Goal: Contribute content

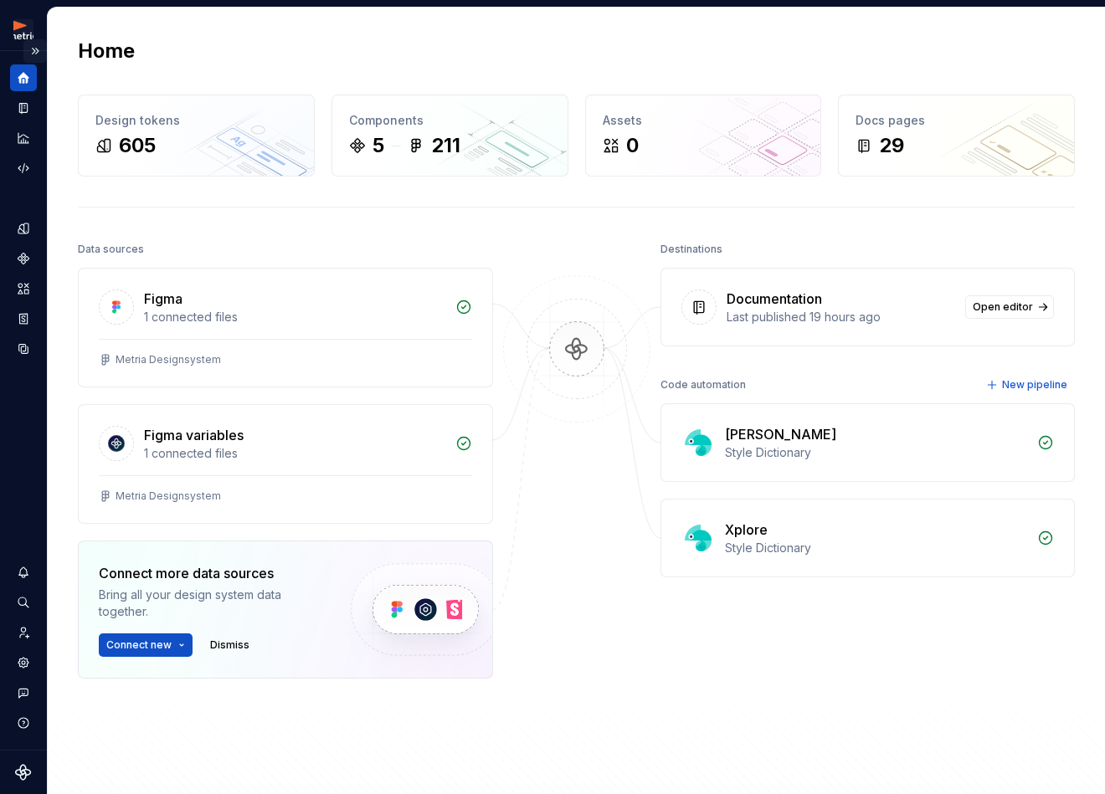
click at [40, 49] on button "Expand sidebar" at bounding box center [34, 50] width 23 height 23
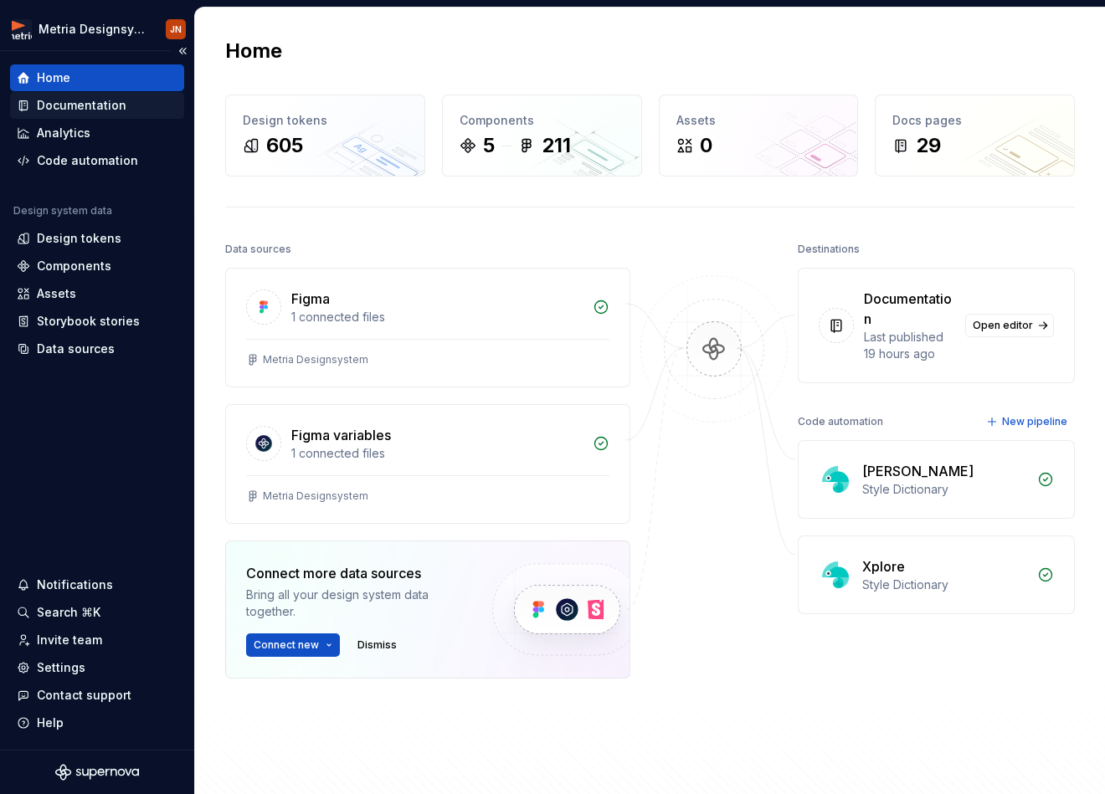
click at [121, 108] on div "Documentation" at bounding box center [82, 105] width 90 height 17
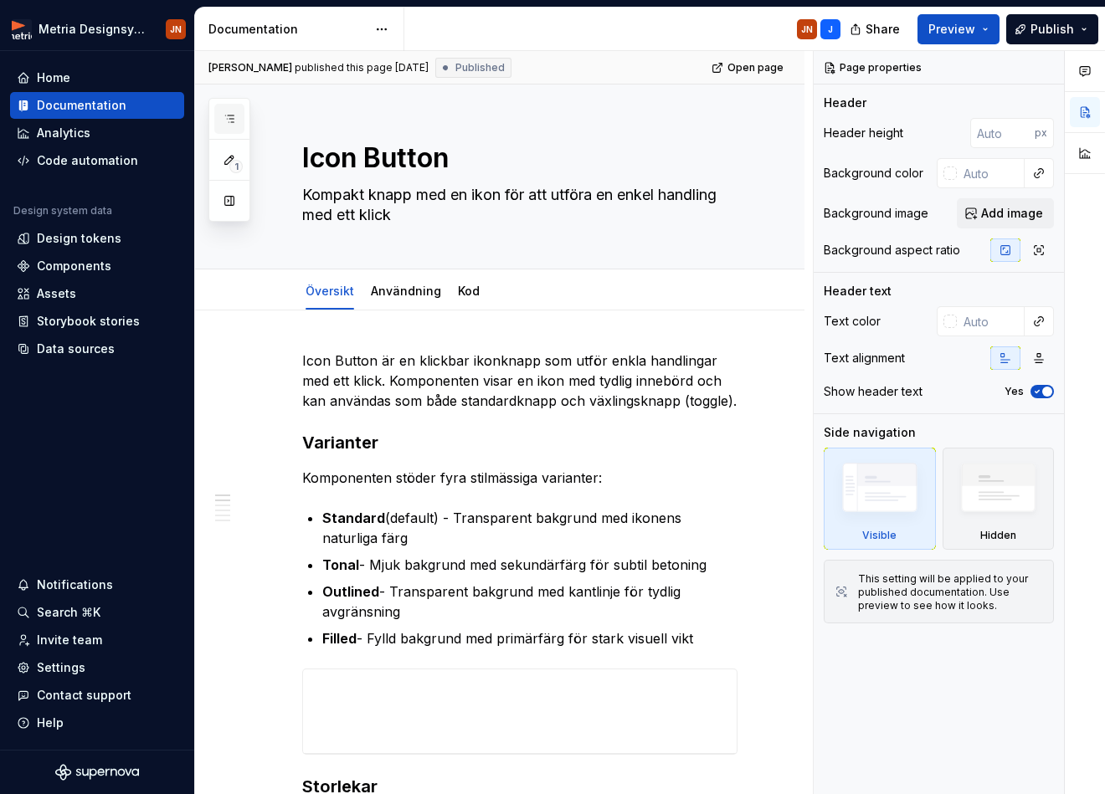
click at [235, 113] on icon "button" at bounding box center [229, 118] width 13 height 13
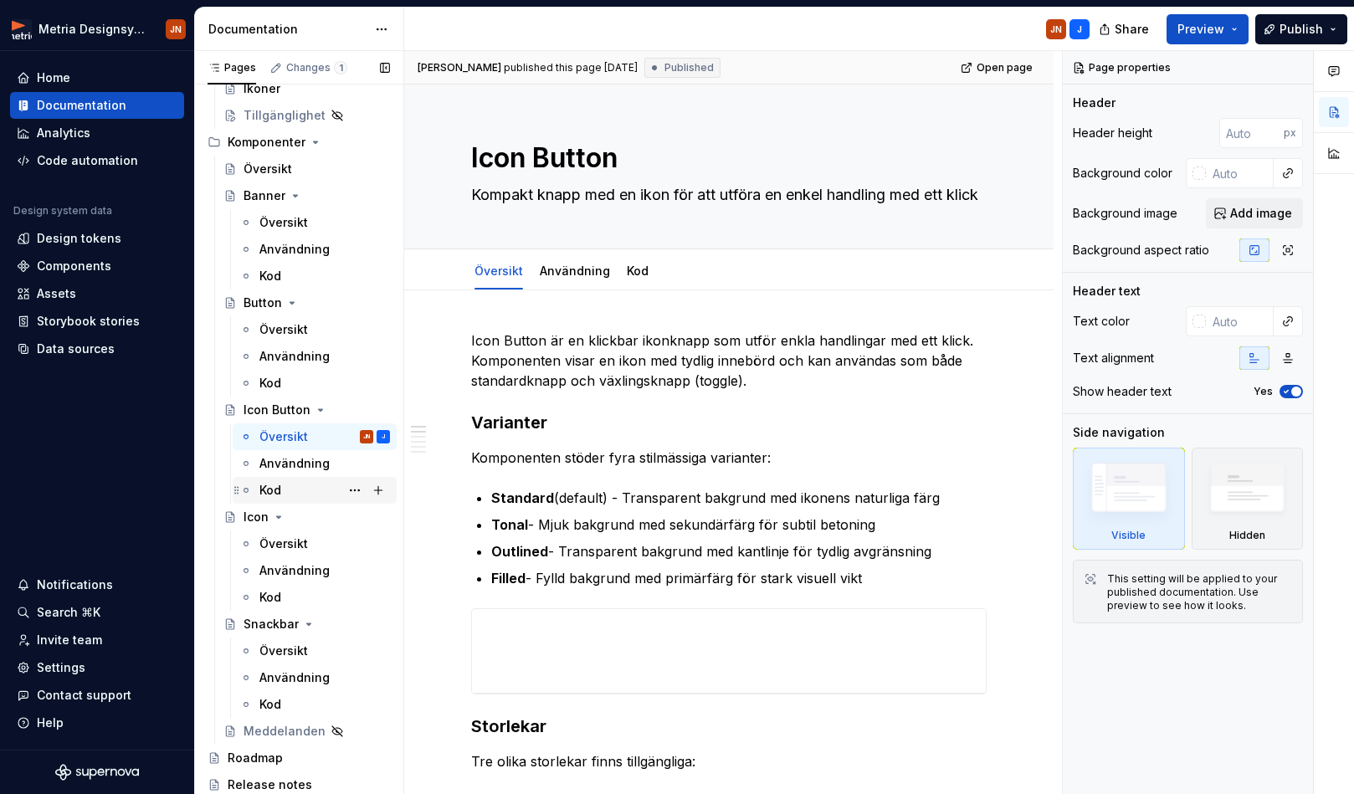
scroll to position [287, 0]
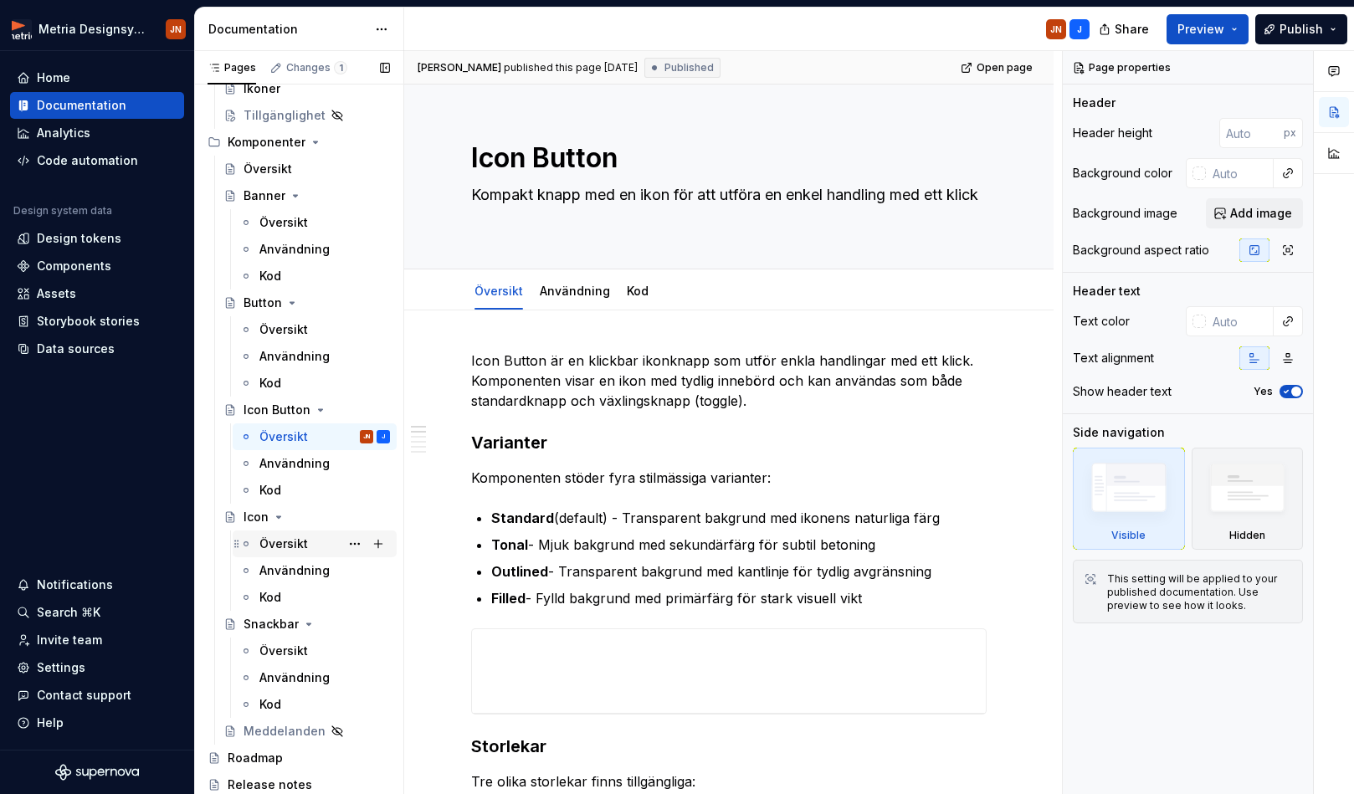
click at [295, 547] on div "Översikt" at bounding box center [283, 544] width 49 height 17
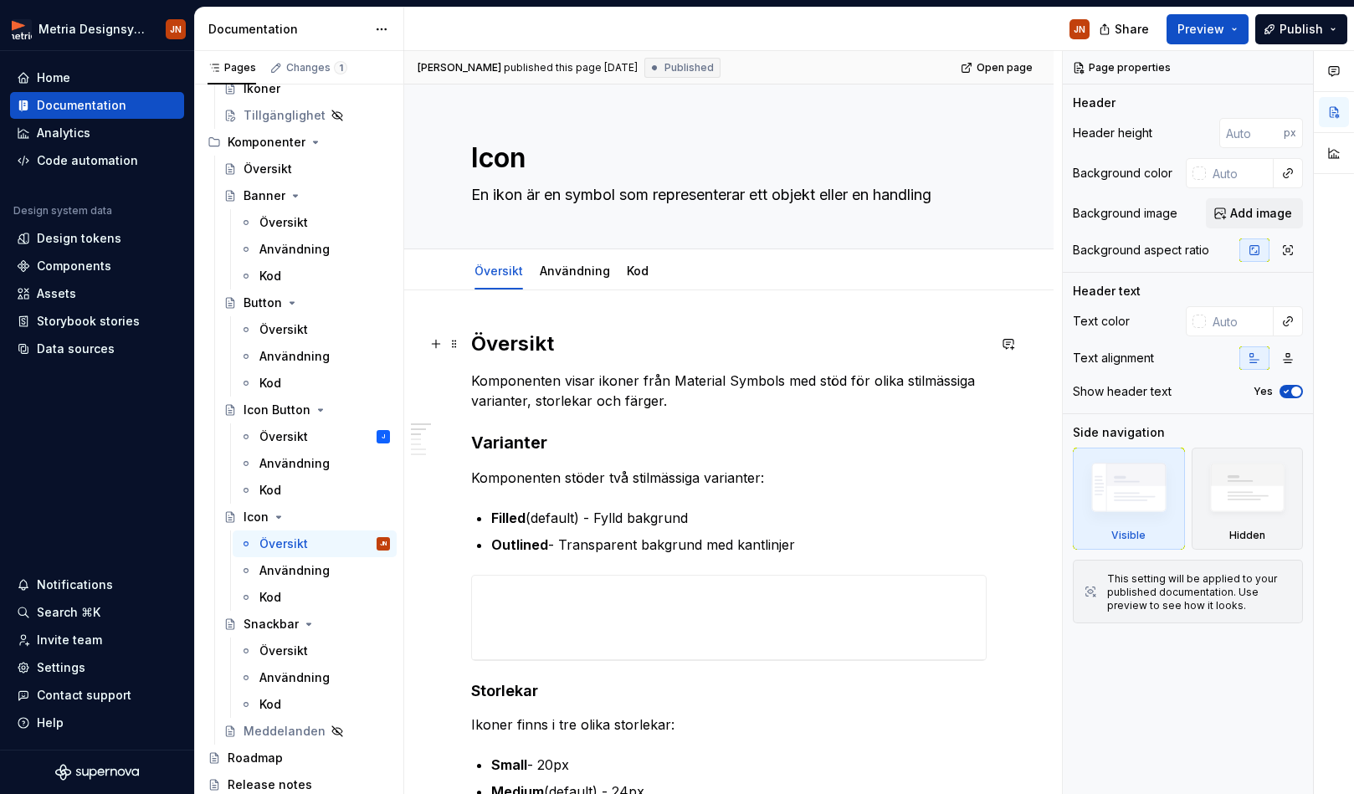
click at [526, 349] on h2 "Översikt" at bounding box center [728, 344] width 515 height 27
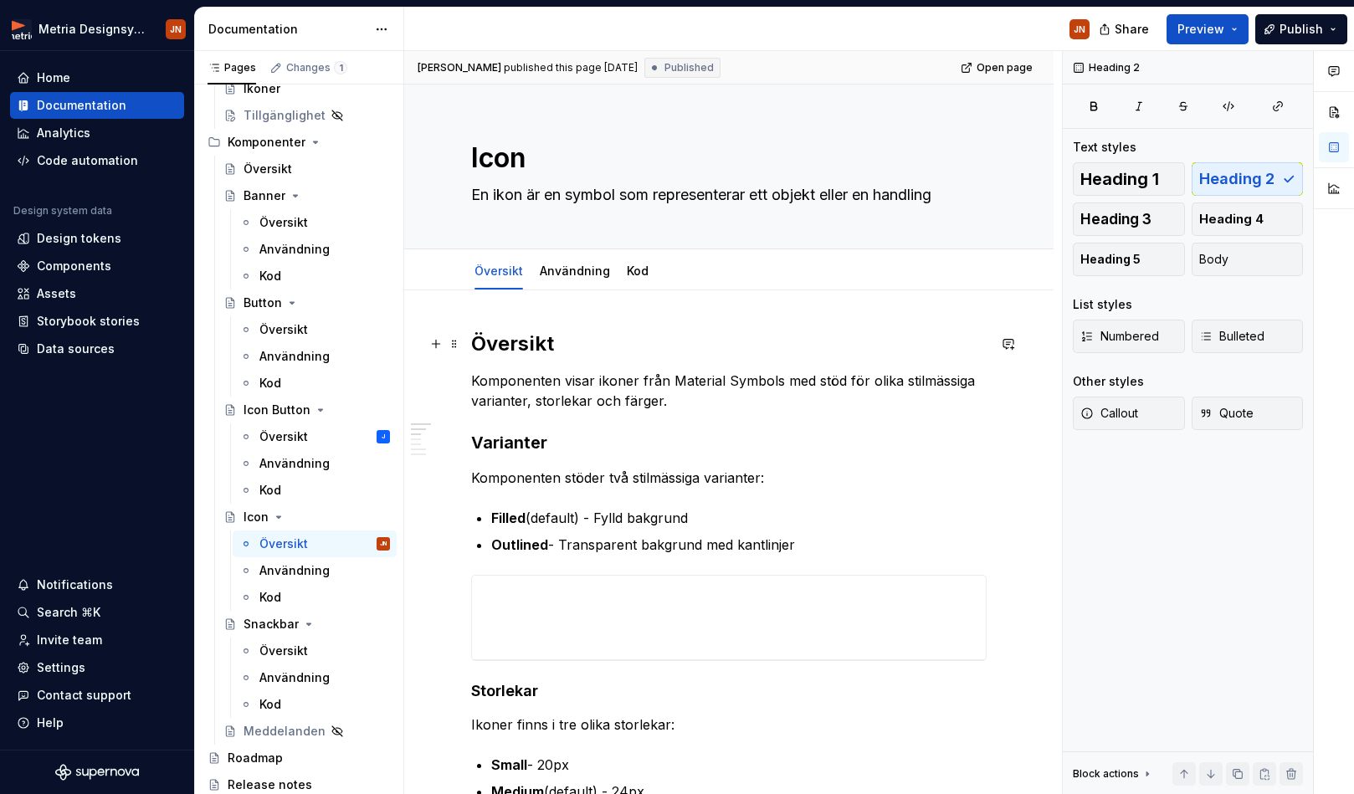
click at [526, 349] on h2 "Översikt" at bounding box center [728, 344] width 515 height 27
click at [504, 343] on h2 "Översikt" at bounding box center [728, 344] width 515 height 27
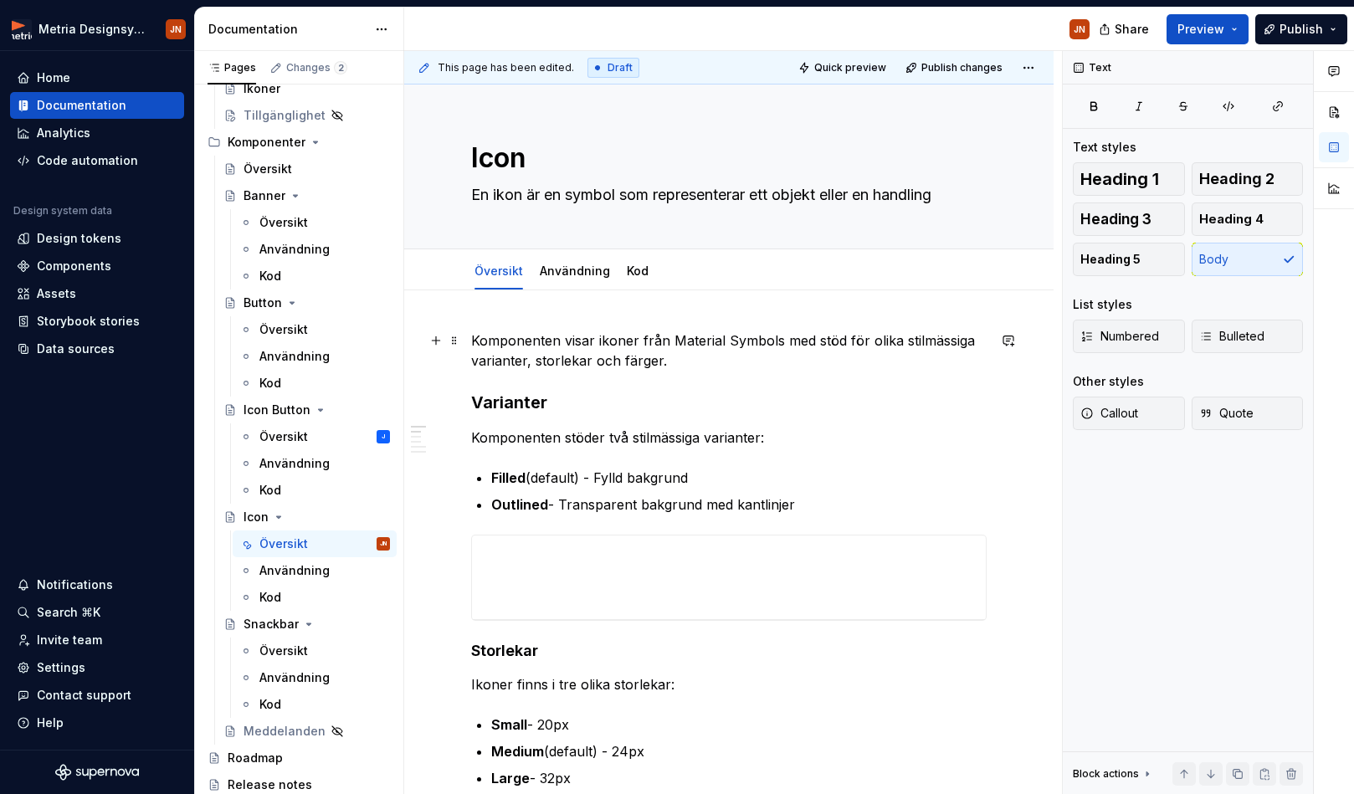
click at [498, 343] on p "Komponenten visar ikoner från Material Symbols med stöd för olika stilmässiga v…" at bounding box center [728, 351] width 515 height 40
click at [638, 367] on p "Komponenten visar ikoner från Material Symbols med stöd för olika stilmässiga v…" at bounding box center [728, 351] width 515 height 40
click at [564, 277] on link "Användning" at bounding box center [575, 271] width 70 height 14
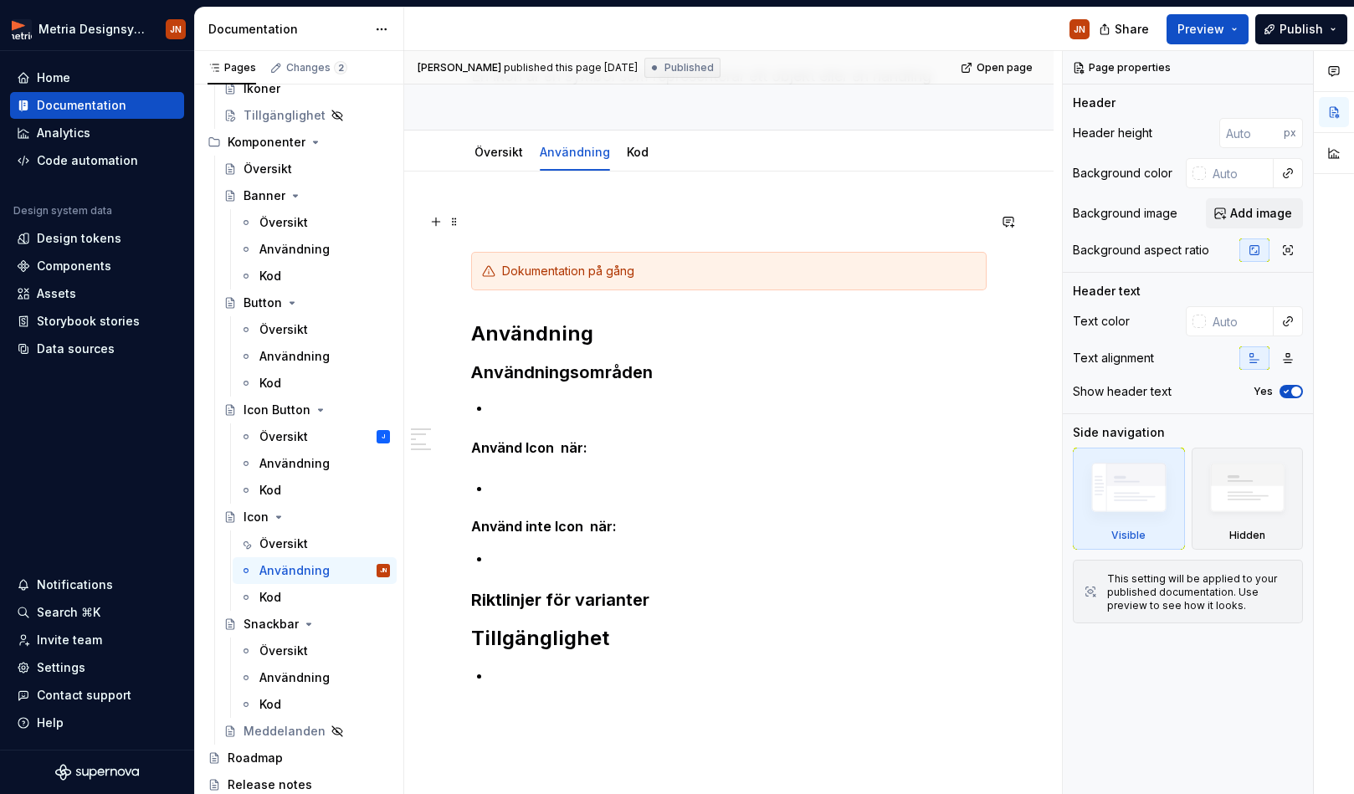
scroll to position [120, 0]
click at [492, 227] on p at bounding box center [728, 220] width 515 height 20
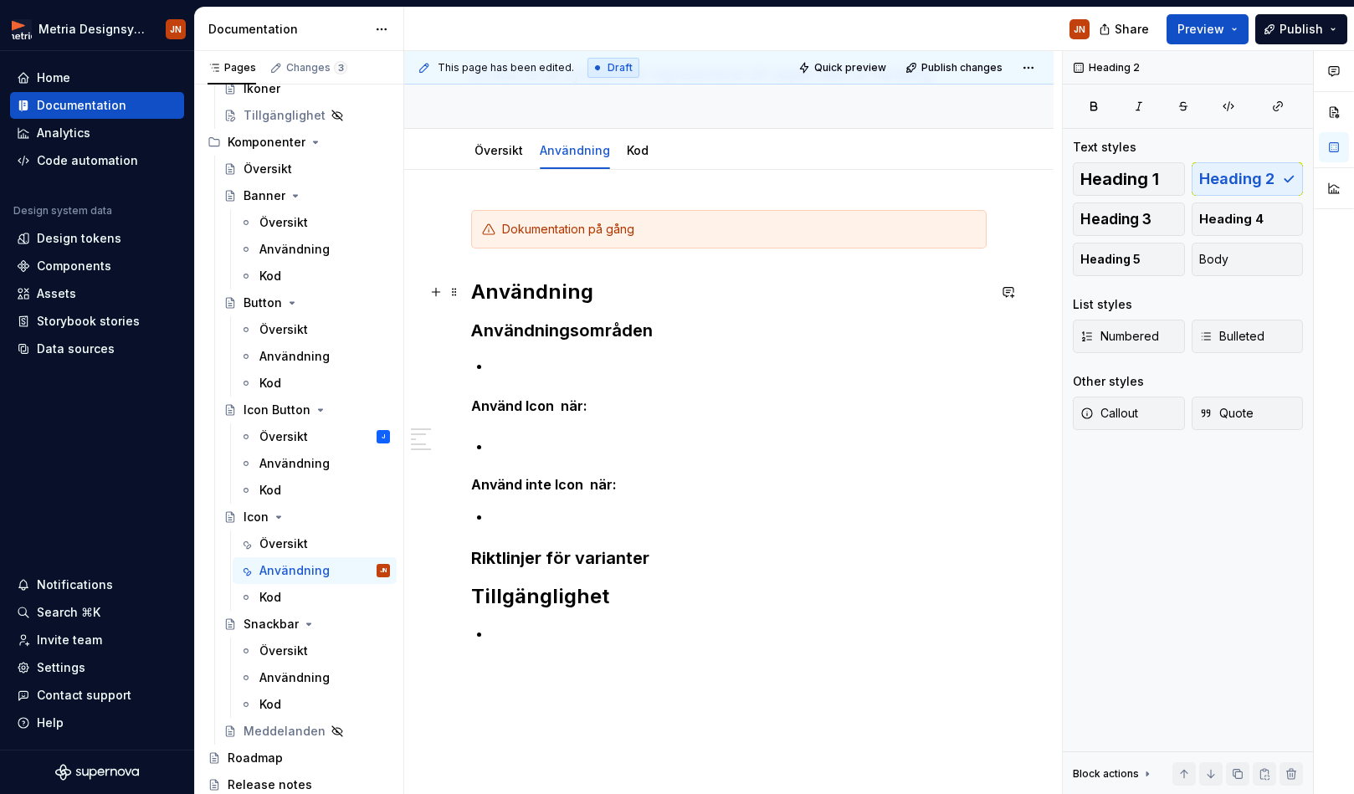
click at [505, 281] on h2 "Användning" at bounding box center [728, 292] width 515 height 27
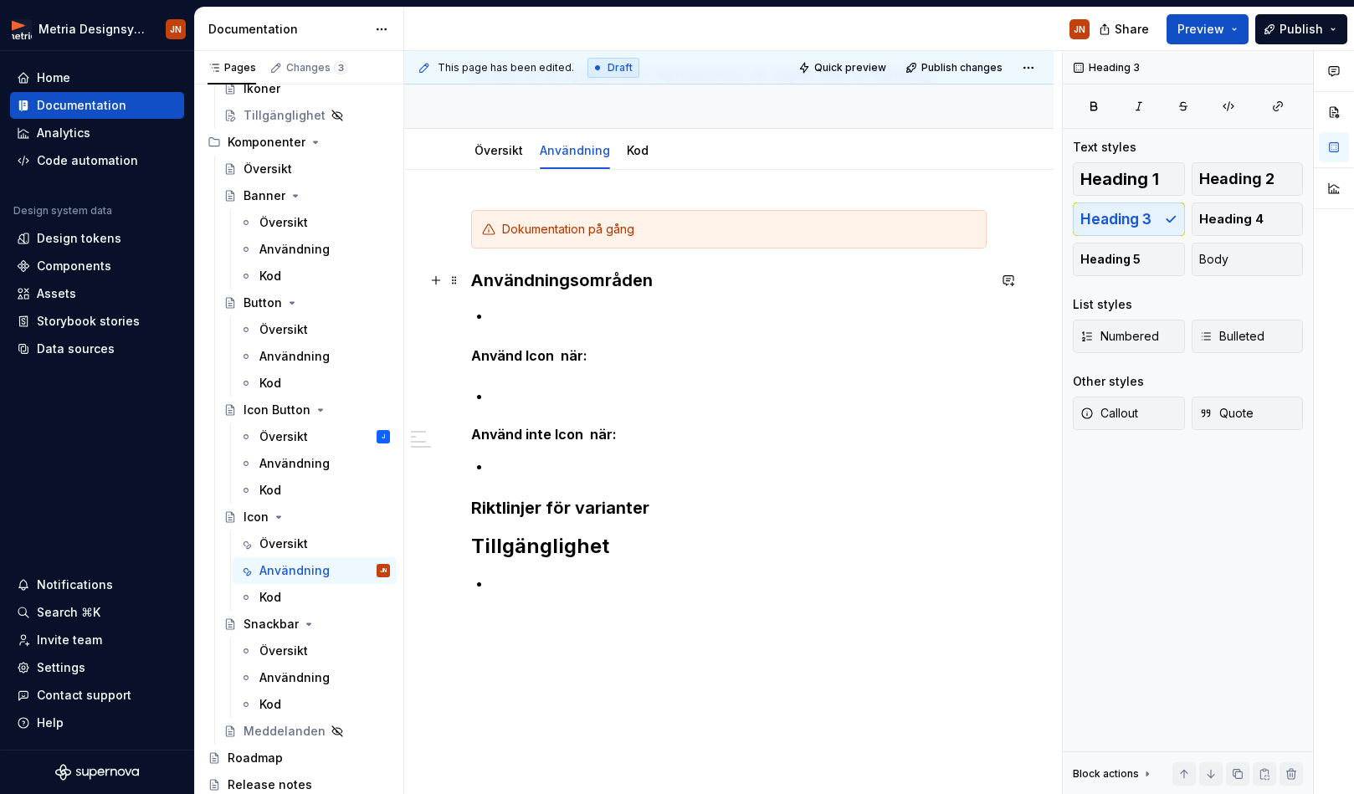
click at [557, 279] on h3 "Användningsområden" at bounding box center [728, 280] width 515 height 23
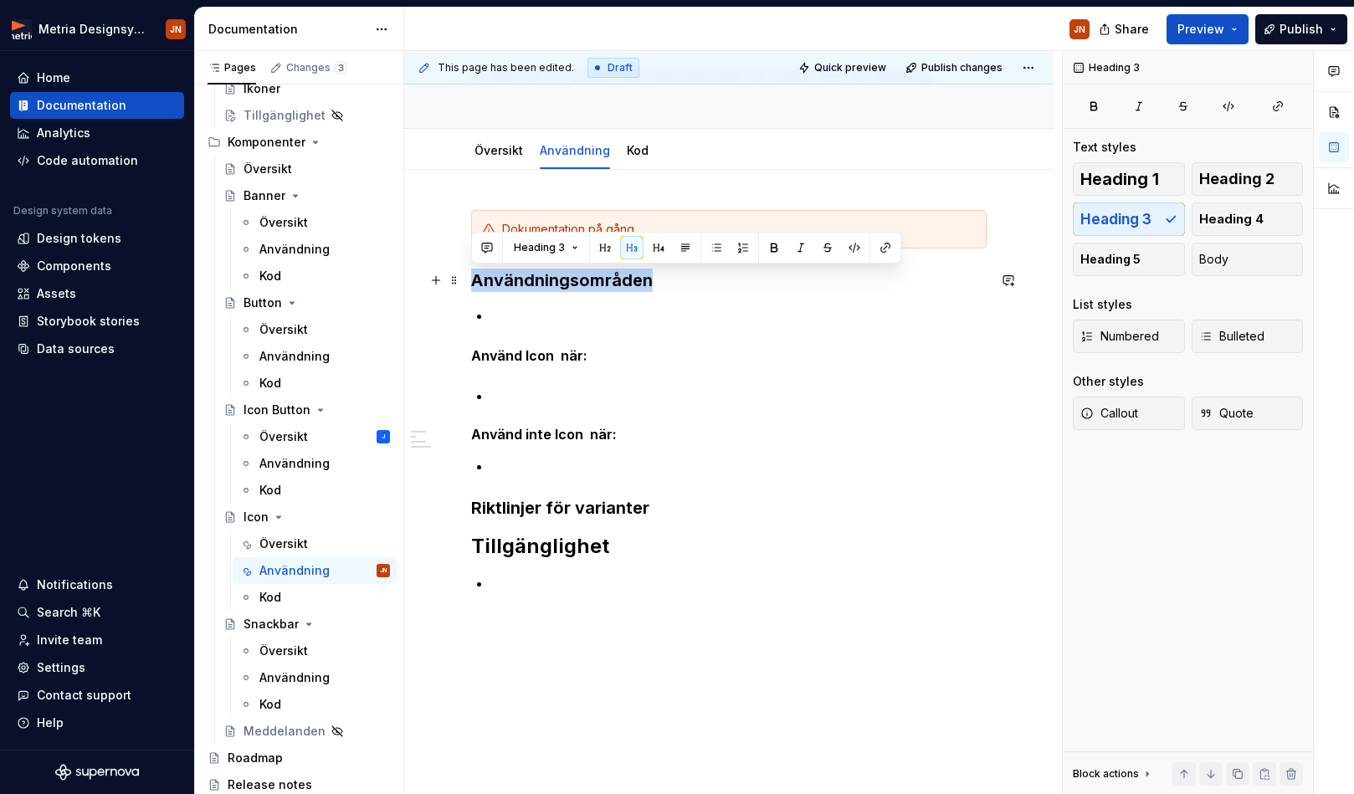
click at [557, 279] on h3 "Användningsområden" at bounding box center [728, 280] width 515 height 23
drag, startPoint x: 1268, startPoint y: 188, endPoint x: 1249, endPoint y: 190, distance: 19.3
click at [1104, 188] on button "Heading 2" at bounding box center [1248, 178] width 112 height 33
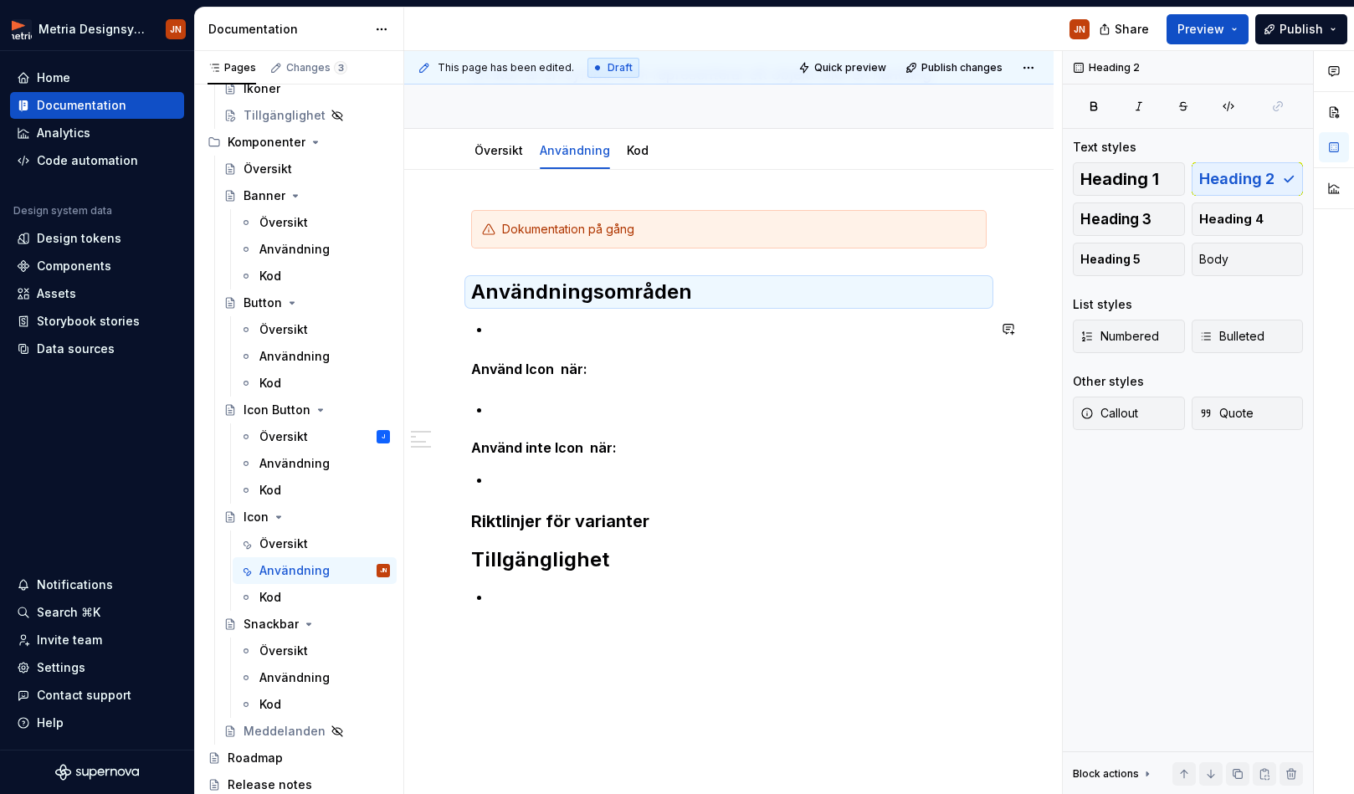
click at [686, 363] on p "Använd Icon när:" at bounding box center [728, 369] width 515 height 20
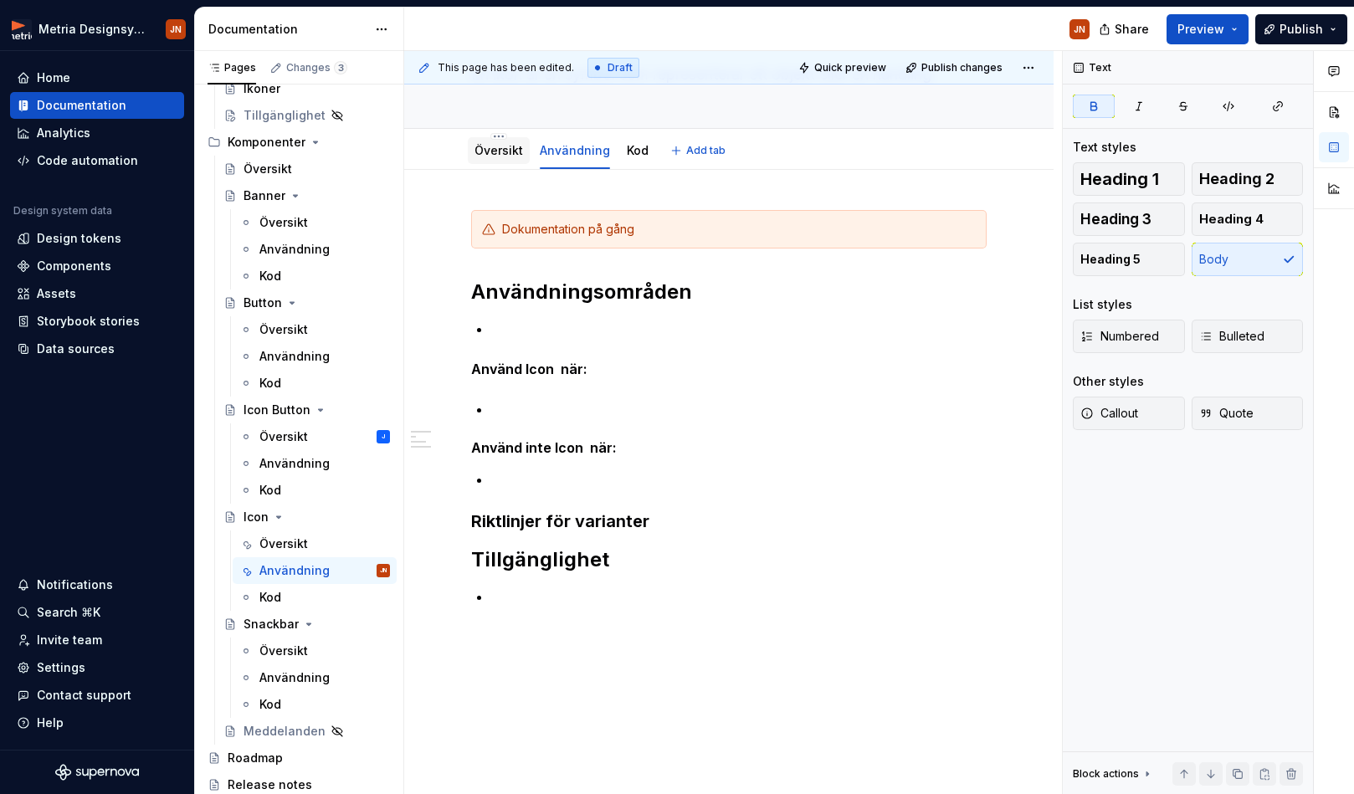
click at [493, 154] on link "Översikt" at bounding box center [498, 150] width 49 height 14
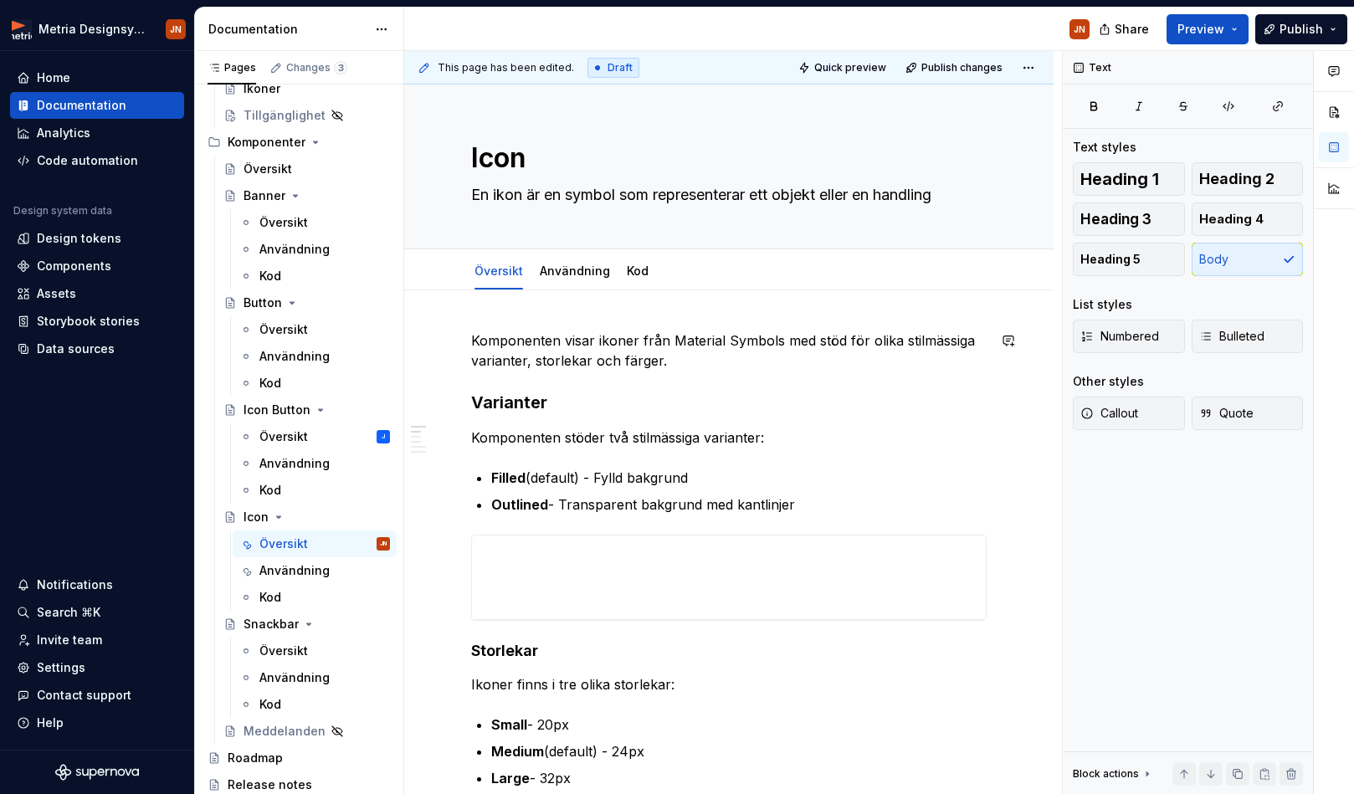
click at [529, 409] on h3 "Varianter" at bounding box center [728, 402] width 515 height 23
click at [565, 269] on link "Användning" at bounding box center [575, 271] width 70 height 14
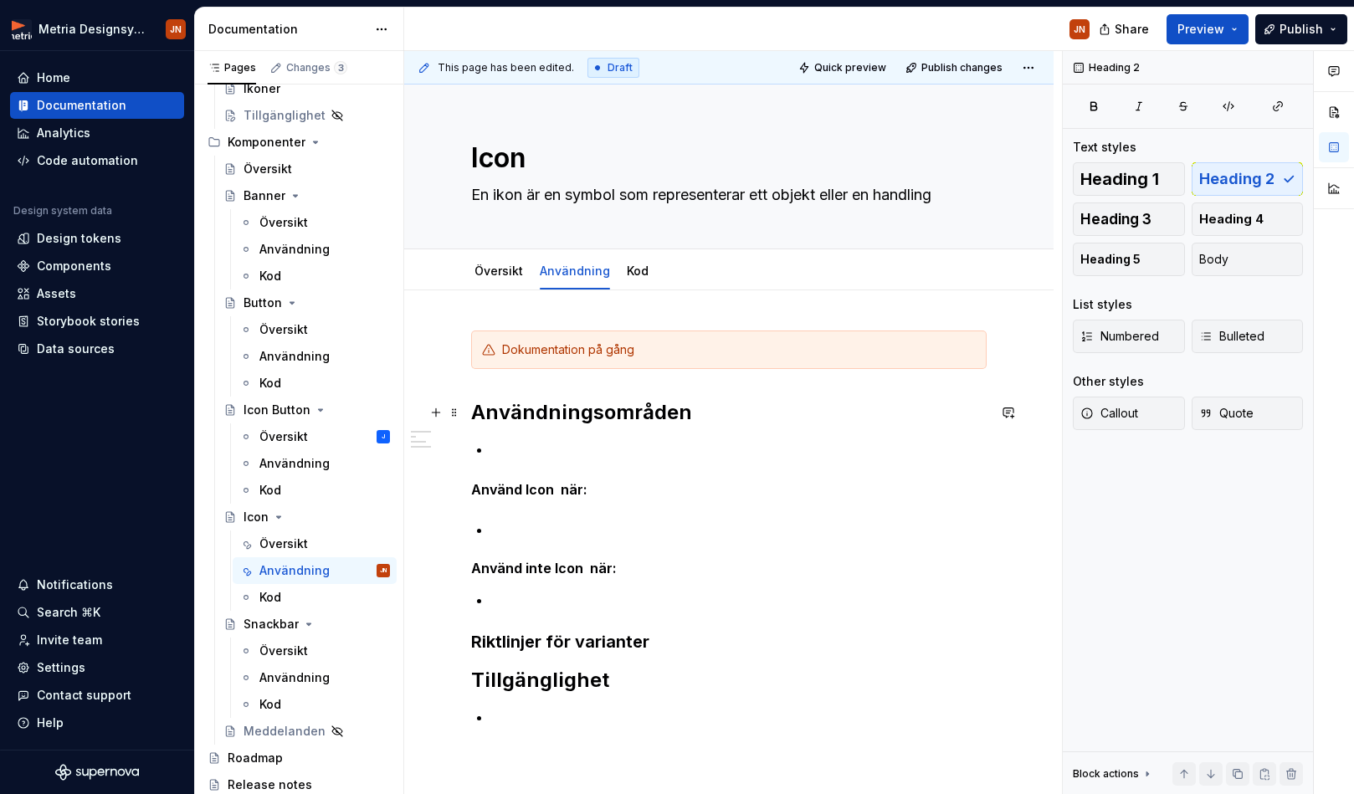
click at [547, 413] on h2 "Användningsområden" at bounding box center [728, 412] width 515 height 27
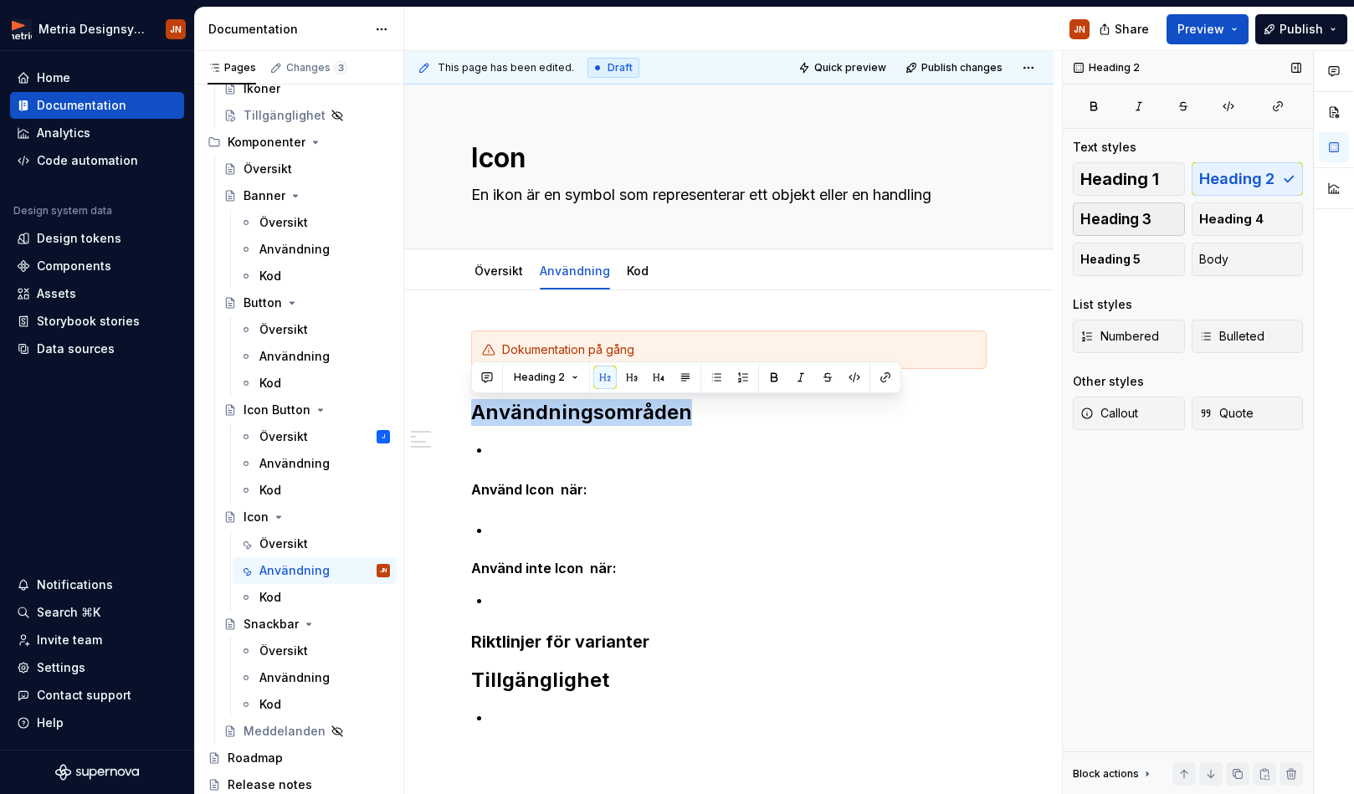
click at [1104, 215] on button "Heading 3" at bounding box center [1129, 219] width 112 height 33
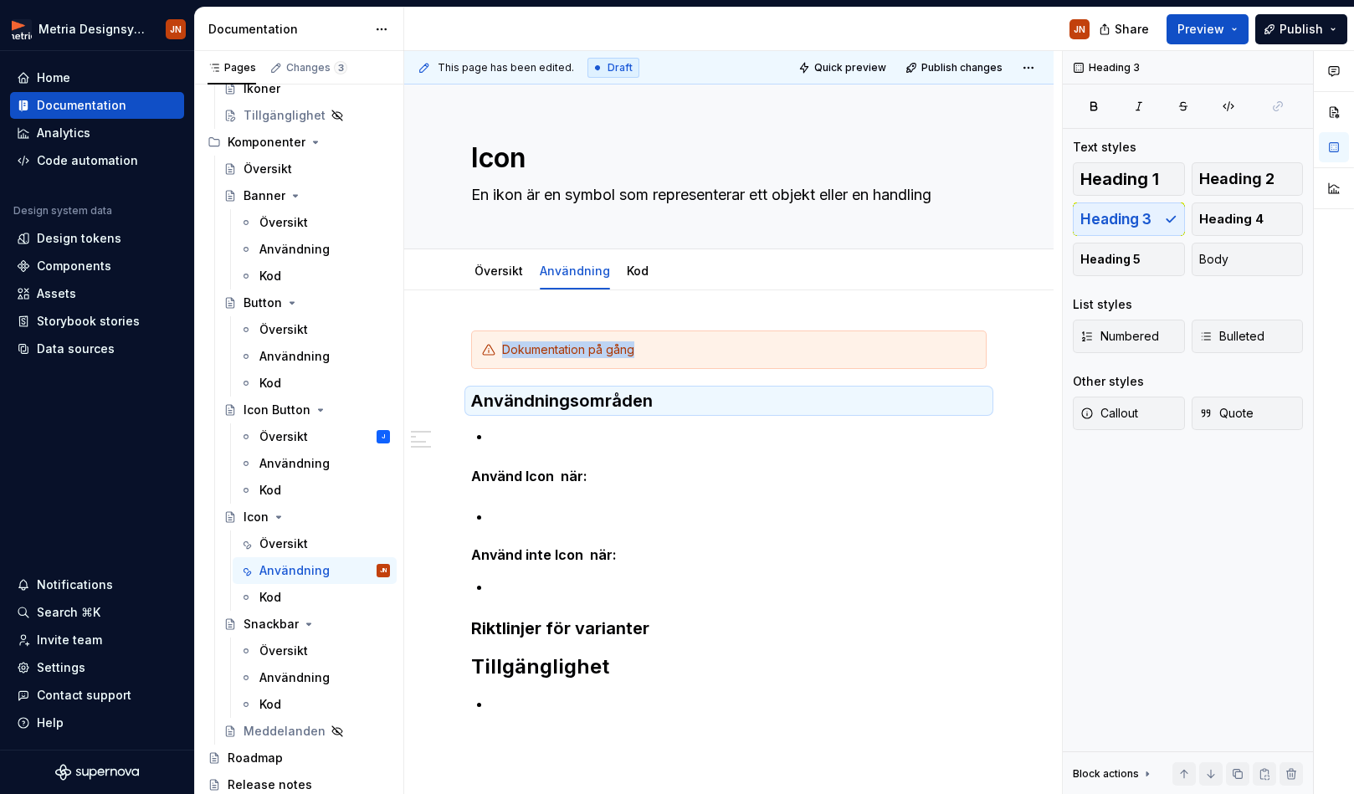
type textarea "*"
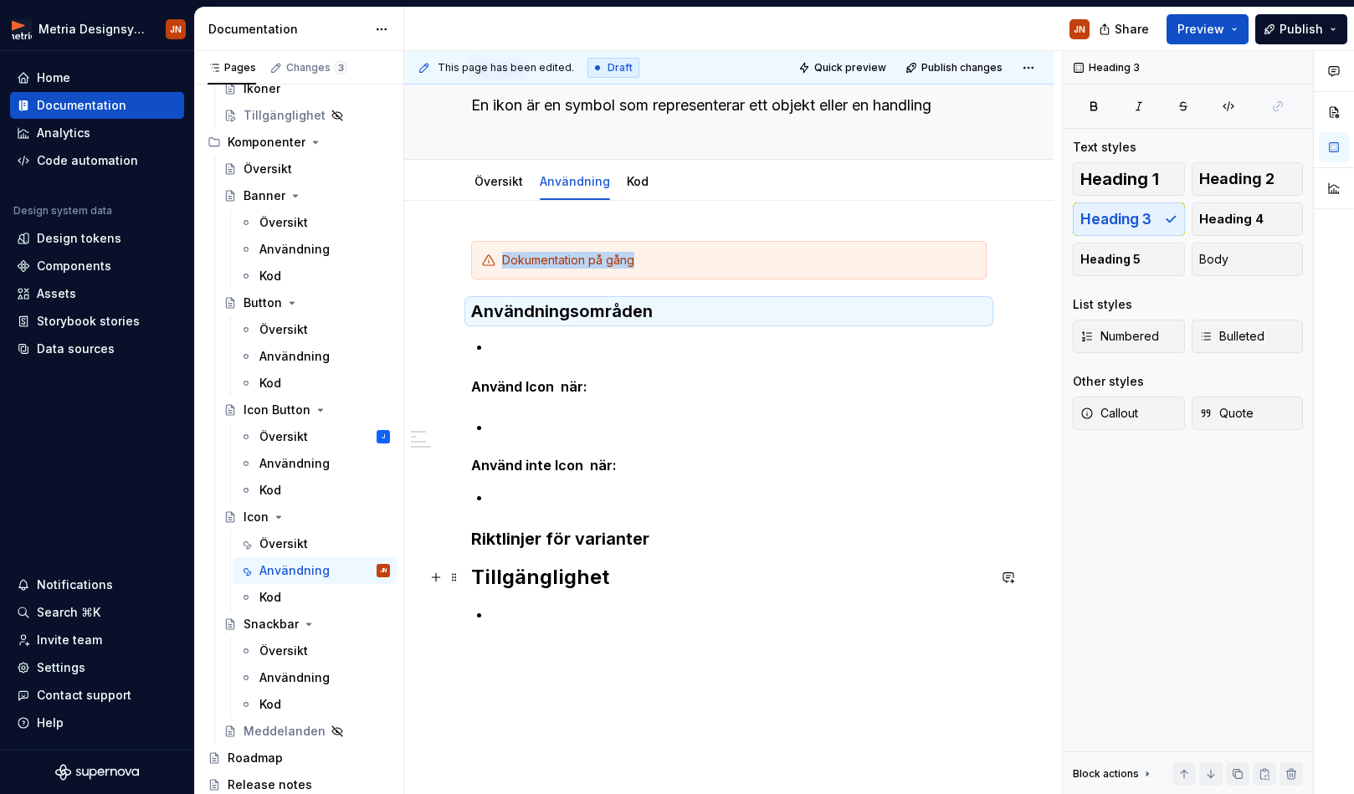
scroll to position [99, 0]
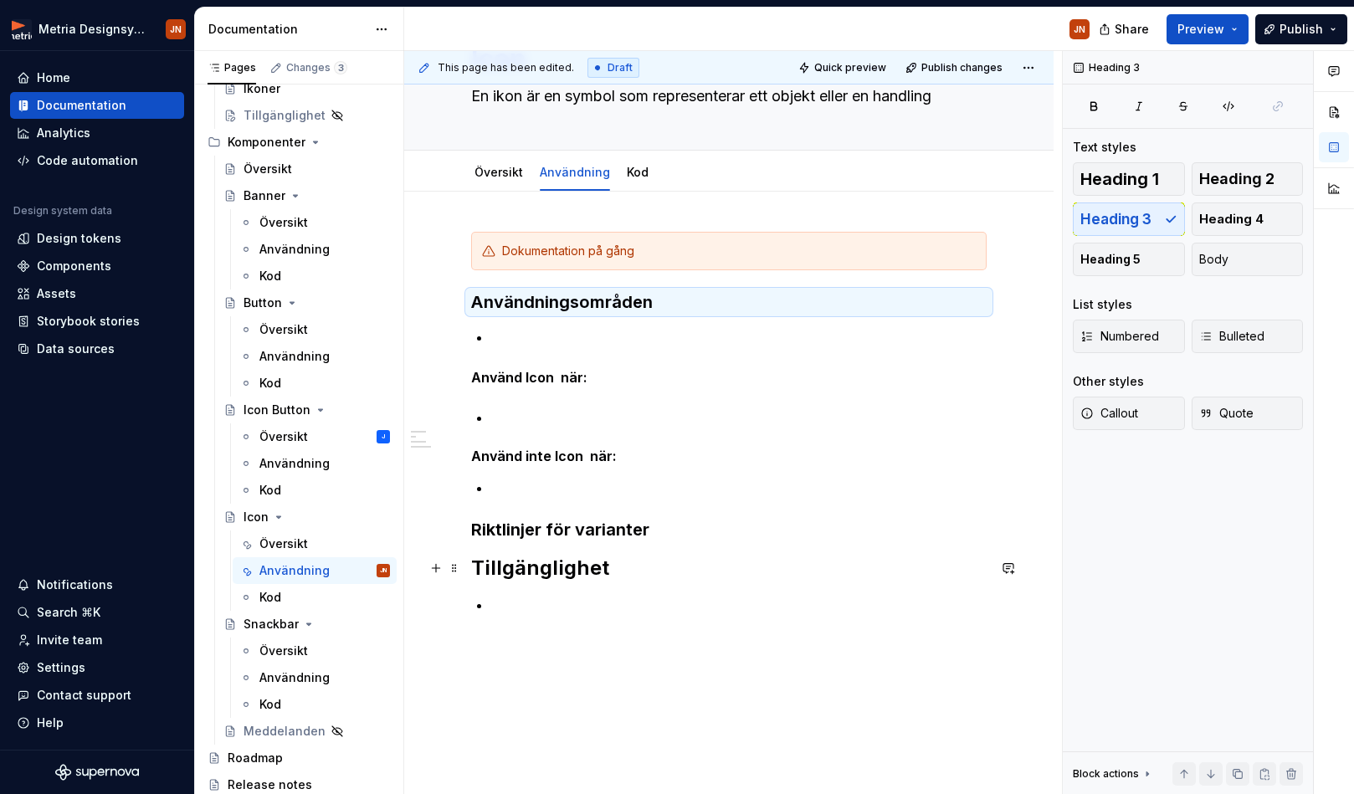
click at [585, 570] on h2 "Tillgänglighet" at bounding box center [728, 568] width 515 height 27
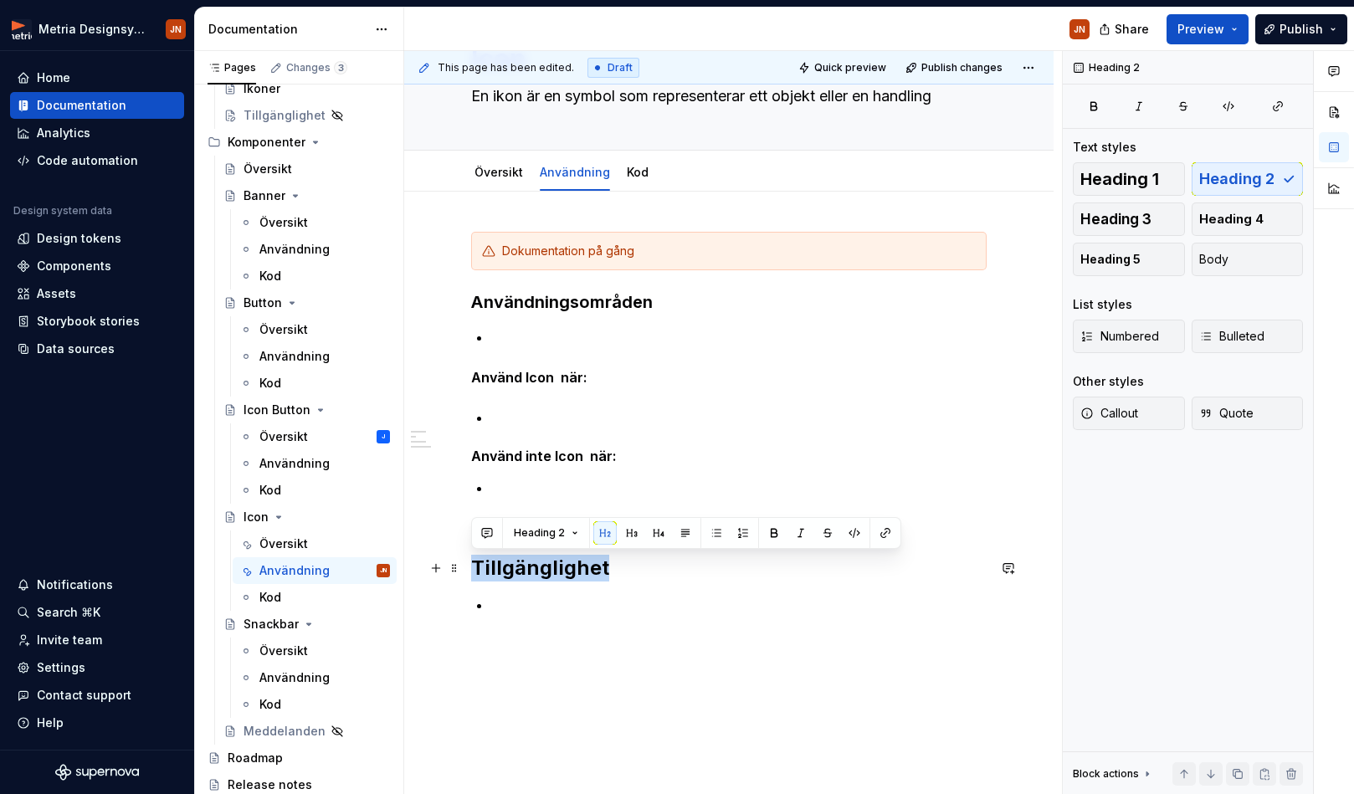
click at [585, 570] on h2 "Tillgänglighet" at bounding box center [728, 568] width 515 height 27
click at [1104, 223] on span "Heading 3" at bounding box center [1115, 219] width 71 height 17
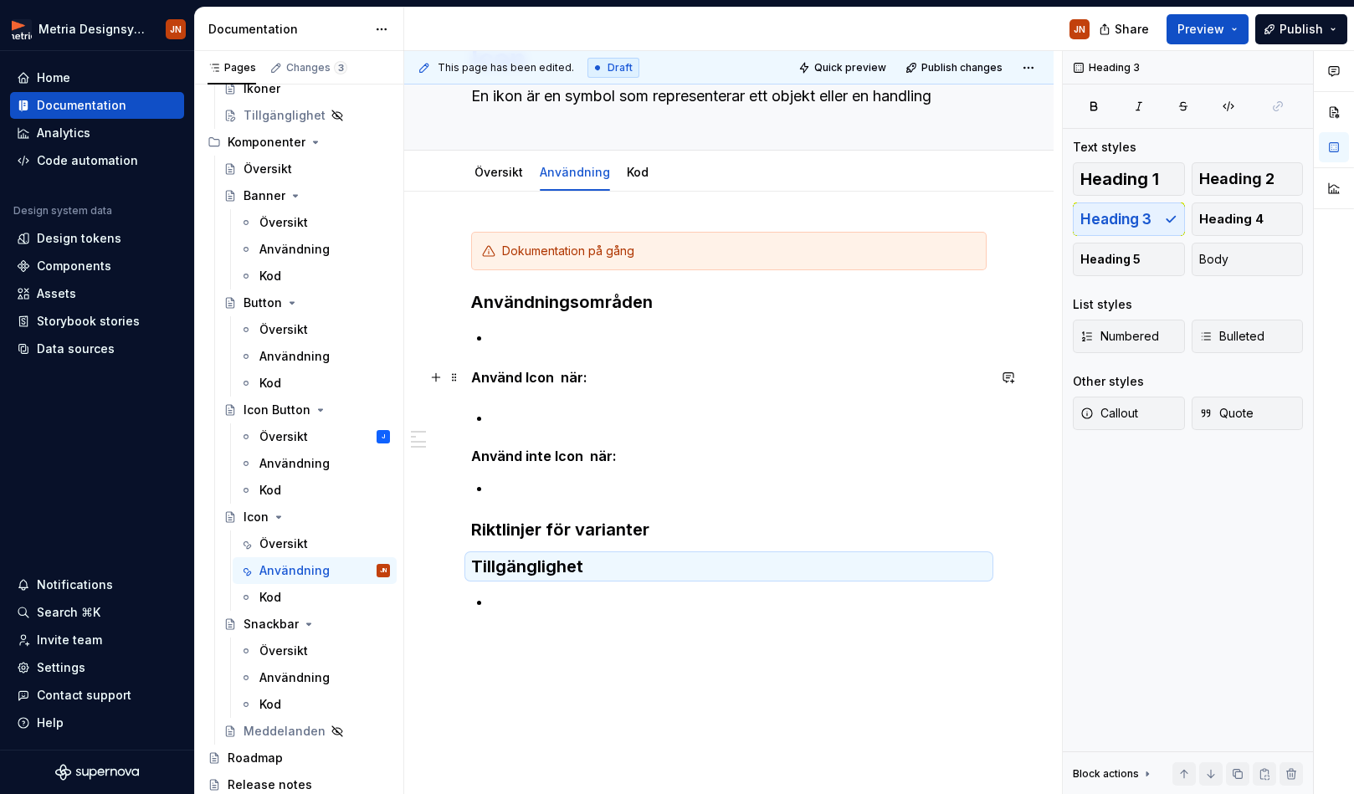
click at [546, 380] on strong "Använd Icon när:" at bounding box center [529, 377] width 116 height 17
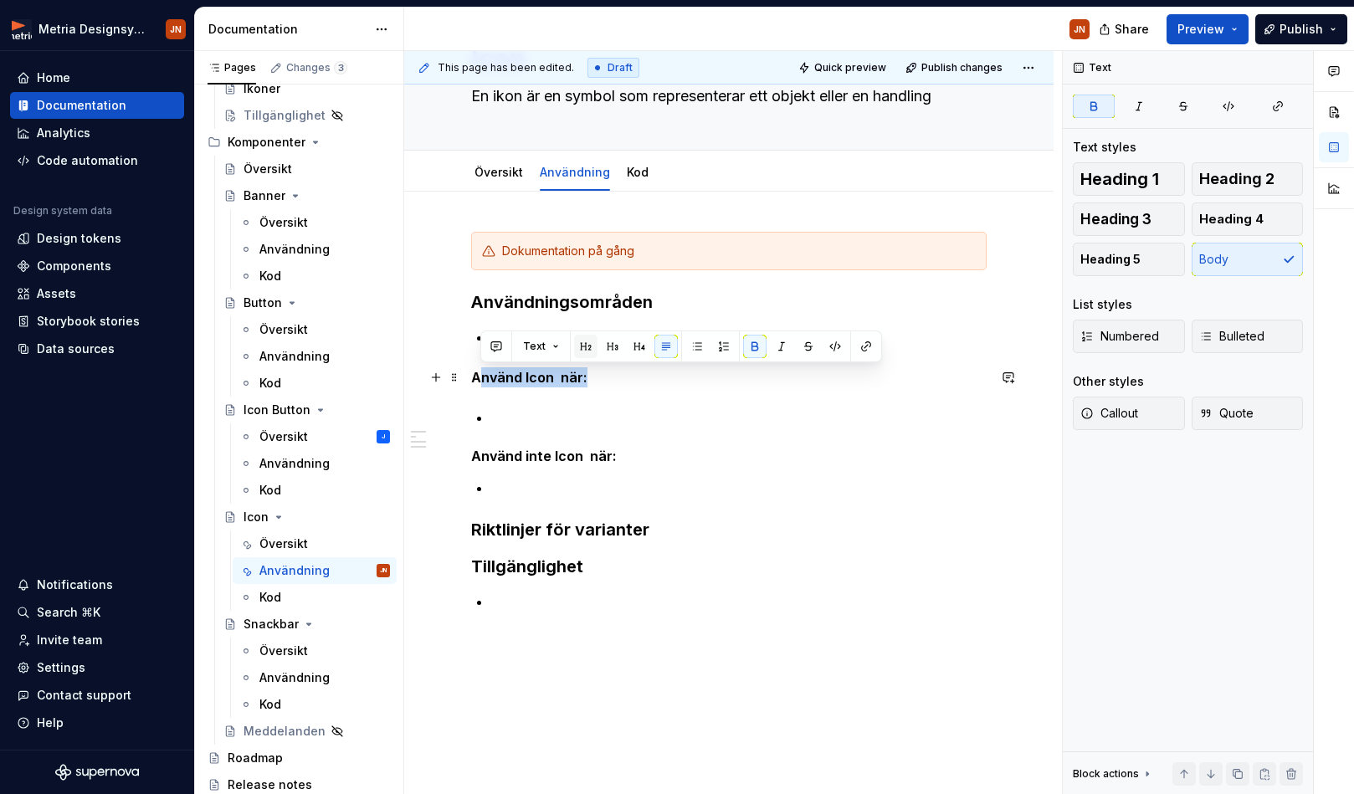
drag, startPoint x: 592, startPoint y: 377, endPoint x: 581, endPoint y: 348, distance: 30.5
click at [471, 378] on div "Dokumentation på gång Användningsområden Använd Icon när: Använd inte Icon när:…" at bounding box center [728, 432] width 515 height 400
click at [1104, 225] on span "Heading 4" at bounding box center [1231, 219] width 64 height 17
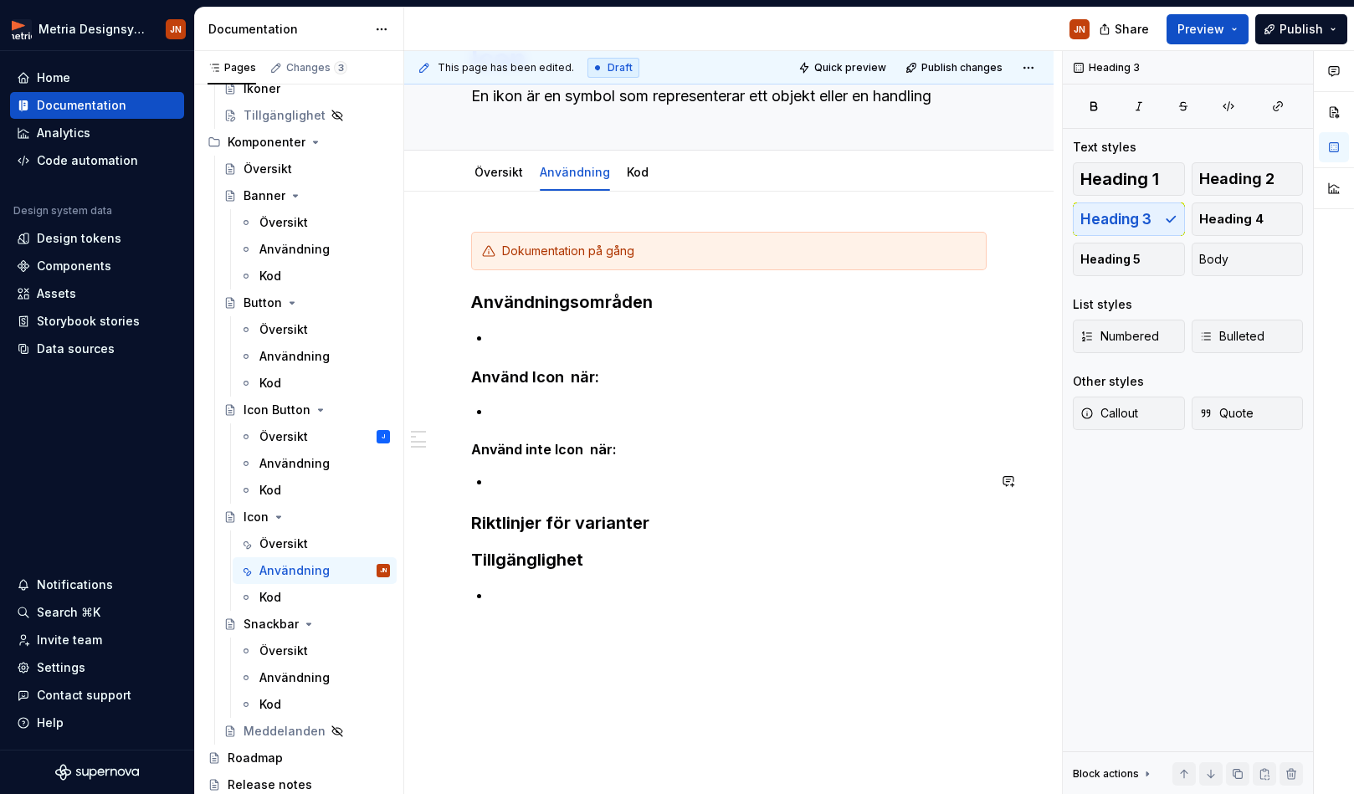
drag, startPoint x: 597, startPoint y: 493, endPoint x: 597, endPoint y: 426, distance: 66.9
click at [597, 493] on div "Dokumentation på gång Användningsområden Använd Icon när: Använd inte Icon när:…" at bounding box center [728, 418] width 515 height 373
click at [587, 305] on h3 "Användningsområden" at bounding box center [728, 301] width 515 height 23
click at [571, 384] on strong "Använd Icon när:" at bounding box center [535, 377] width 128 height 18
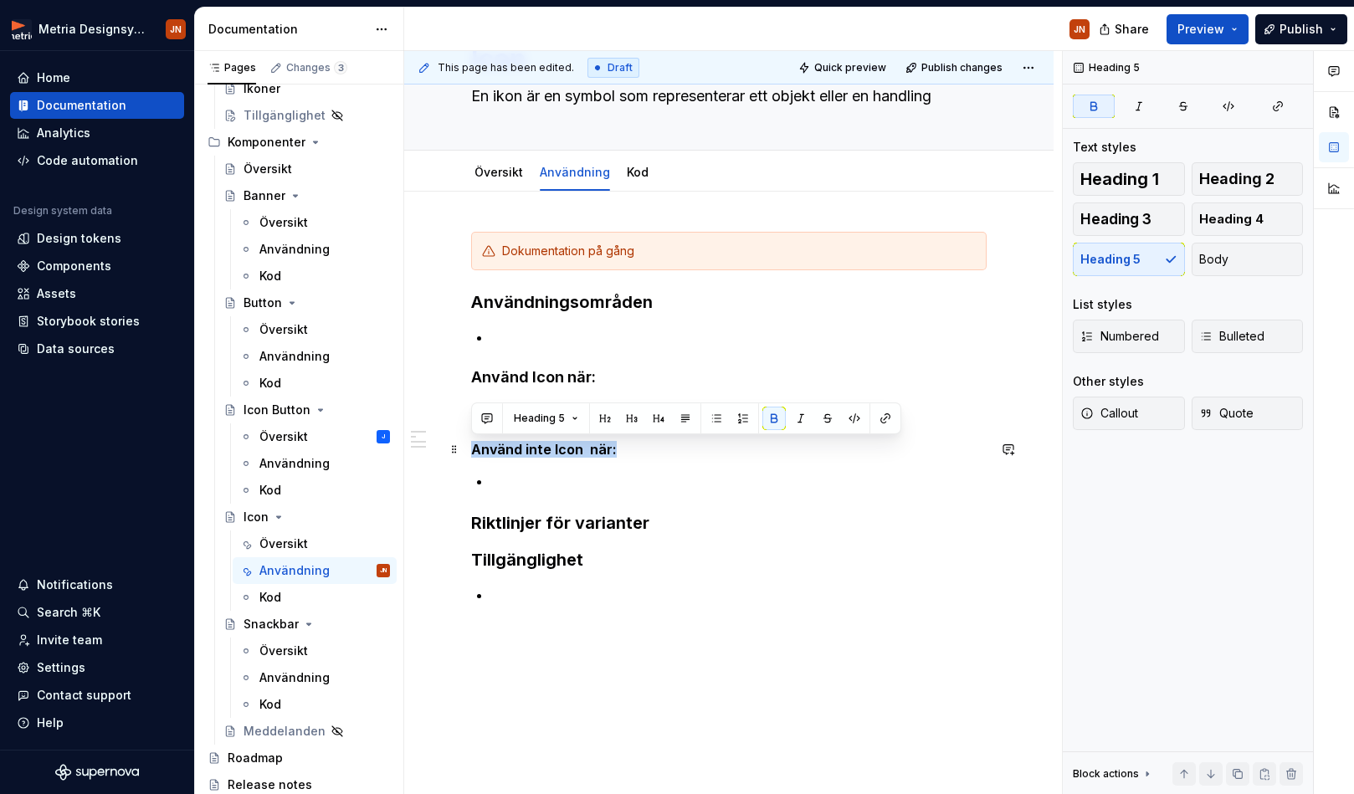
drag, startPoint x: 637, startPoint y: 450, endPoint x: 456, endPoint y: 430, distance: 181.9
click at [434, 442] on div "Icon En ikon är en symbol som representerar ett objekt eller en handling Edit h…" at bounding box center [728, 425] width 649 height 878
drag, startPoint x: 1219, startPoint y: 259, endPoint x: 1233, endPoint y: 227, distance: 35.3
click at [1104, 227] on div "Heading 1 Heading 2 Heading 3 Heading 4 Heading 5 Body" at bounding box center [1188, 219] width 230 height 114
click at [1104, 226] on span "Heading 4" at bounding box center [1231, 219] width 64 height 17
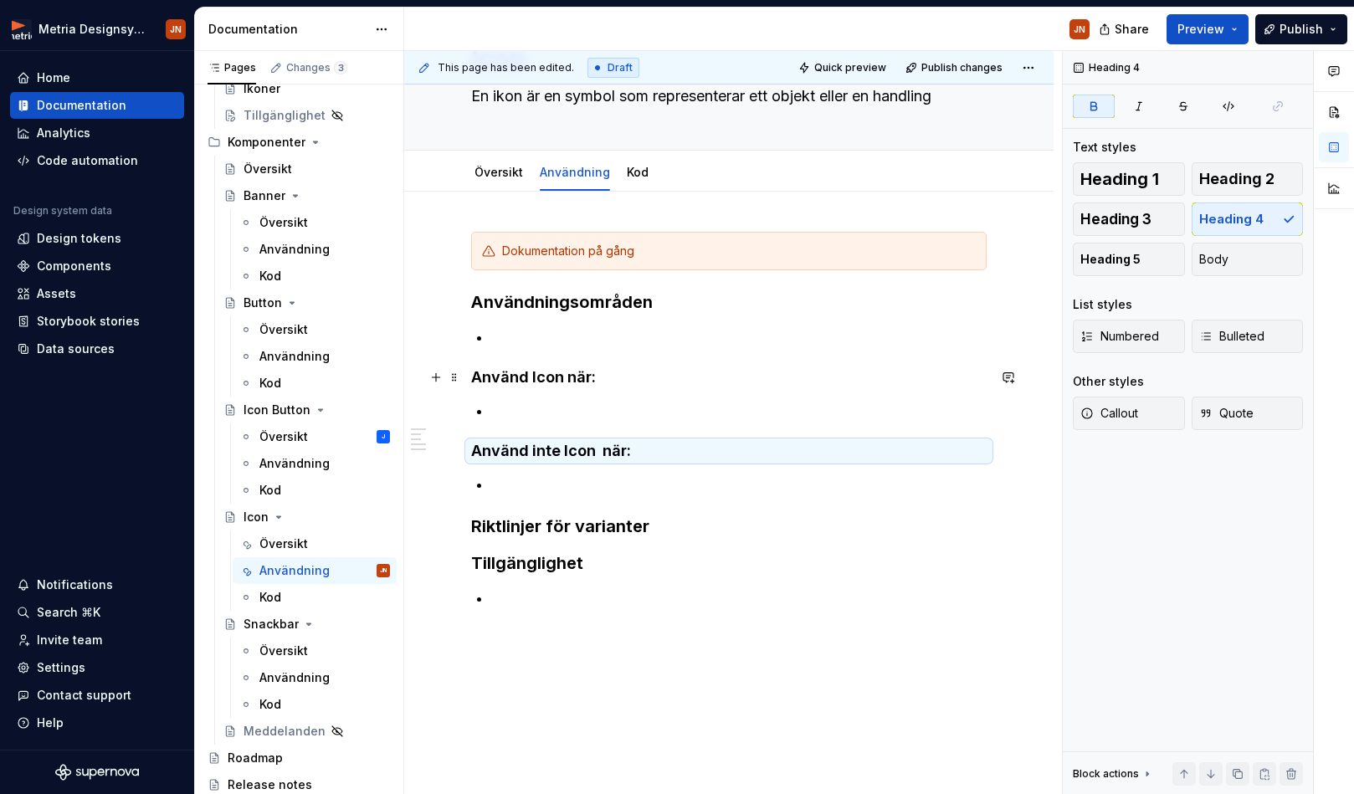
drag, startPoint x: 546, startPoint y: 376, endPoint x: 555, endPoint y: 357, distance: 20.2
click at [548, 373] on strong "Använd Icon när:" at bounding box center [533, 377] width 125 height 18
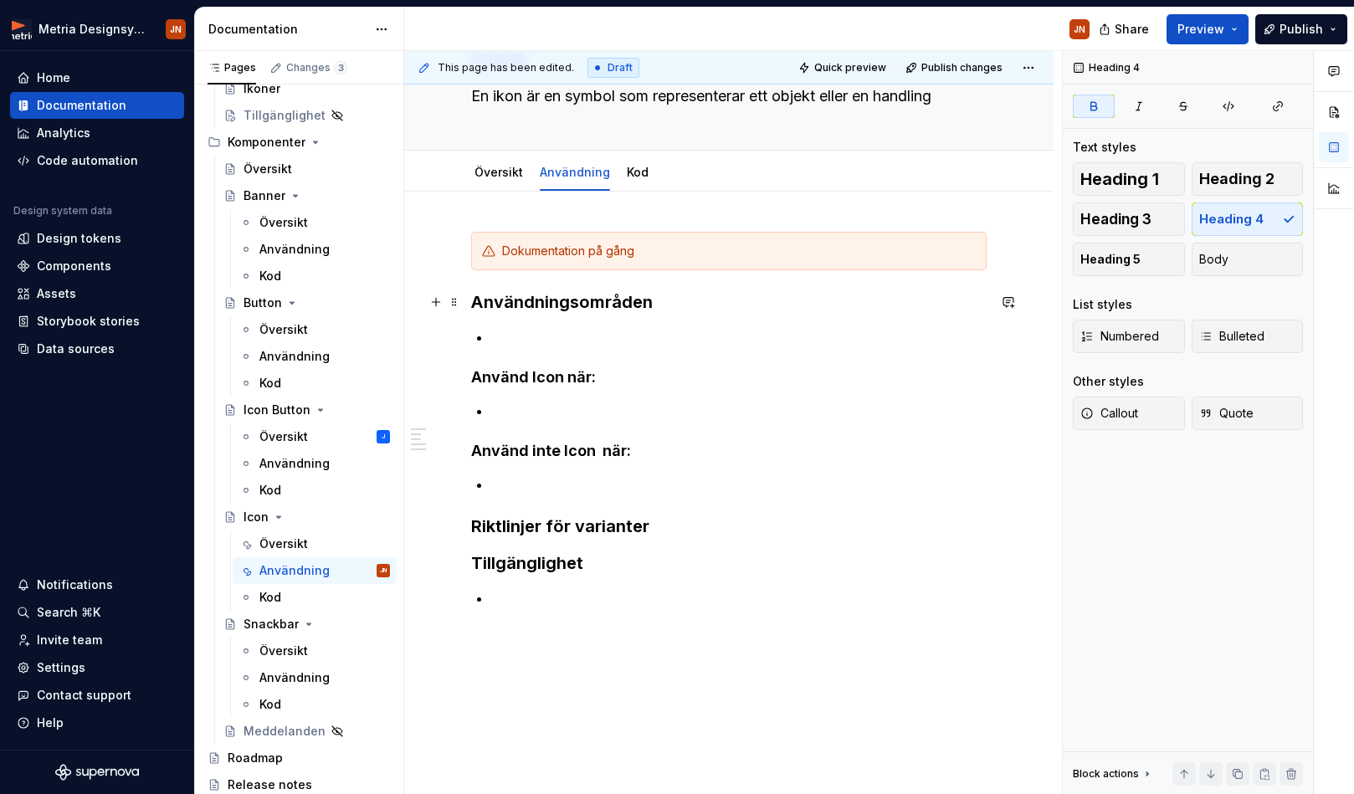
click at [585, 299] on h3 "Användningsområden" at bounding box center [728, 301] width 515 height 23
click at [613, 521] on h3 "Riktlinjer för varianter" at bounding box center [728, 526] width 515 height 23
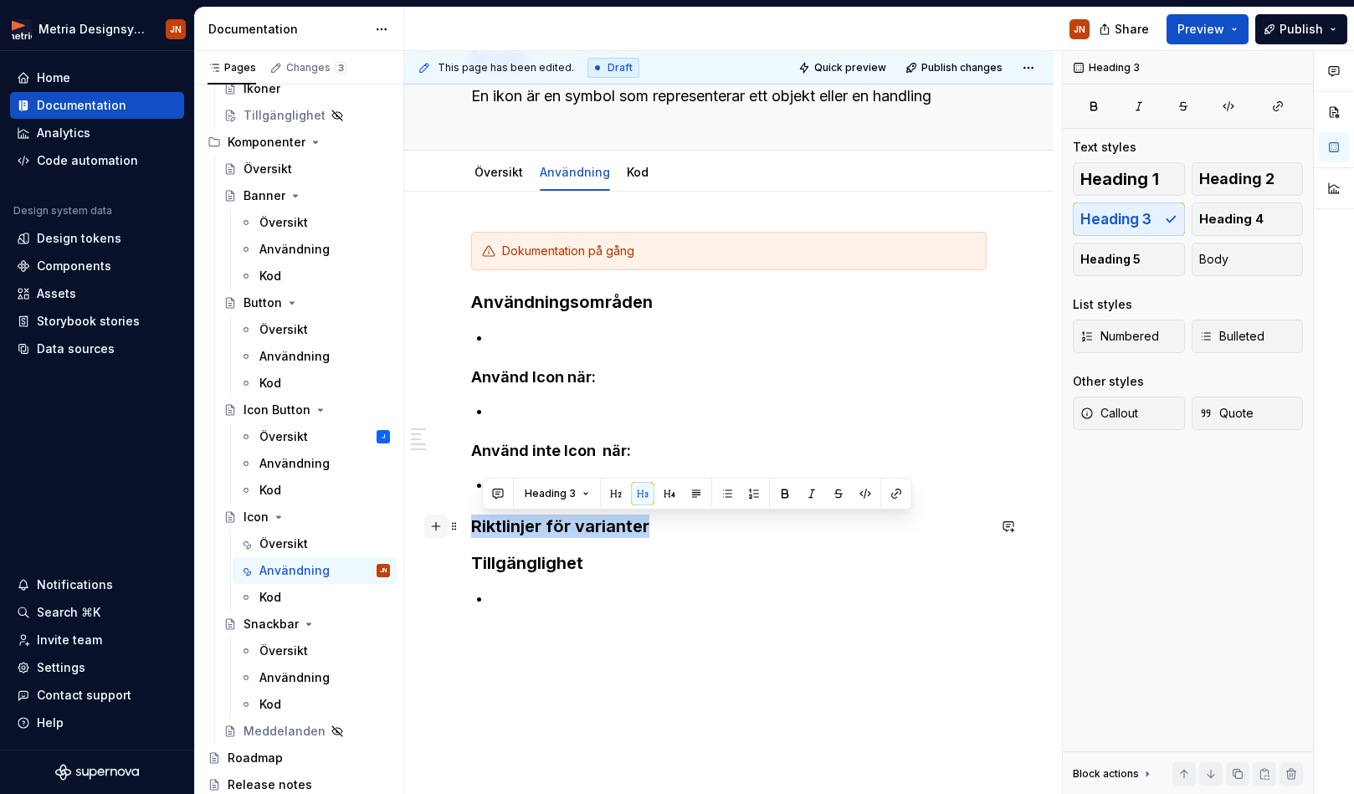
drag, startPoint x: 679, startPoint y: 525, endPoint x: 436, endPoint y: 523, distance: 242.7
click at [471, 523] on div "Dokumentation på gång Användningsområden Använd Icon när: Använd inte Icon när:…" at bounding box center [728, 430] width 515 height 397
click at [535, 556] on h3 "Tillgänglighet" at bounding box center [728, 562] width 515 height 23
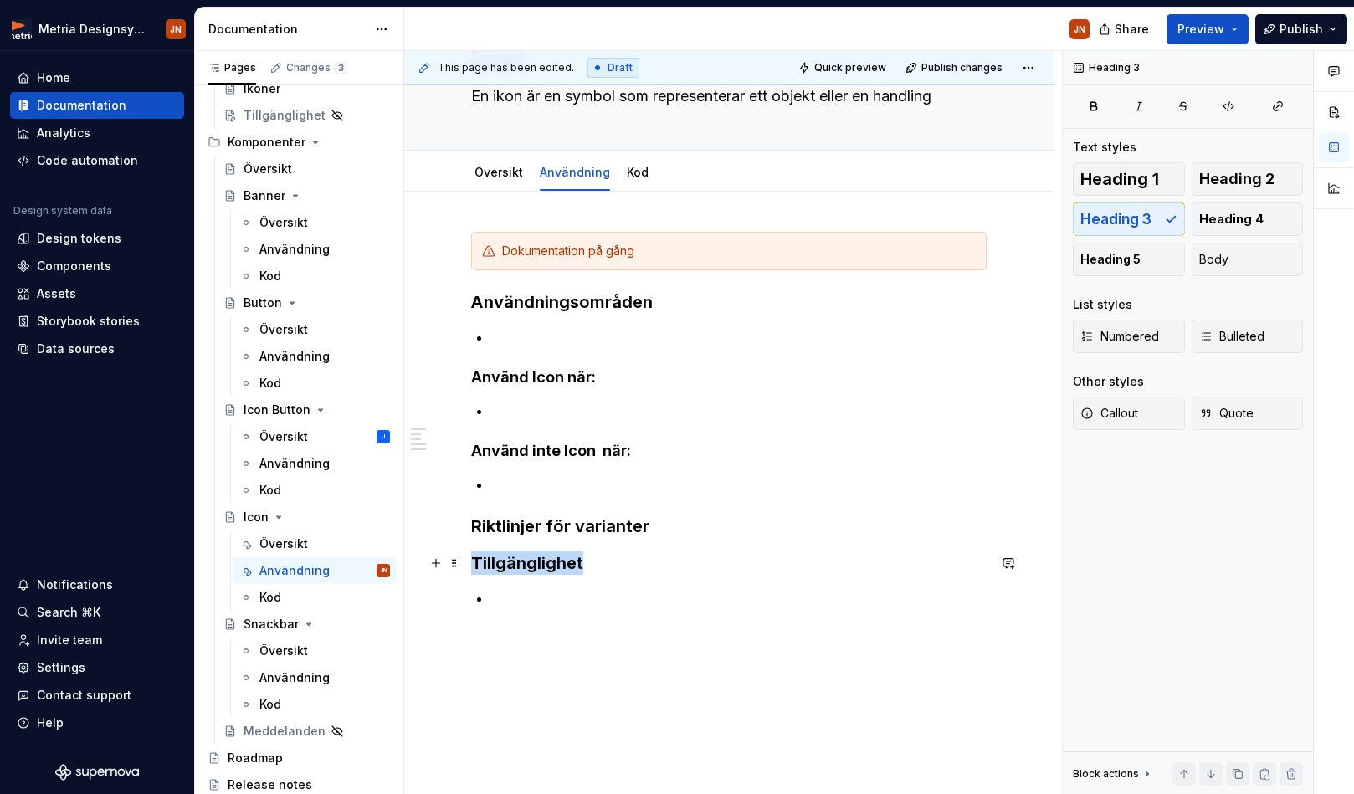
click at [535, 556] on h3 "Tillgänglighet" at bounding box center [728, 562] width 515 height 23
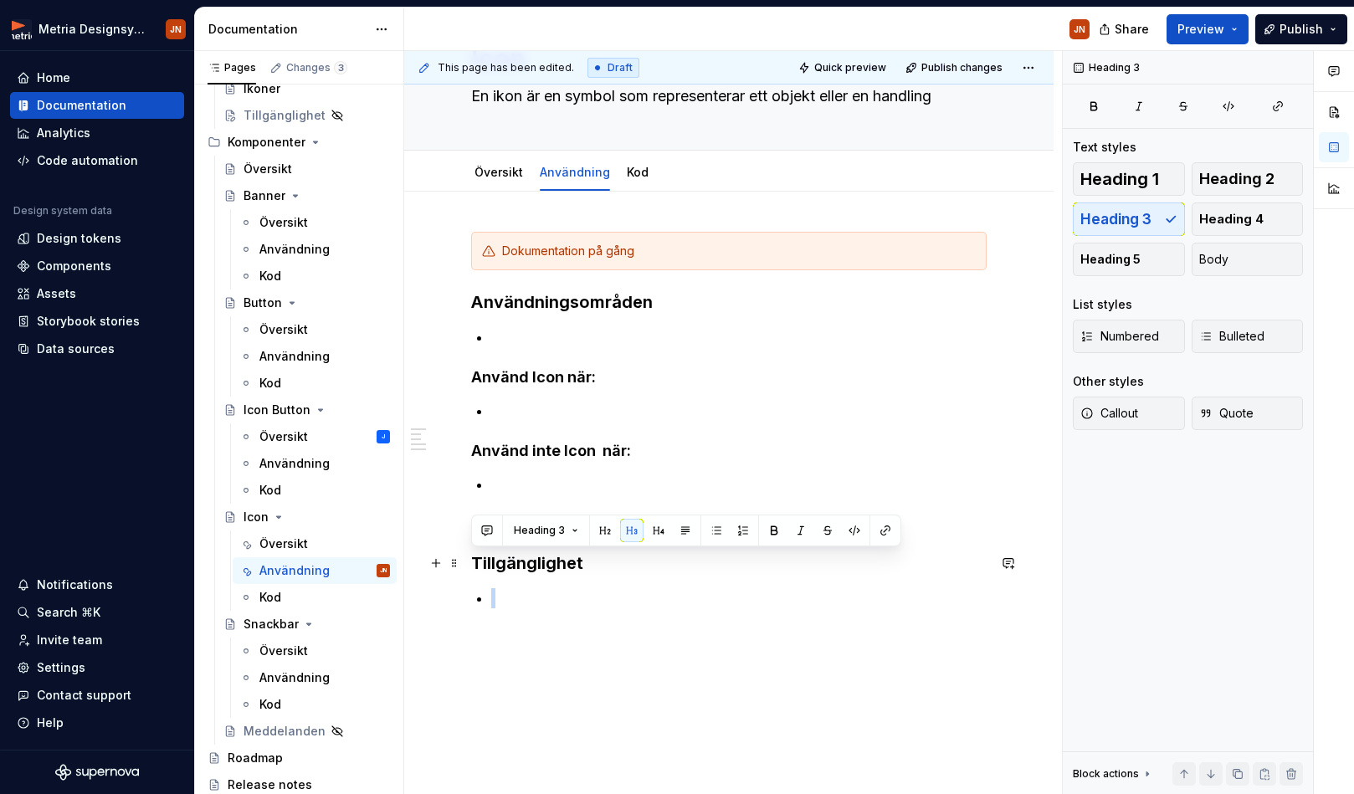
drag, startPoint x: 628, startPoint y: 567, endPoint x: 618, endPoint y: 569, distance: 9.5
click at [626, 567] on h3 "Tillgänglighet" at bounding box center [728, 562] width 515 height 23
click at [631, 165] on link "Kod" at bounding box center [638, 172] width 22 height 14
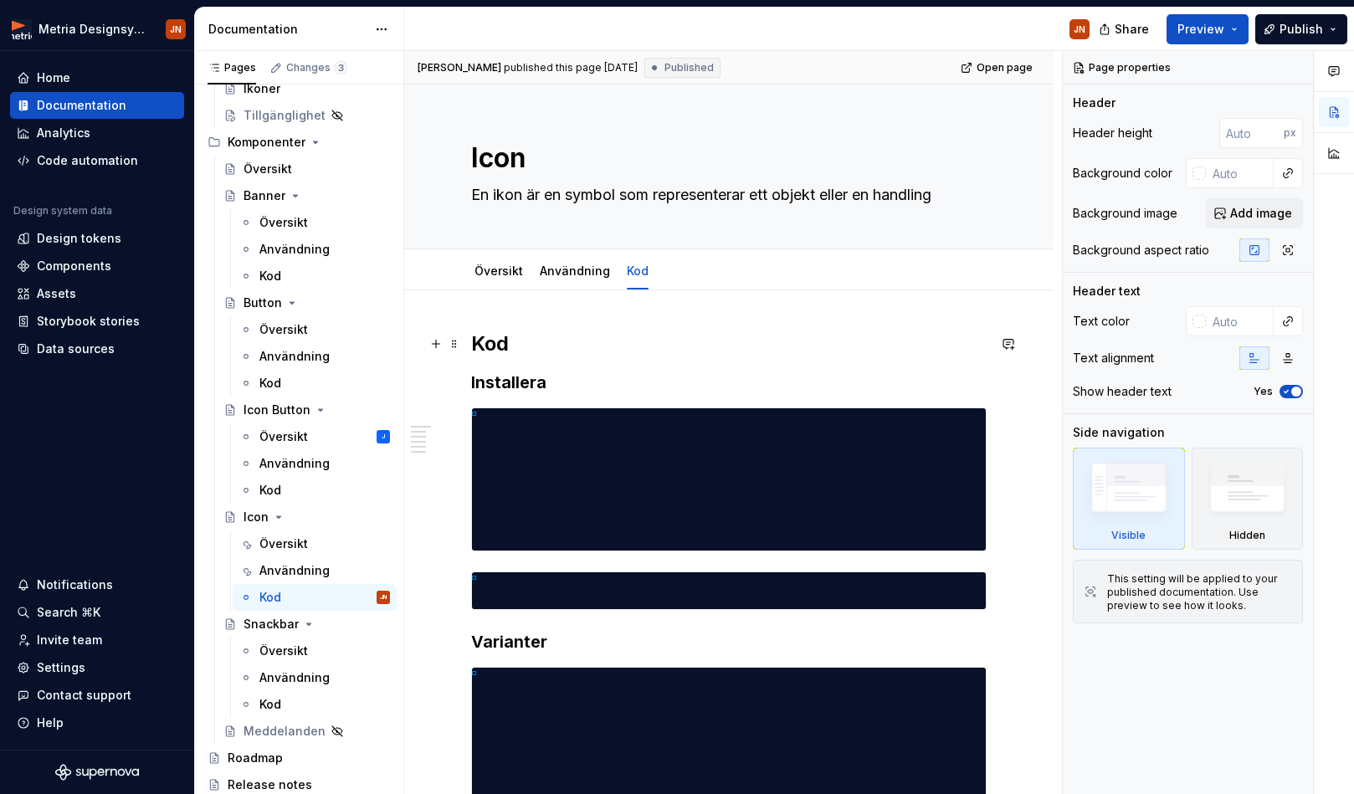
click at [489, 349] on h2 "Kod" at bounding box center [728, 344] width 515 height 27
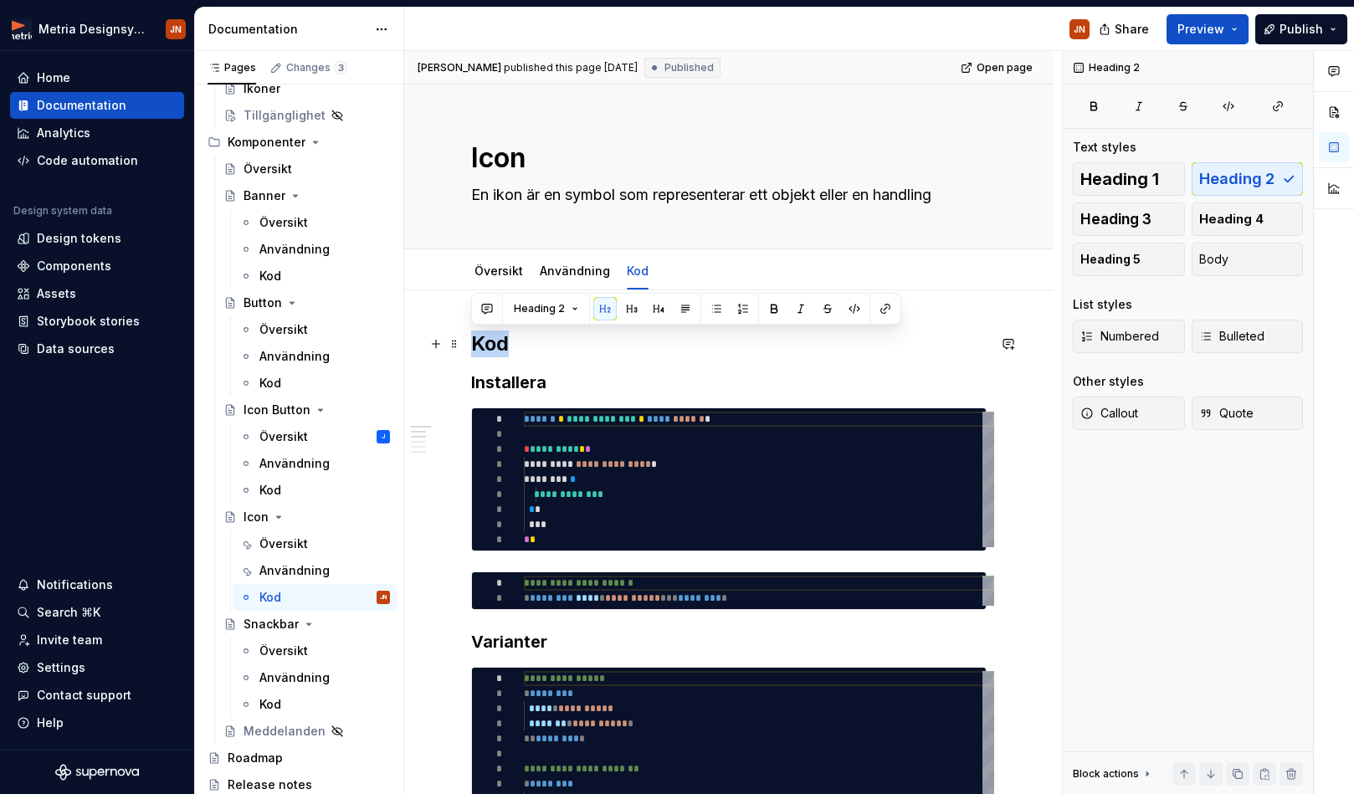
click at [483, 346] on h2 "Kod" at bounding box center [728, 344] width 515 height 27
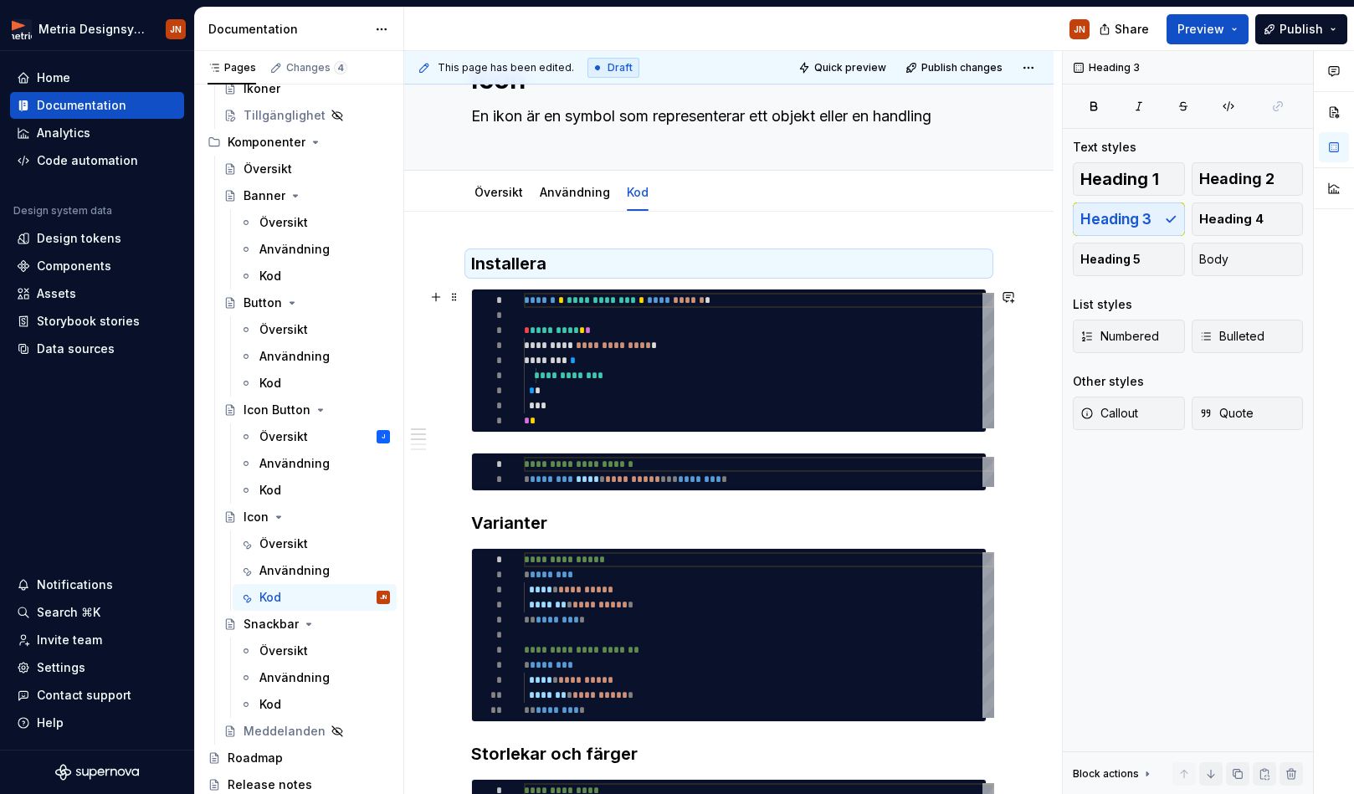
scroll to position [79, 0]
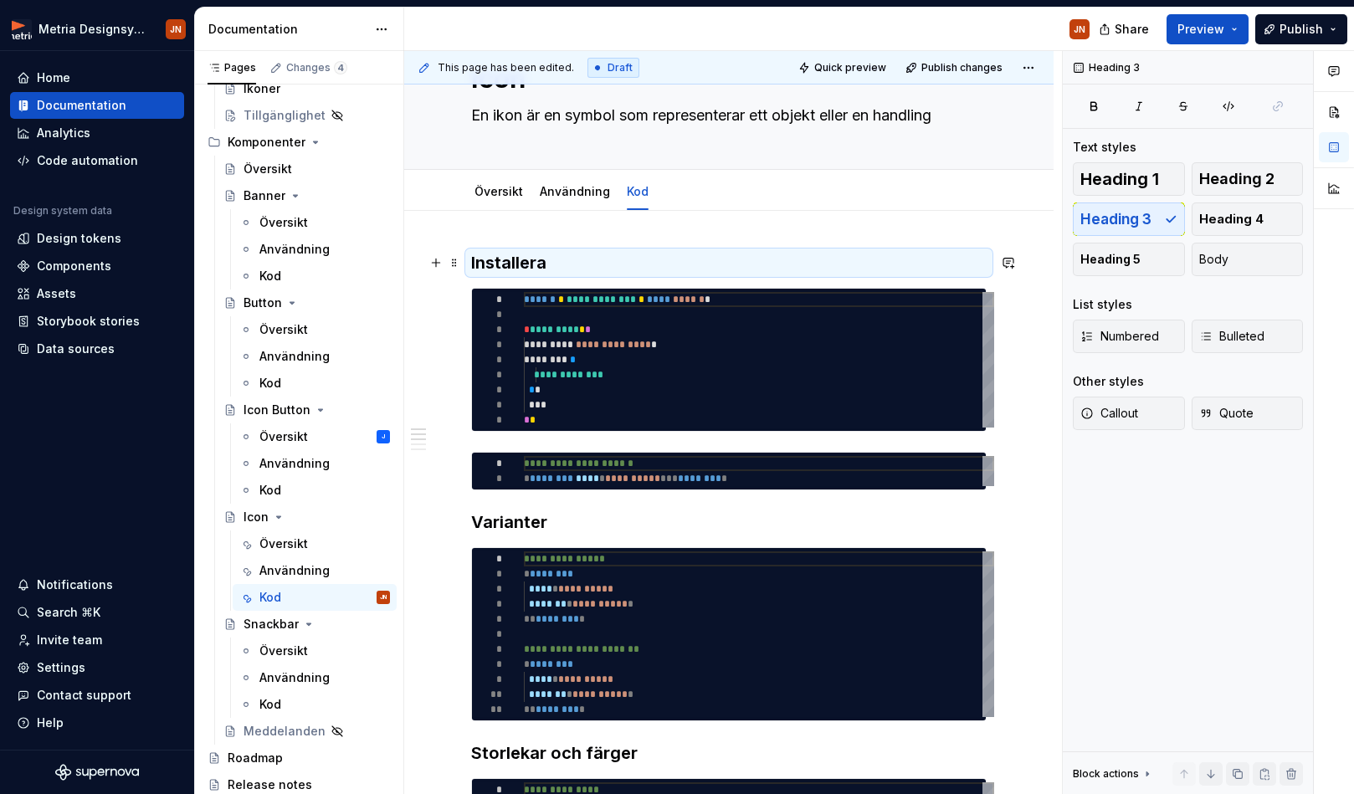
drag, startPoint x: 595, startPoint y: 259, endPoint x: 556, endPoint y: 259, distance: 39.3
click at [593, 258] on h3 "Installera" at bounding box center [728, 262] width 515 height 23
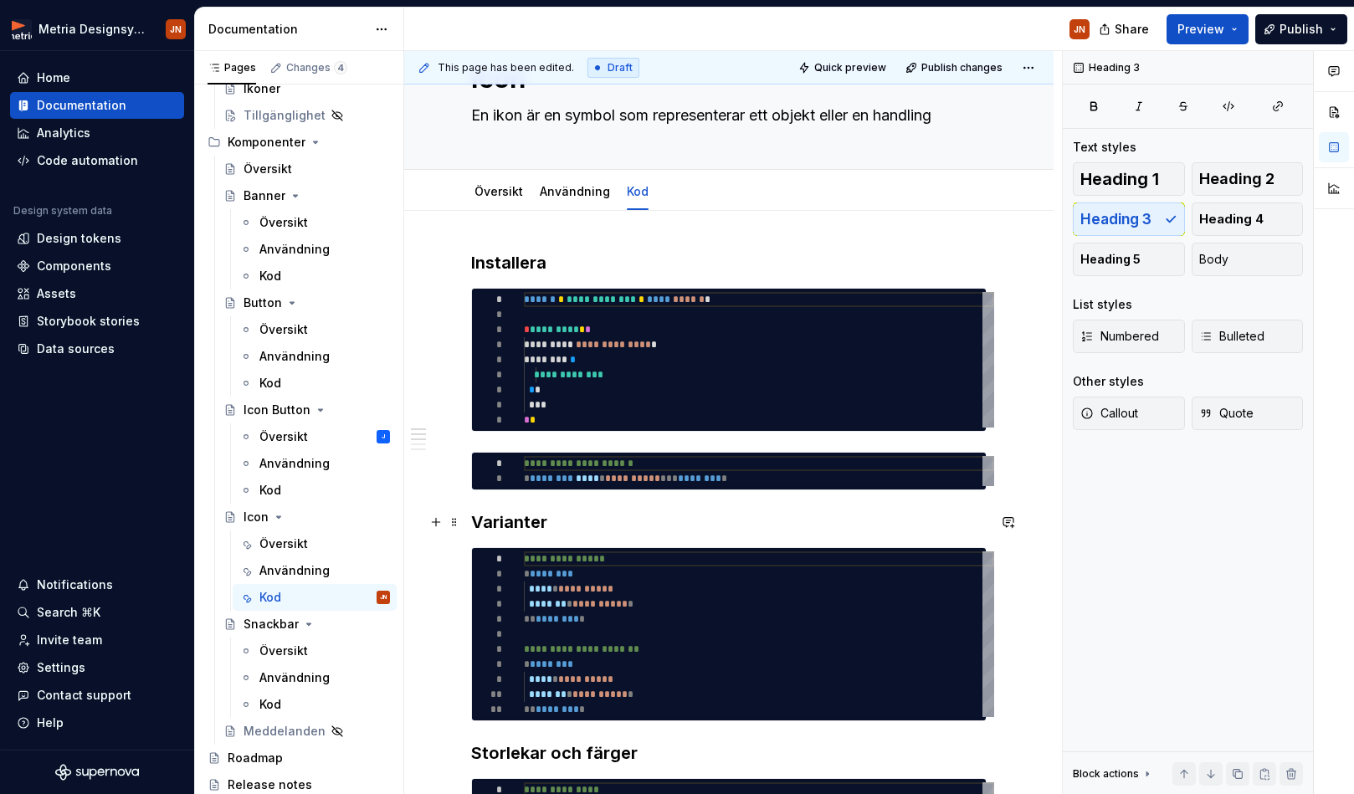
click at [515, 520] on h3 "Varianter" at bounding box center [728, 521] width 515 height 23
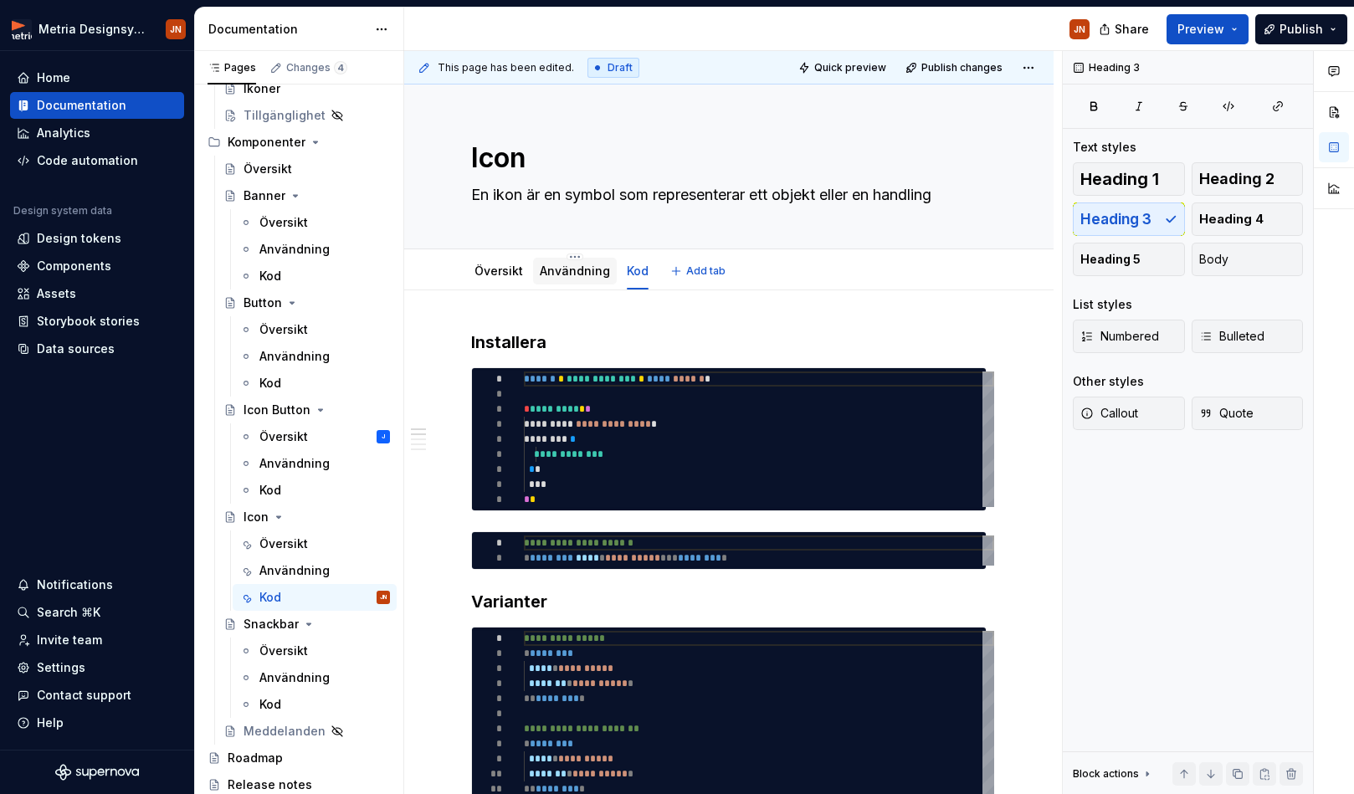
scroll to position [0, 0]
click at [294, 440] on div "Översikt" at bounding box center [283, 436] width 49 height 17
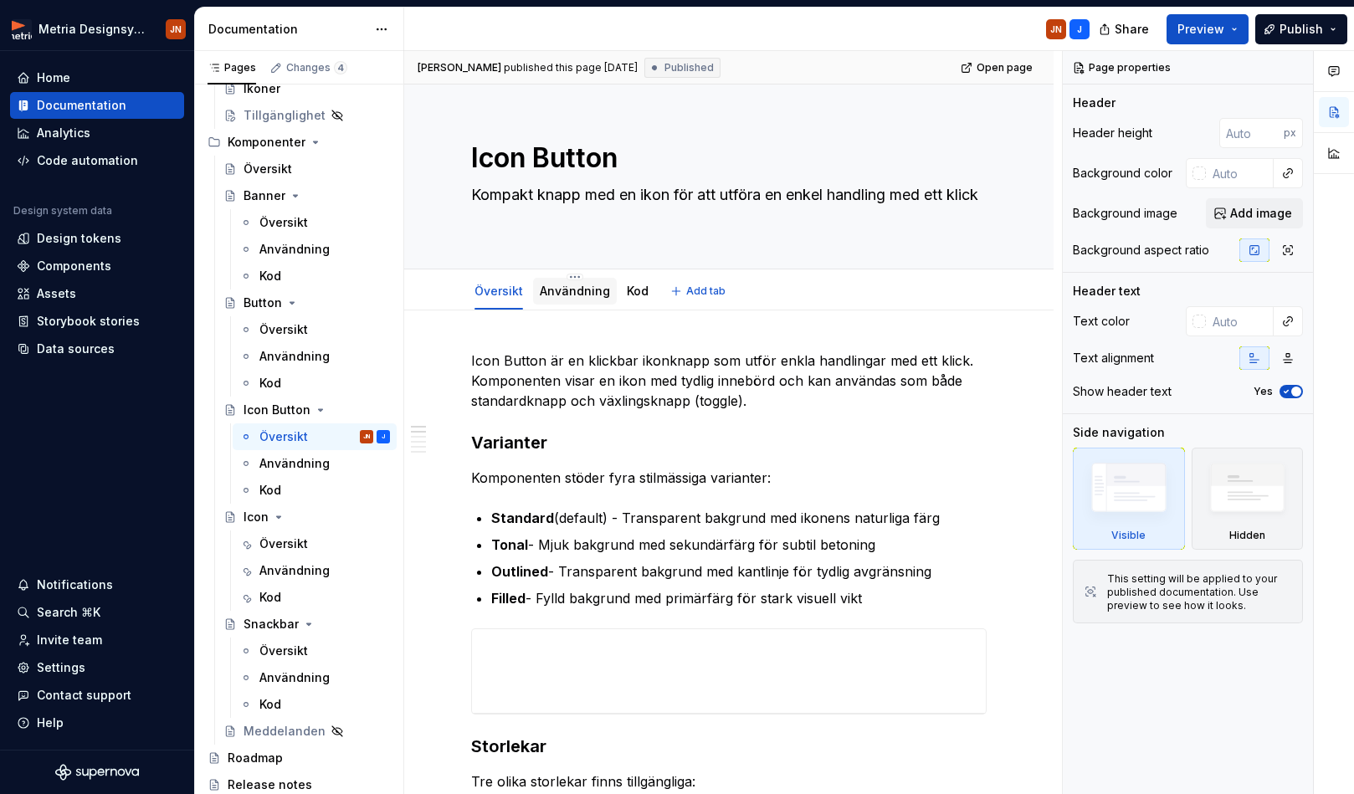
click at [558, 295] on link "Användning" at bounding box center [575, 291] width 70 height 14
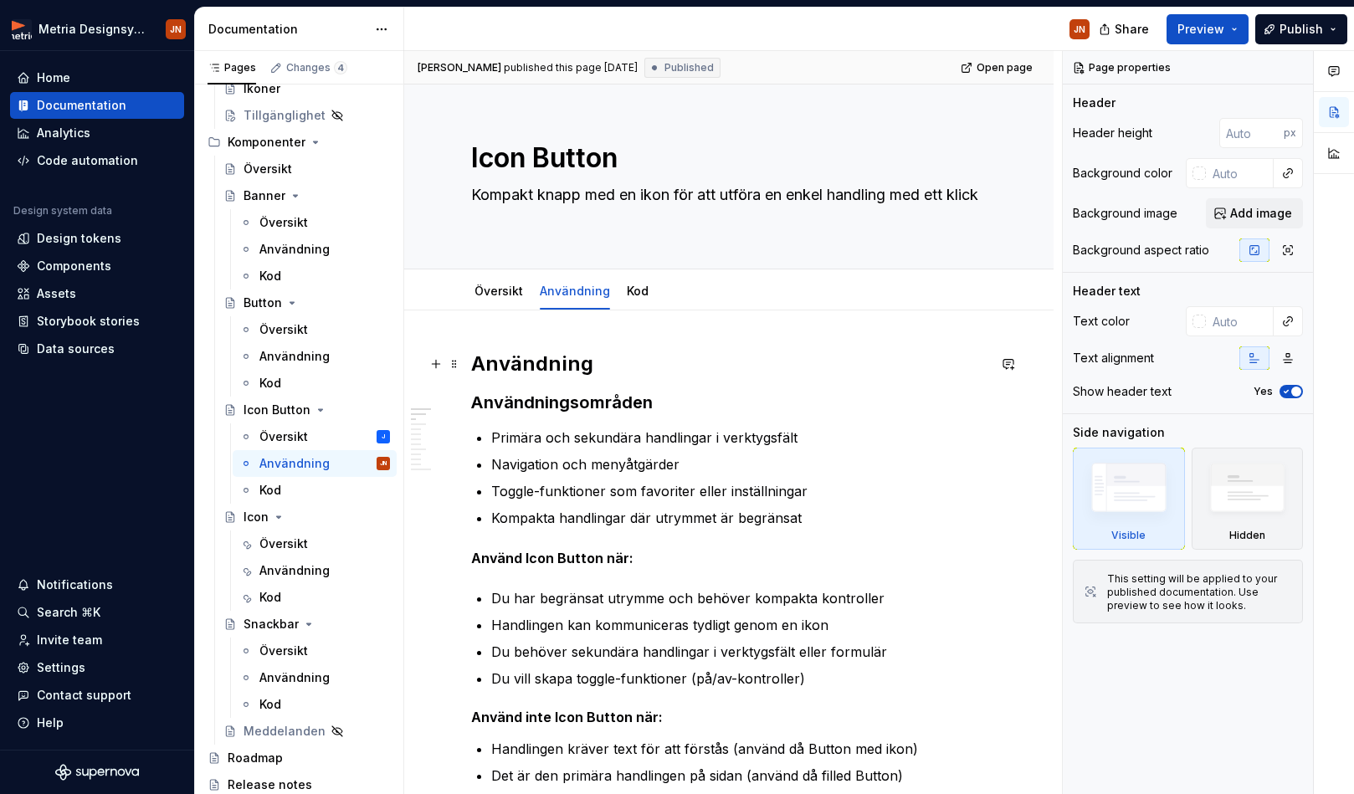
click at [540, 359] on h2 "Användning" at bounding box center [728, 364] width 515 height 27
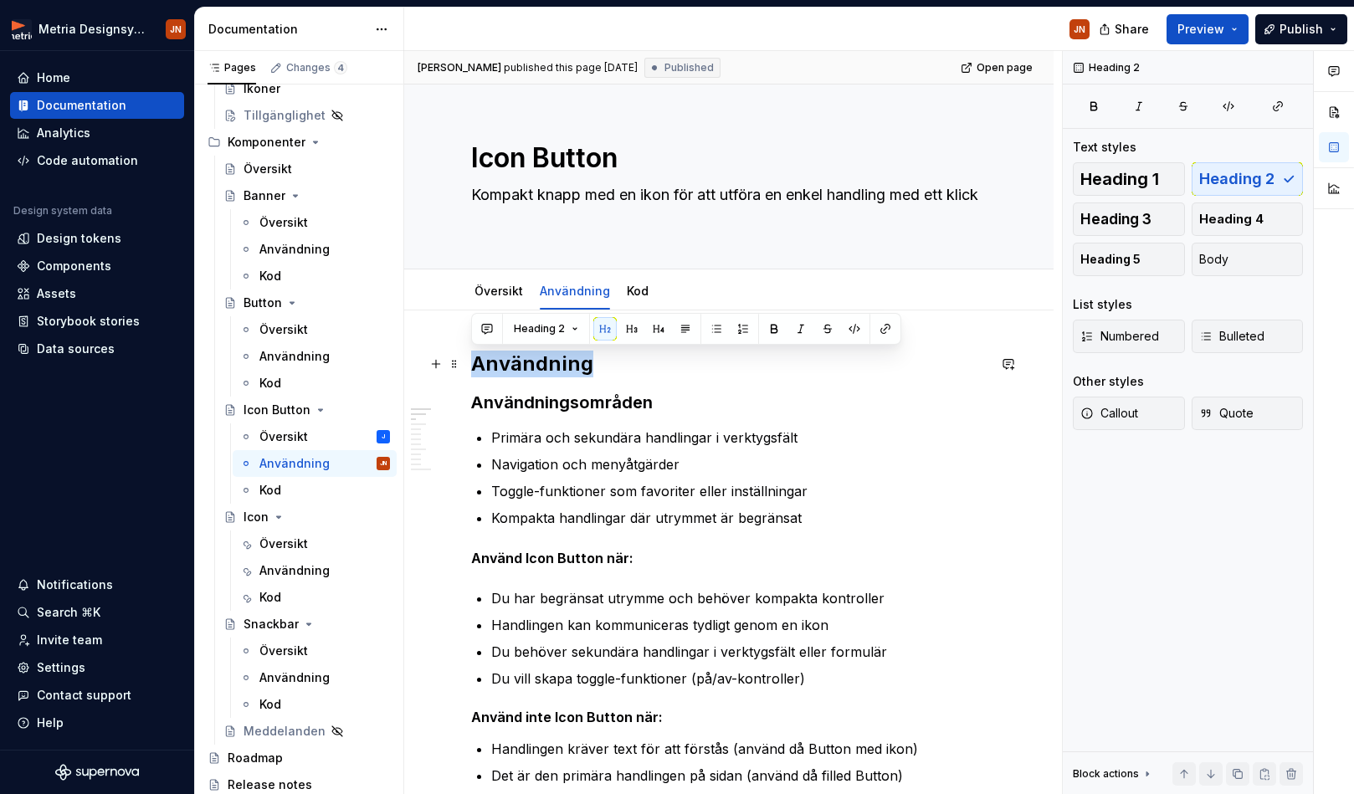
click at [540, 359] on h2 "Användning" at bounding box center [728, 364] width 515 height 27
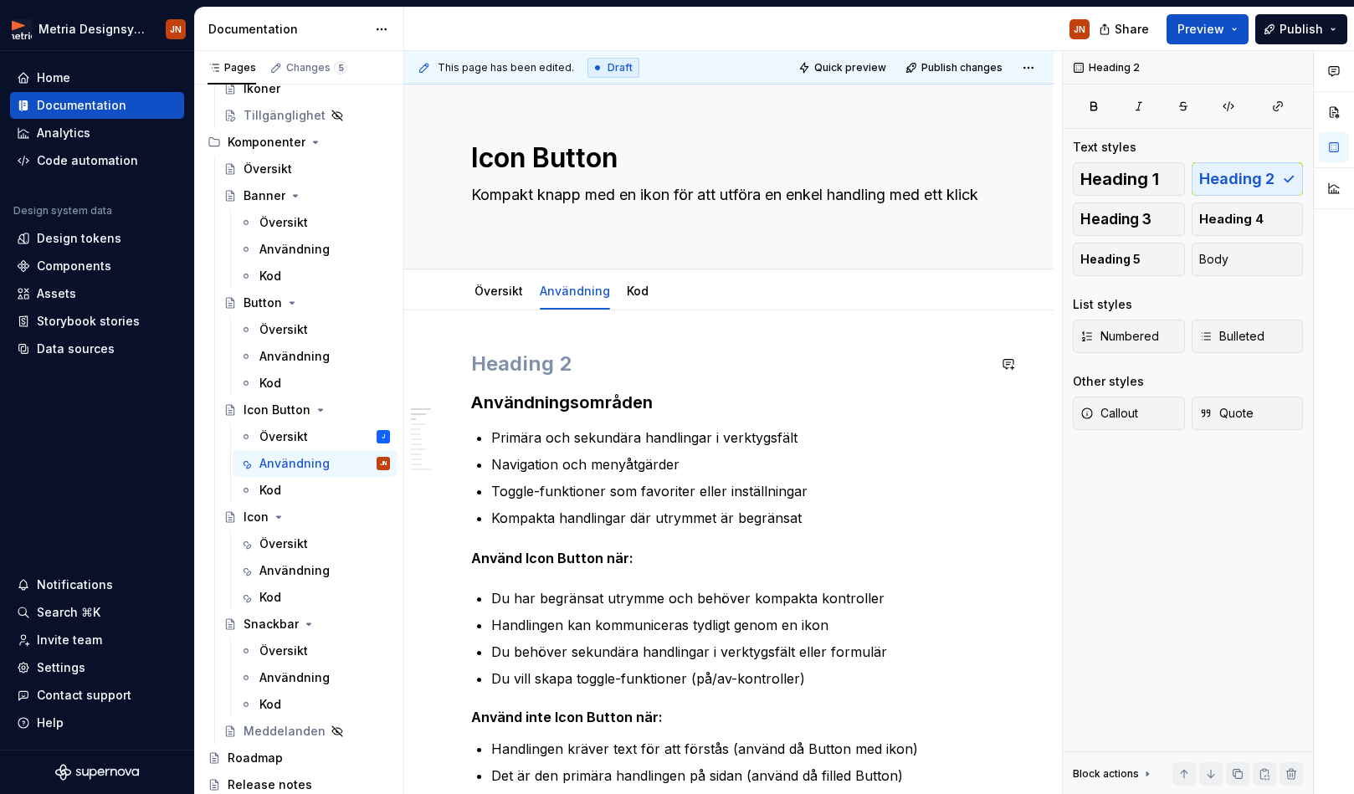
type textarea "*"
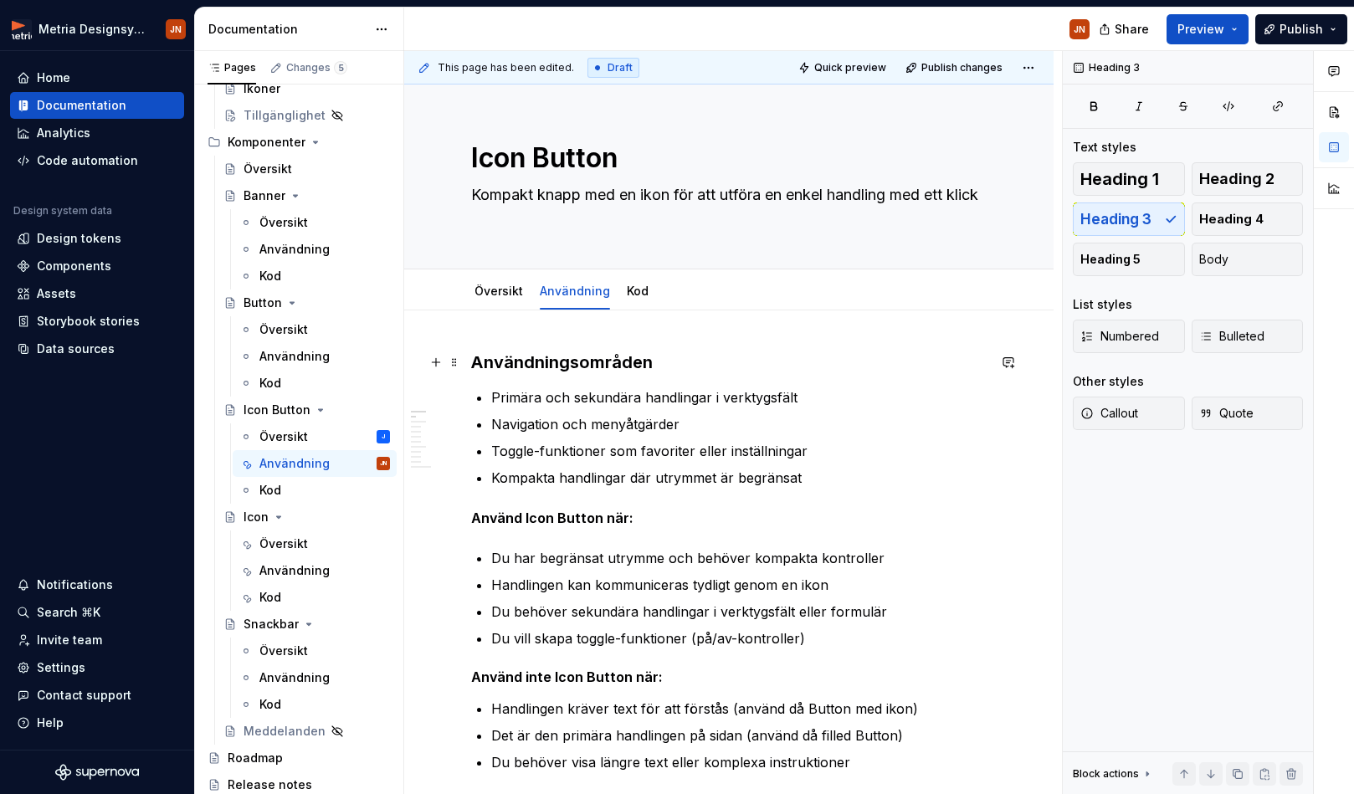
click at [569, 355] on h3 "Användningsområden" at bounding box center [728, 362] width 515 height 23
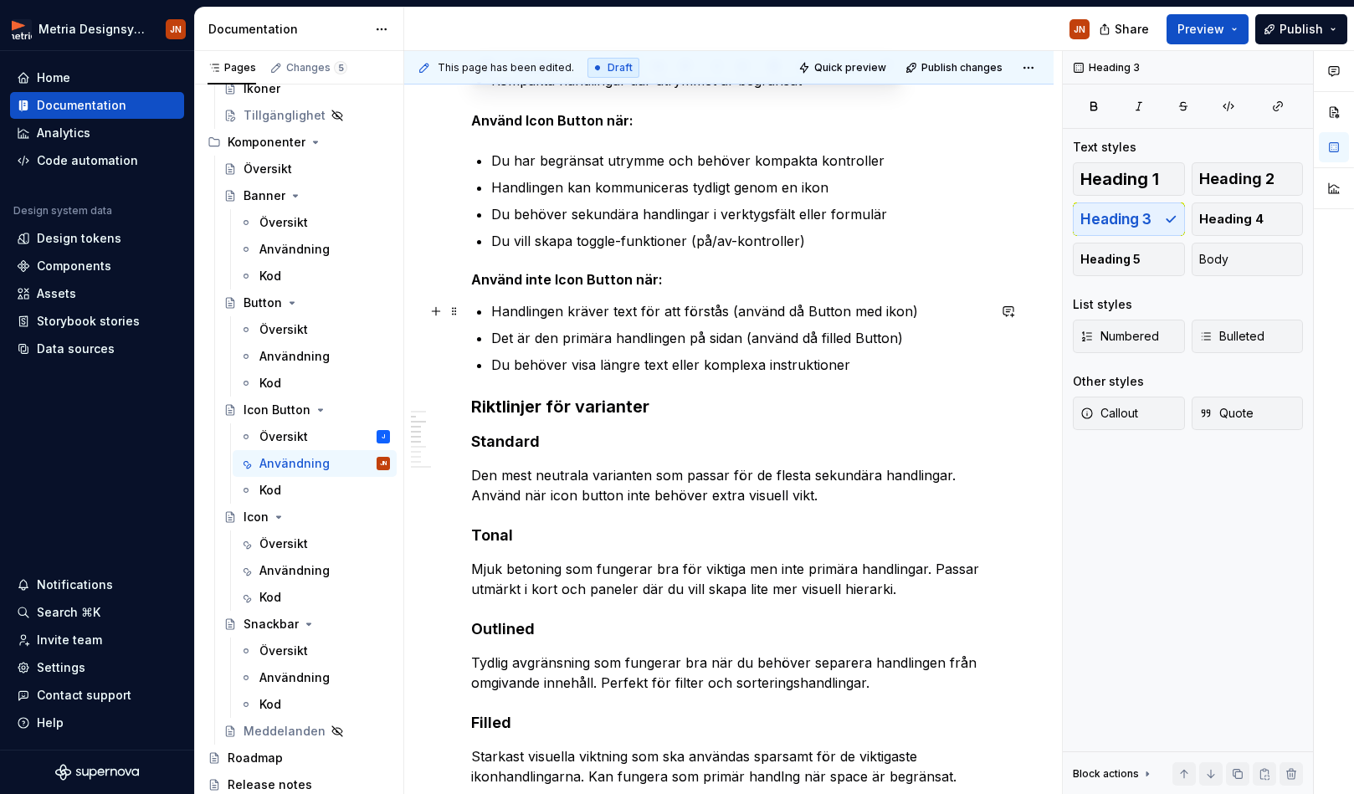
scroll to position [248, 0]
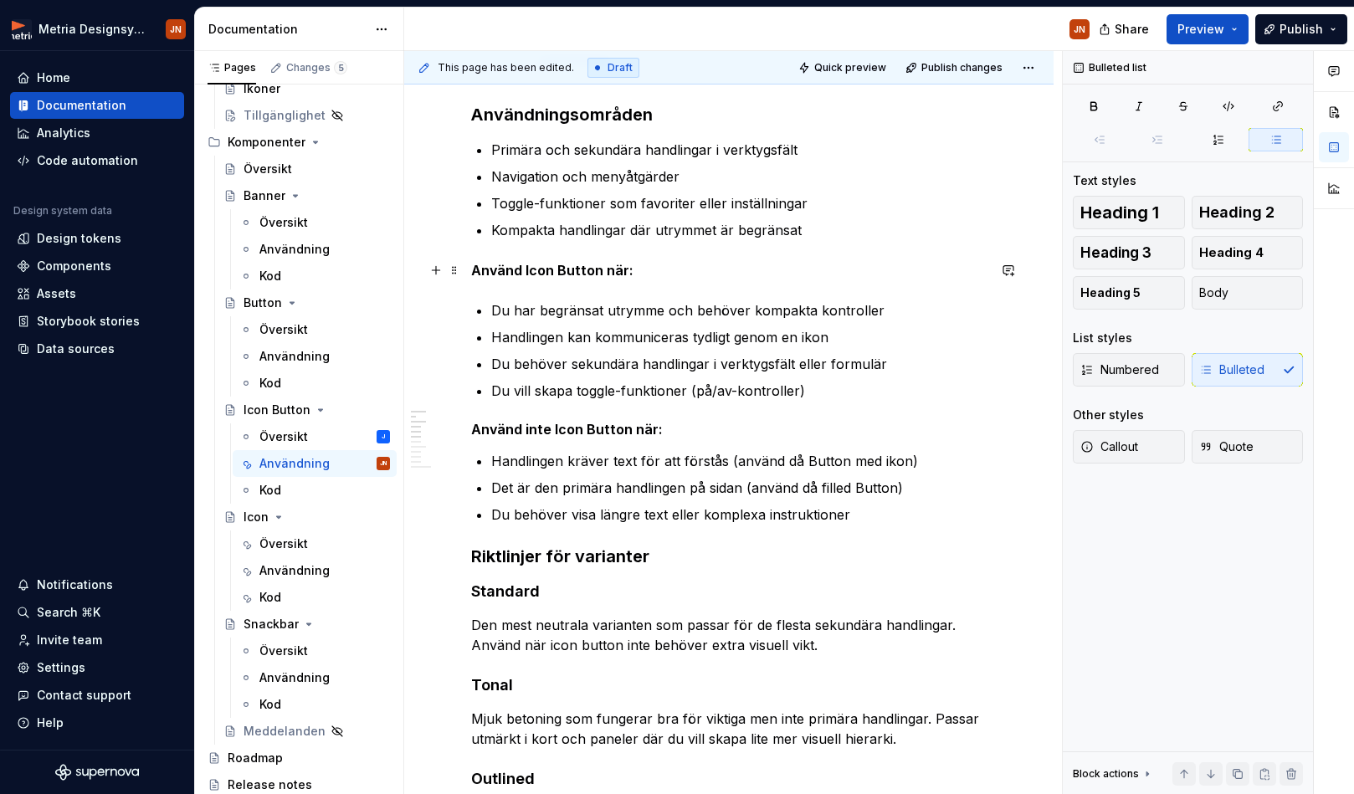
click at [585, 264] on strong "Använd Icon Button när:" at bounding box center [552, 270] width 162 height 17
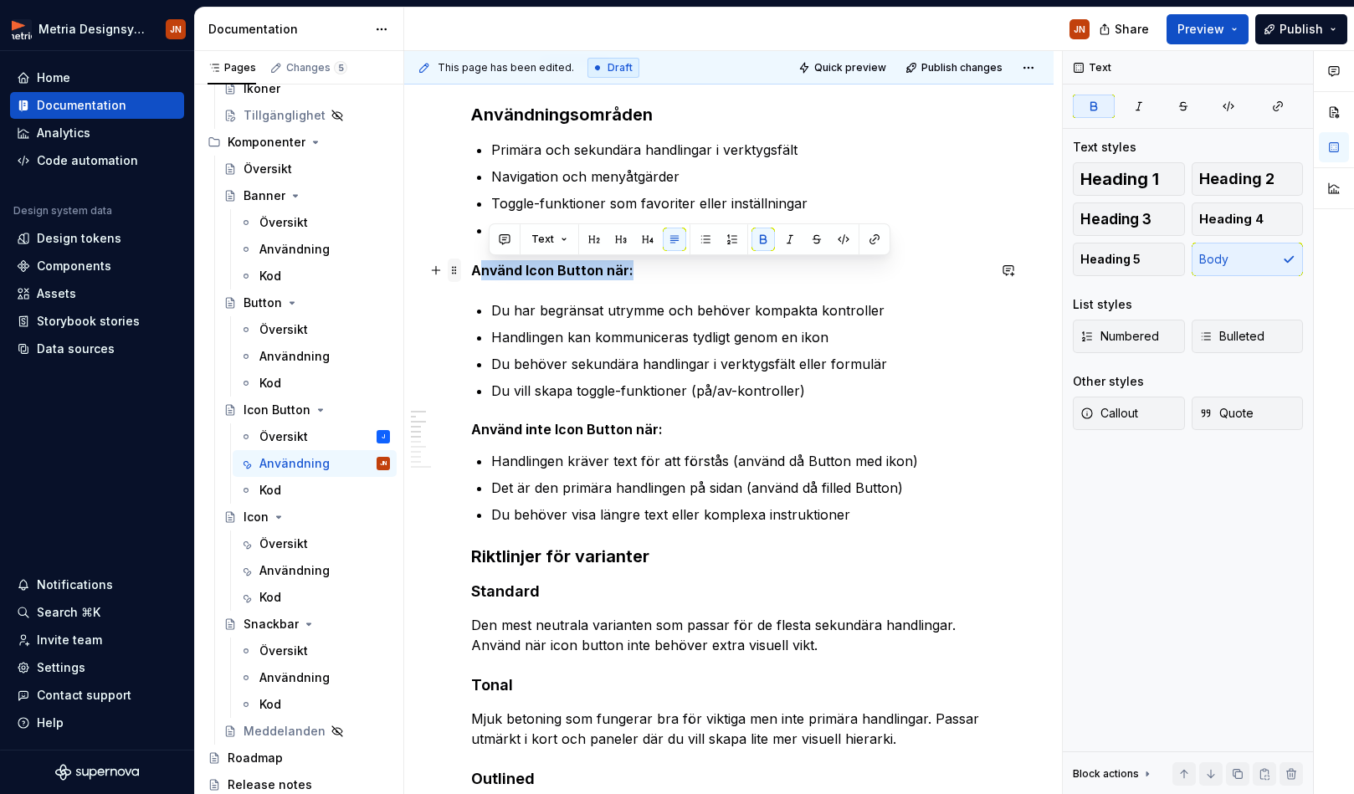
drag, startPoint x: 670, startPoint y: 270, endPoint x: 459, endPoint y: 276, distance: 211.0
click at [1104, 220] on button "Heading 4" at bounding box center [1248, 219] width 112 height 33
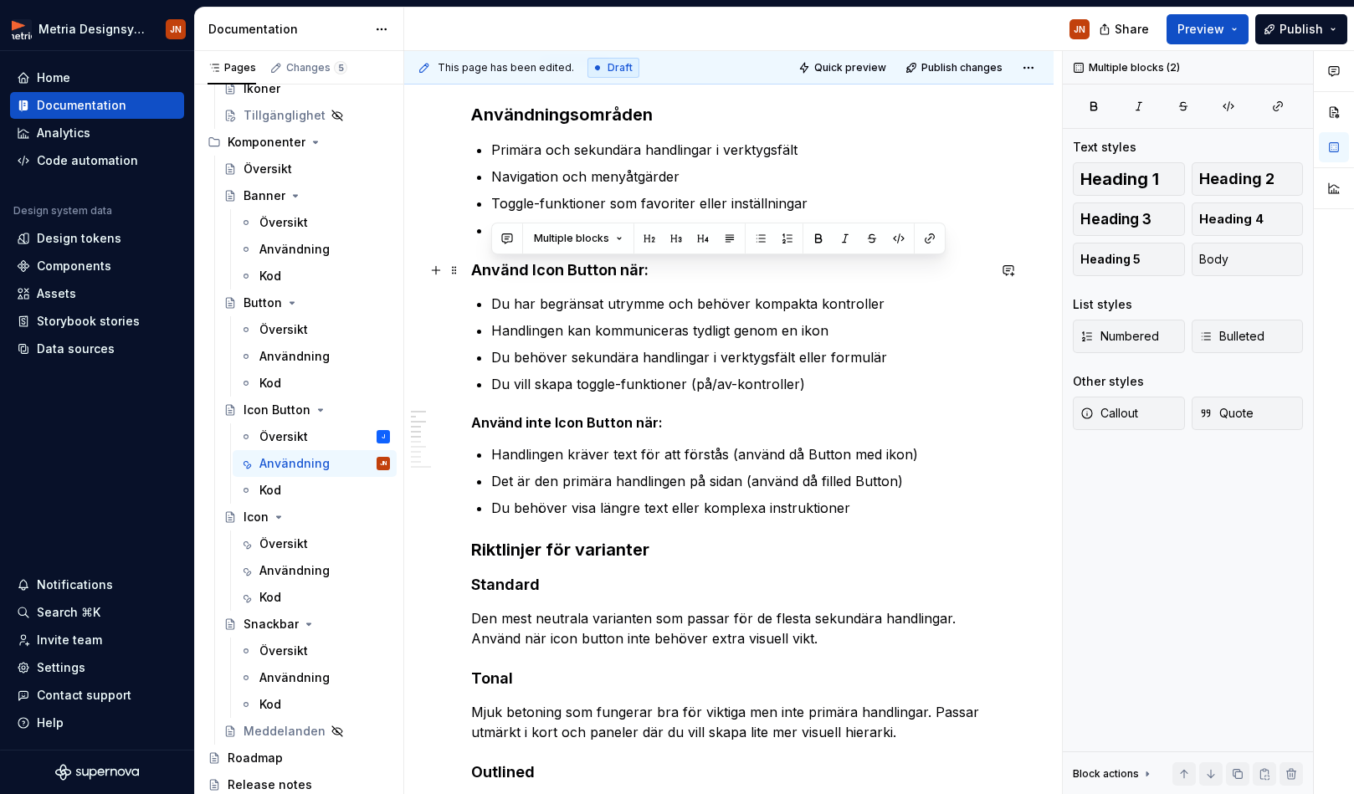
click at [657, 273] on h4 "Använd Icon Button när:" at bounding box center [728, 270] width 515 height 20
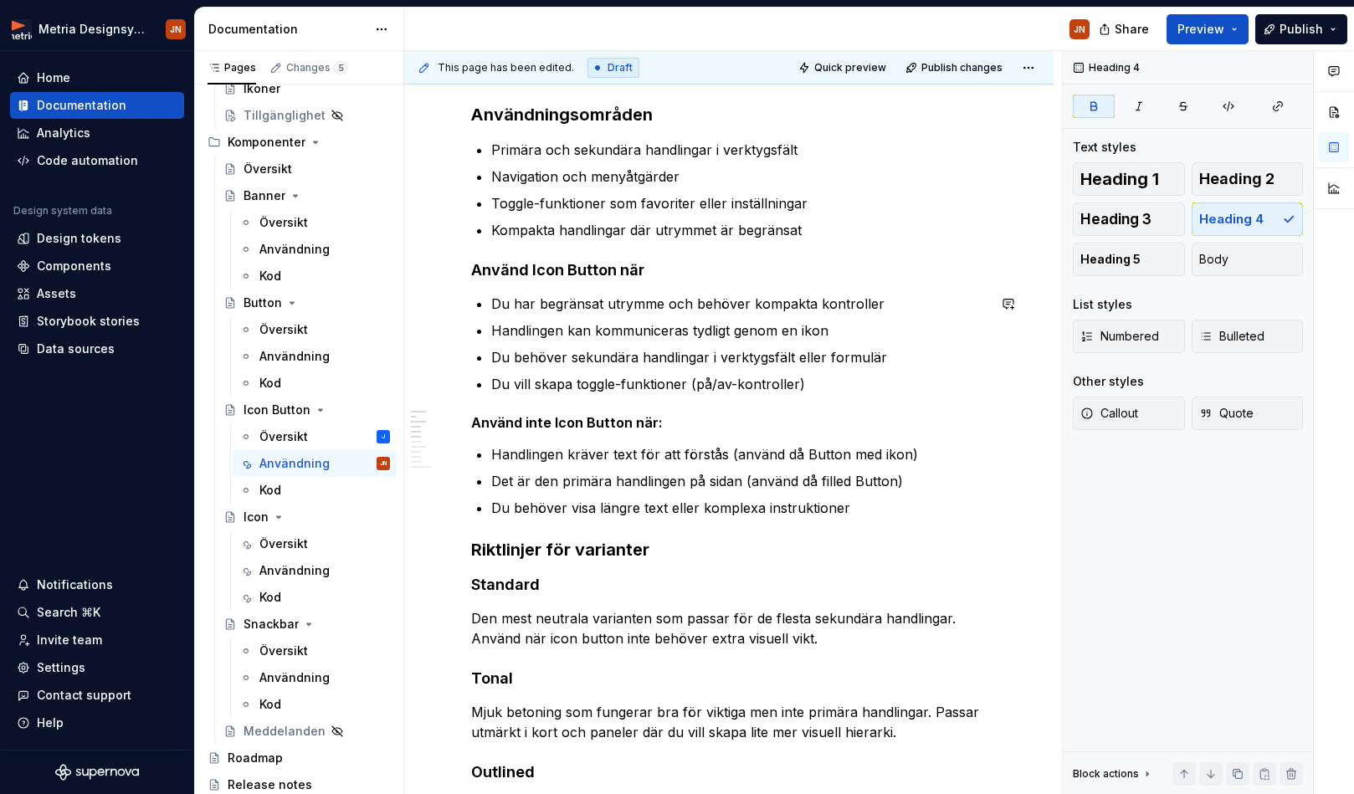
click at [743, 423] on h5 "Använd inte Icon Button när:" at bounding box center [728, 422] width 515 height 17
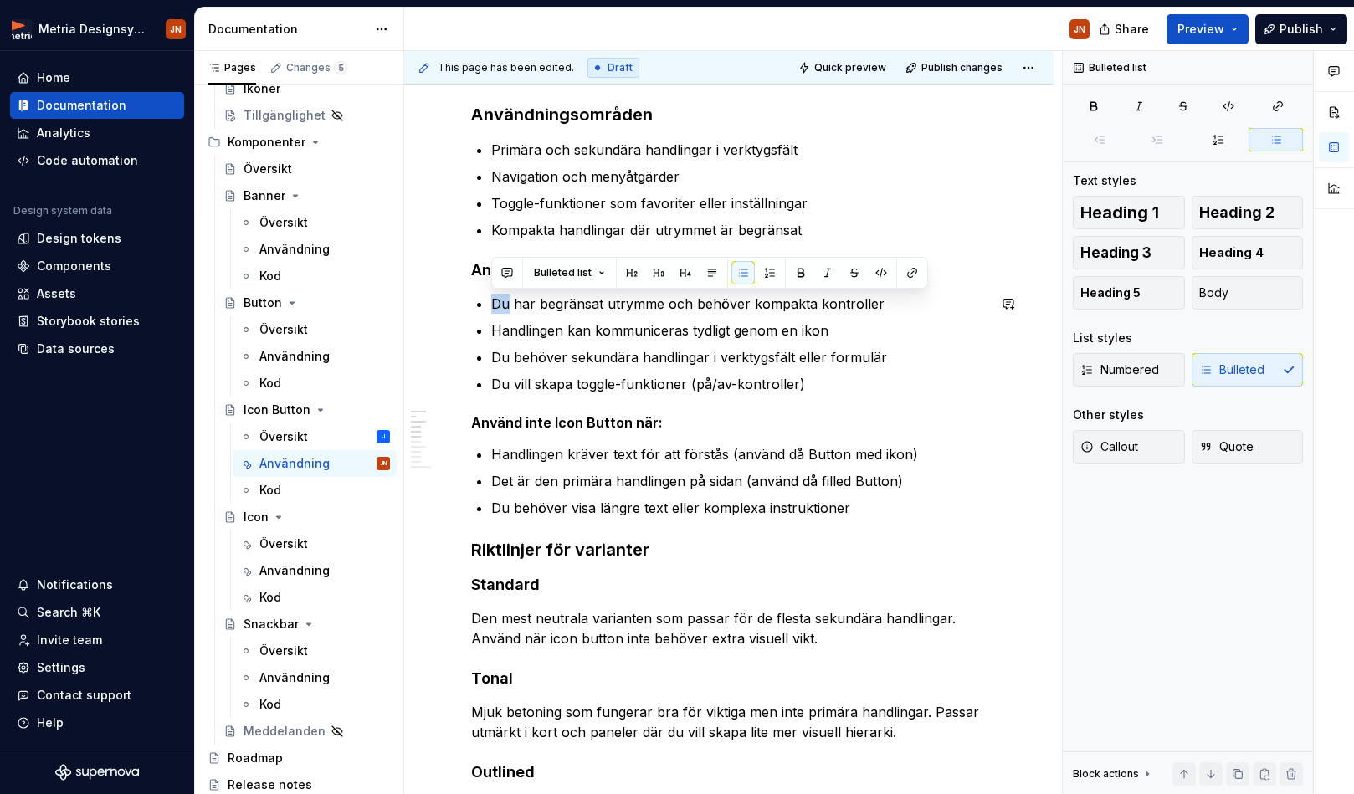
click at [616, 326] on p "Handlingen kan kommuniceras tydligt genom en ikon" at bounding box center [738, 330] width 495 height 20
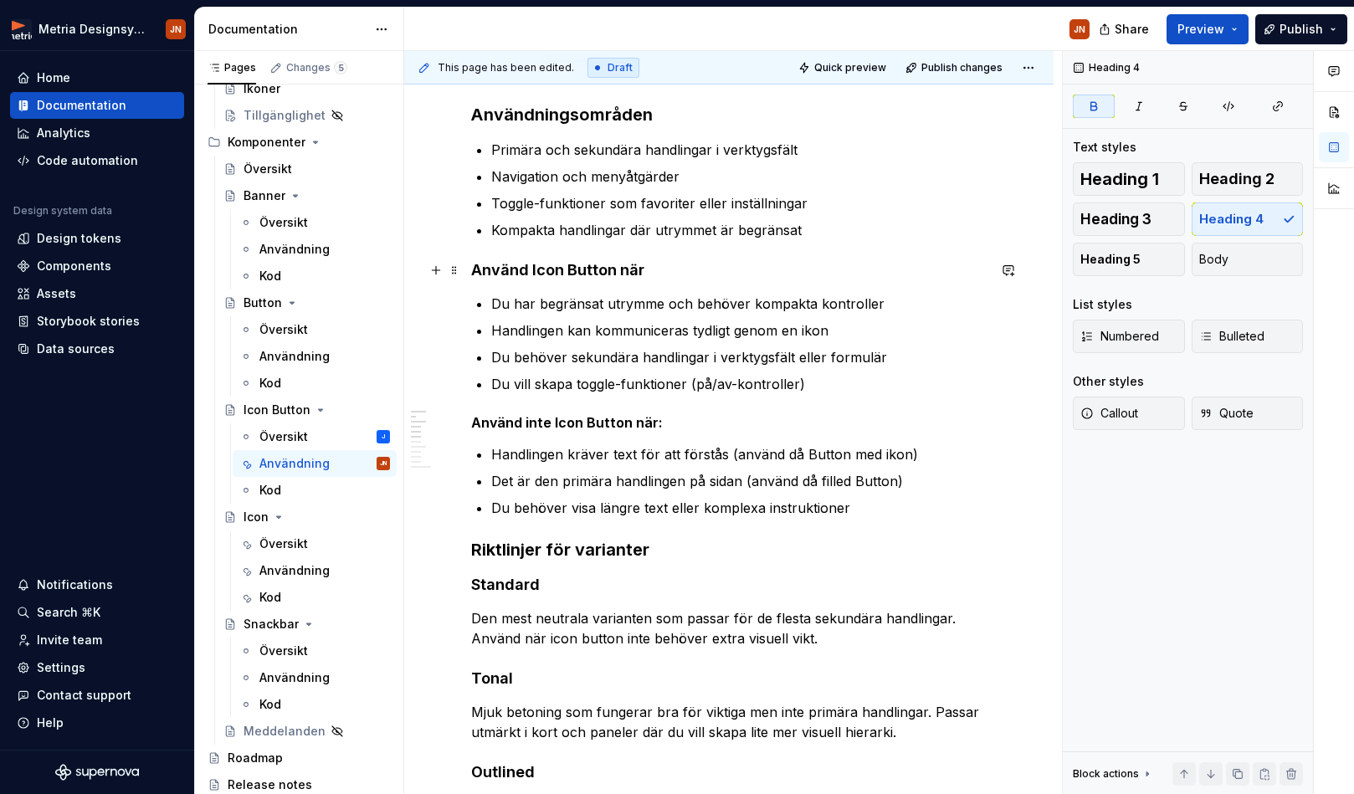
click at [627, 279] on h4 "Använd Icon Button när" at bounding box center [728, 270] width 515 height 20
click at [689, 422] on h5 "Använd inte Icon Button när:" at bounding box center [728, 422] width 515 height 17
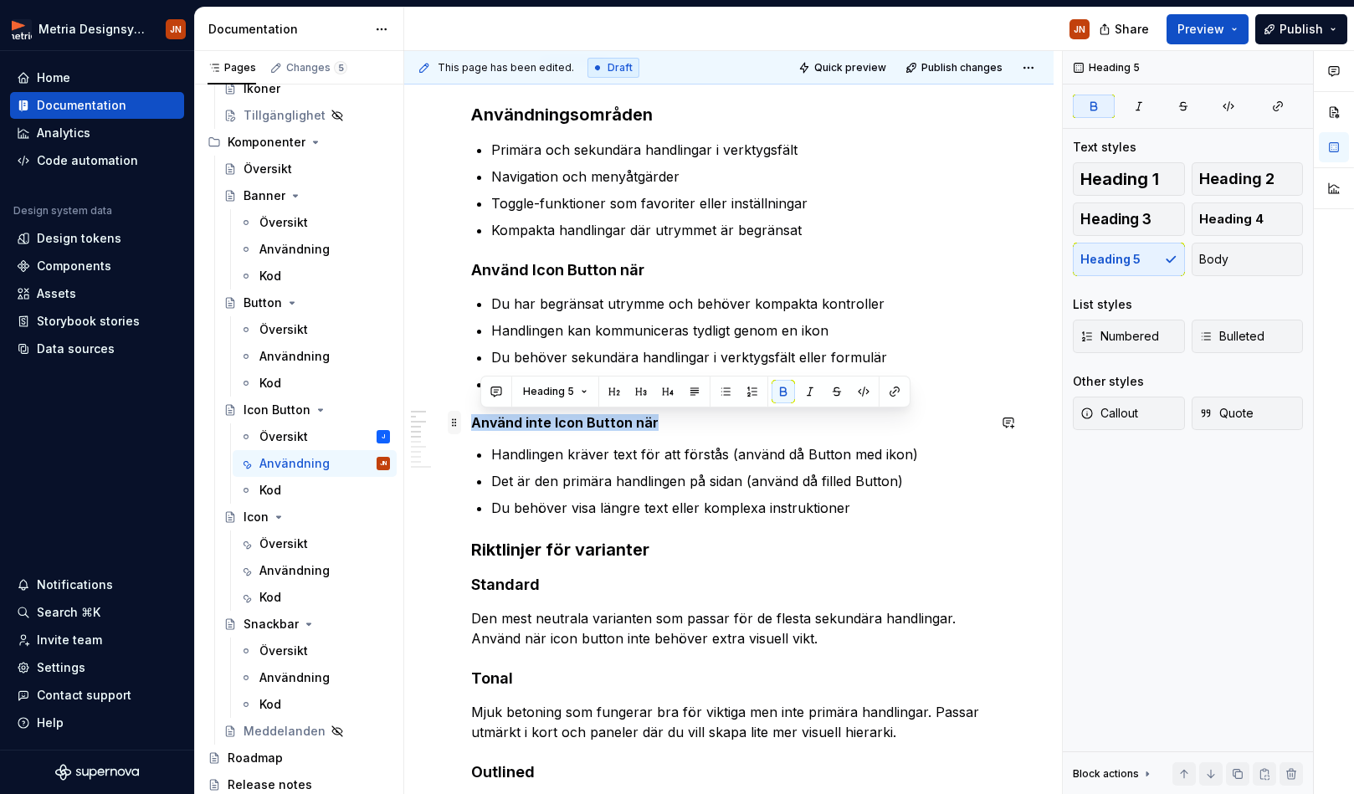
drag, startPoint x: 704, startPoint y: 420, endPoint x: 449, endPoint y: 420, distance: 255.2
click at [1104, 212] on span "Heading 4" at bounding box center [1231, 219] width 64 height 17
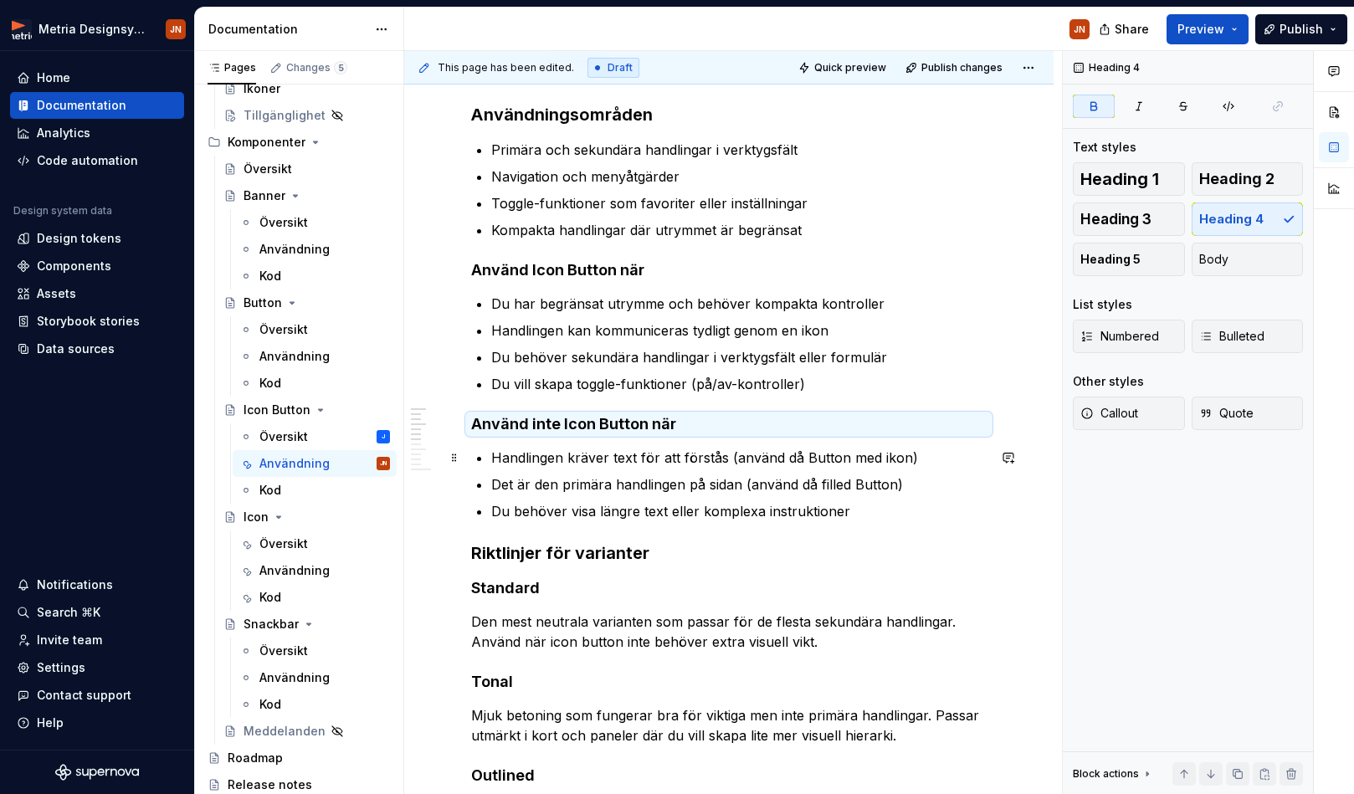
click at [741, 468] on ul "Handlingen kräver text för att förstås (använd då [PERSON_NAME] med ikon) Det ä…" at bounding box center [738, 485] width 495 height 74
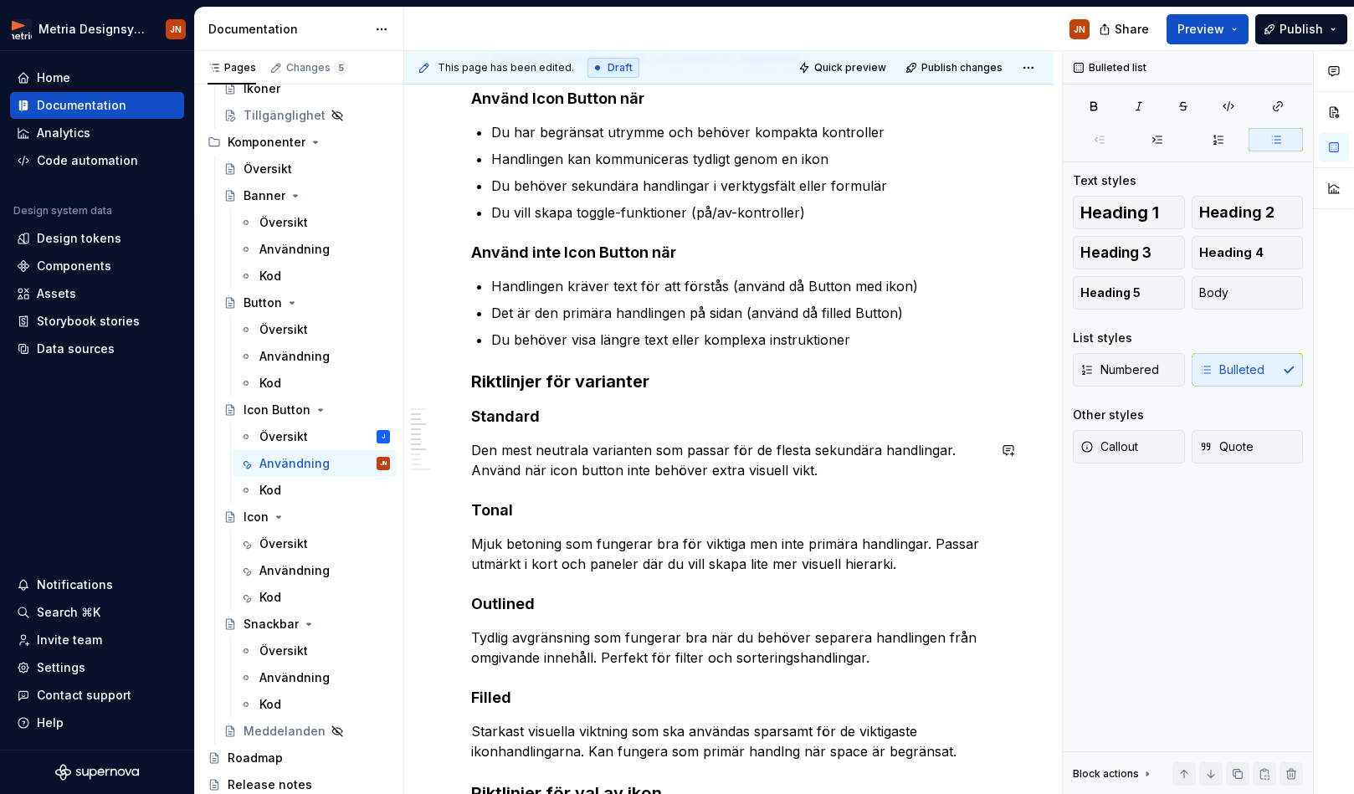
scroll to position [421, 0]
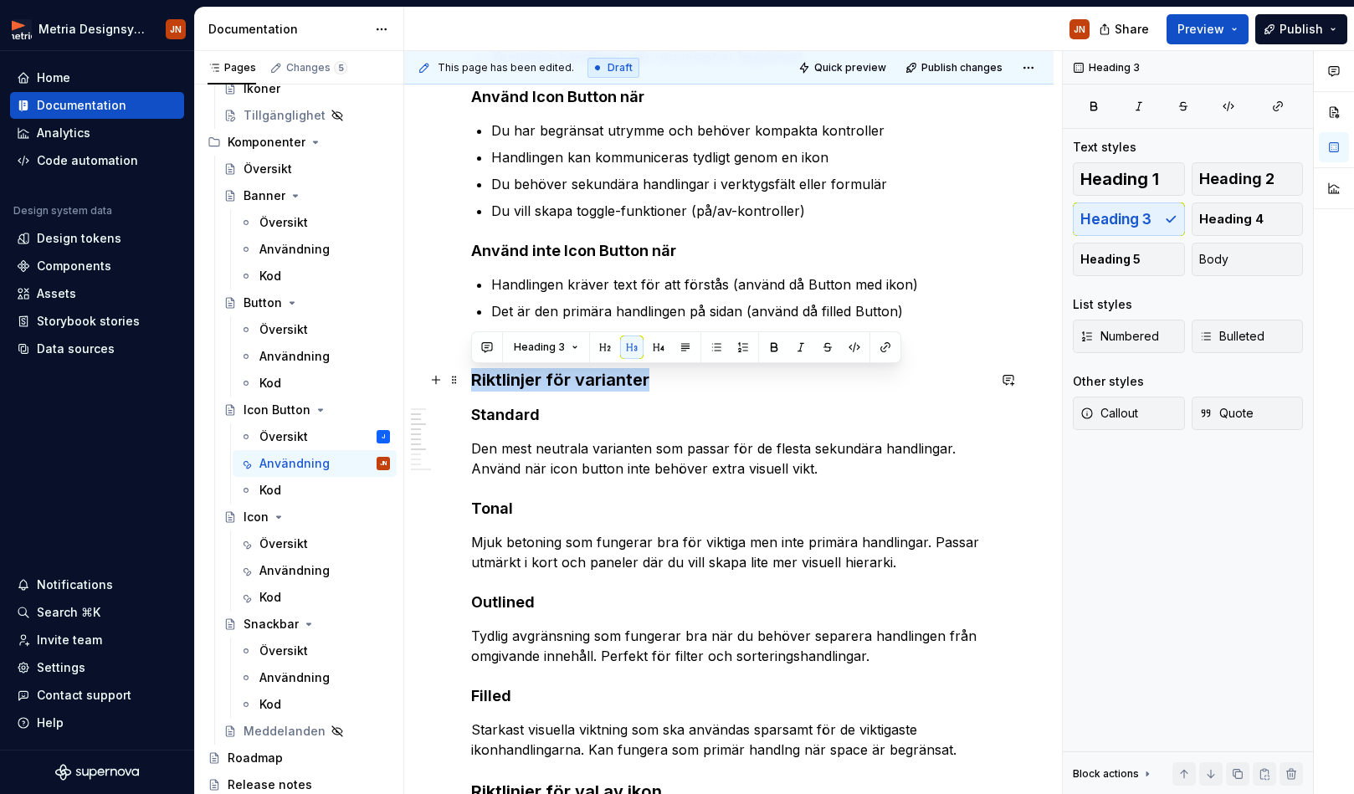
drag, startPoint x: 649, startPoint y: 382, endPoint x: 465, endPoint y: 385, distance: 184.1
click at [461, 385] on div "Användningsområden Primära och sekundära handlingar i verktygsfält Navigation o…" at bounding box center [728, 752] width 649 height 1725
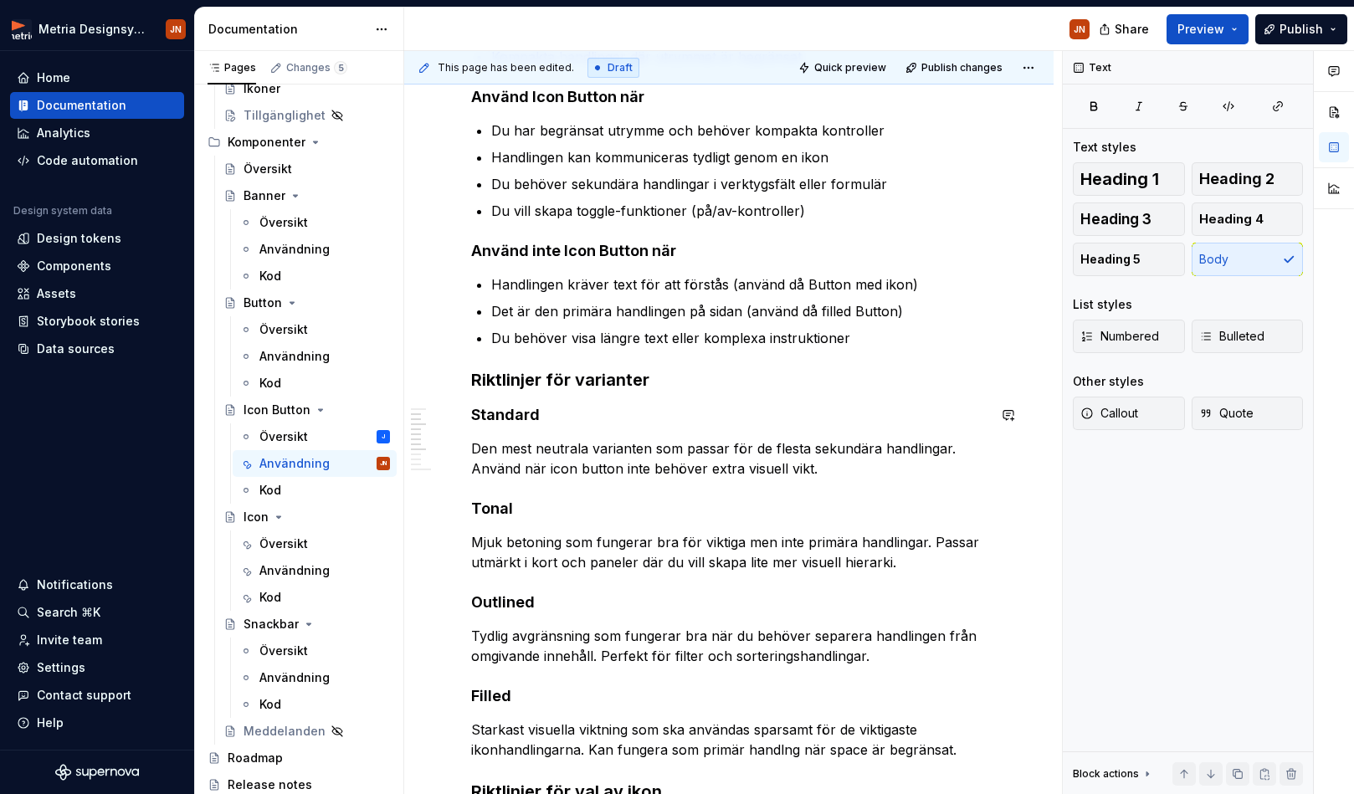
click at [504, 433] on div "Användningsområden Primära och sekundära handlingar i verktygsfält Navigation o…" at bounding box center [728, 643] width 515 height 1426
click at [511, 421] on h4 "Standard" at bounding box center [728, 415] width 515 height 20
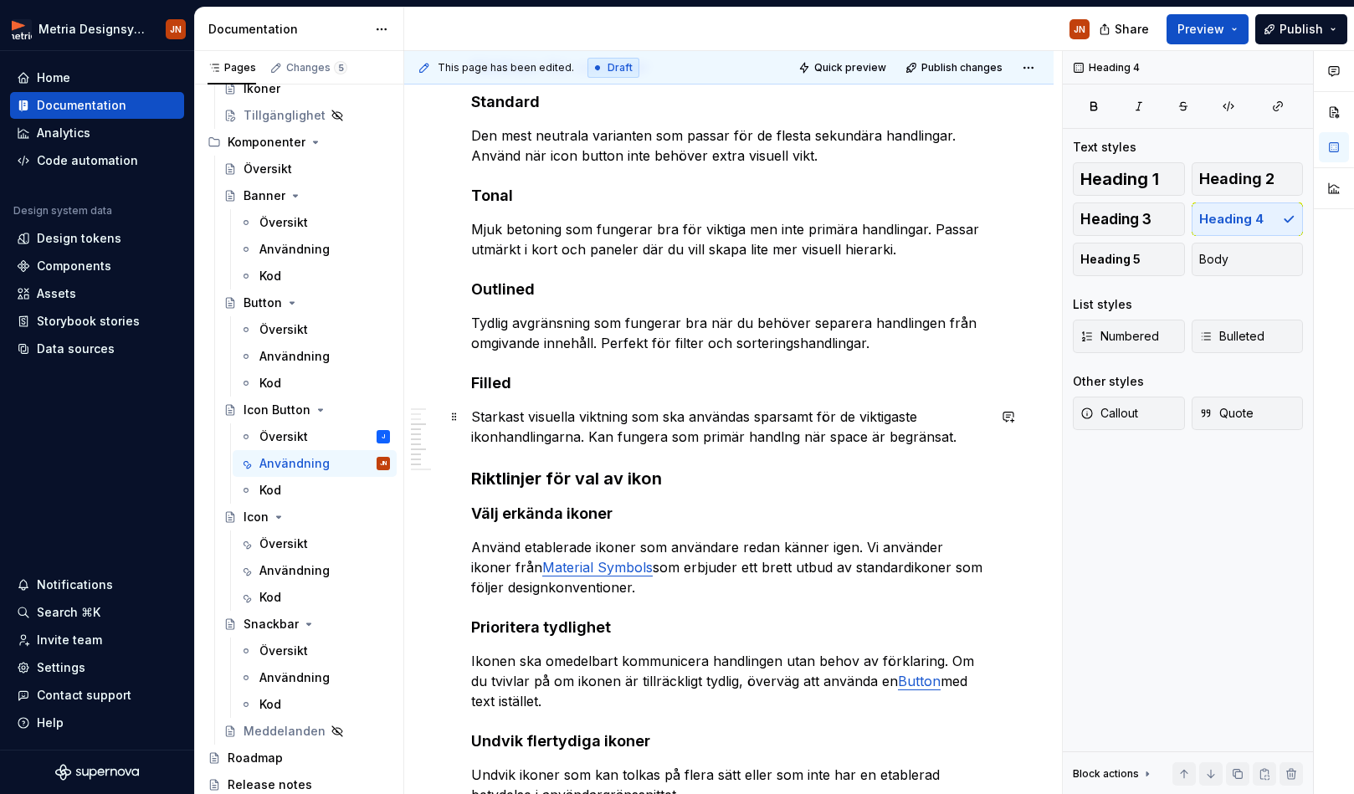
scroll to position [751, 0]
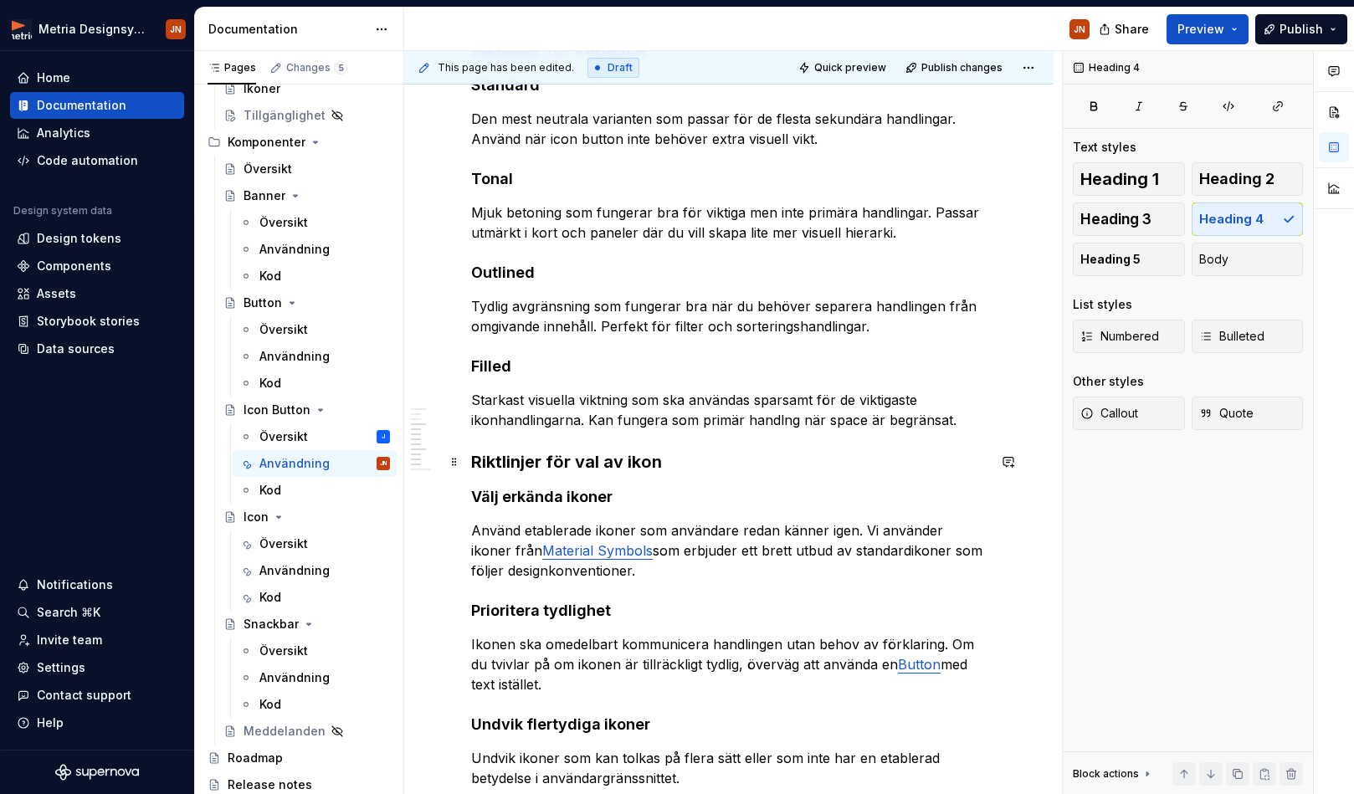
click at [537, 454] on h3 "Riktlinjer för val av ikon" at bounding box center [728, 461] width 515 height 23
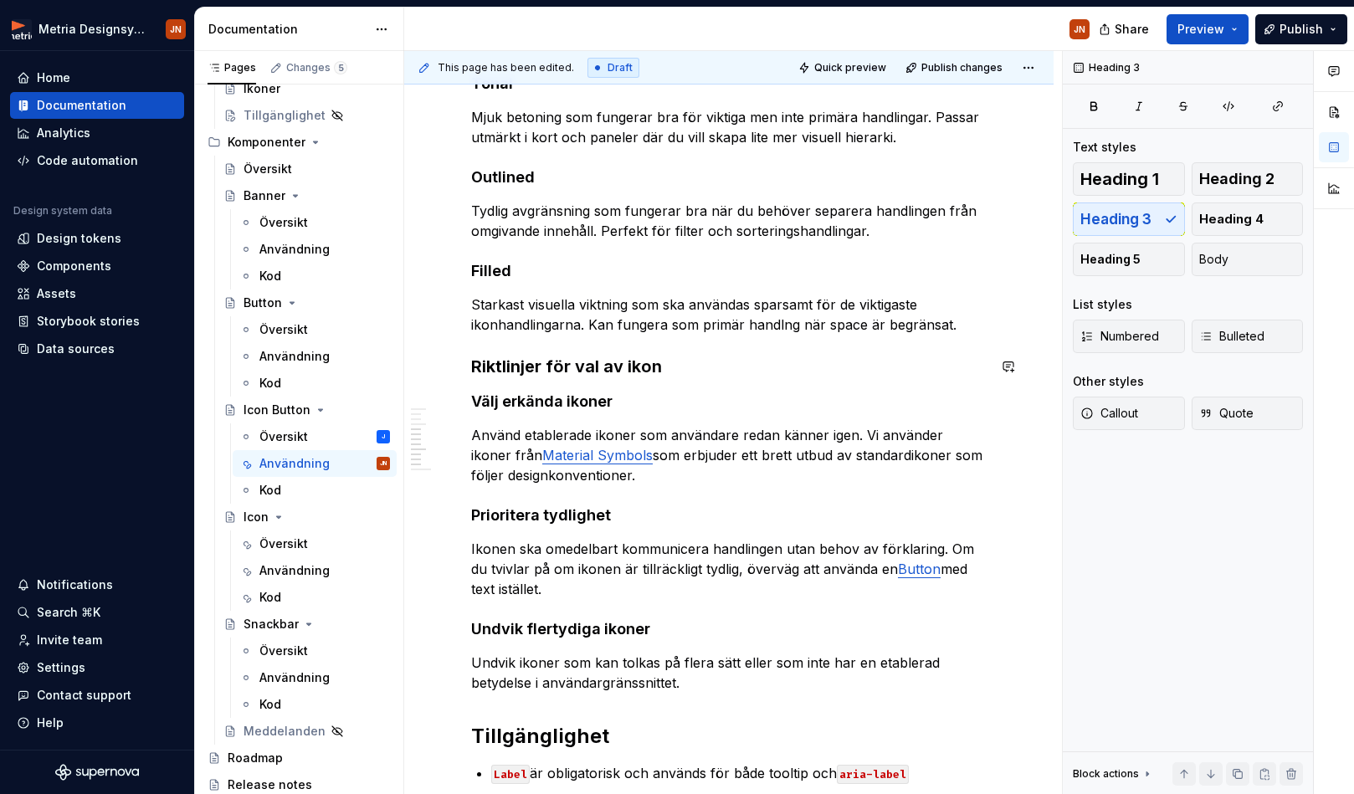
scroll to position [1001, 0]
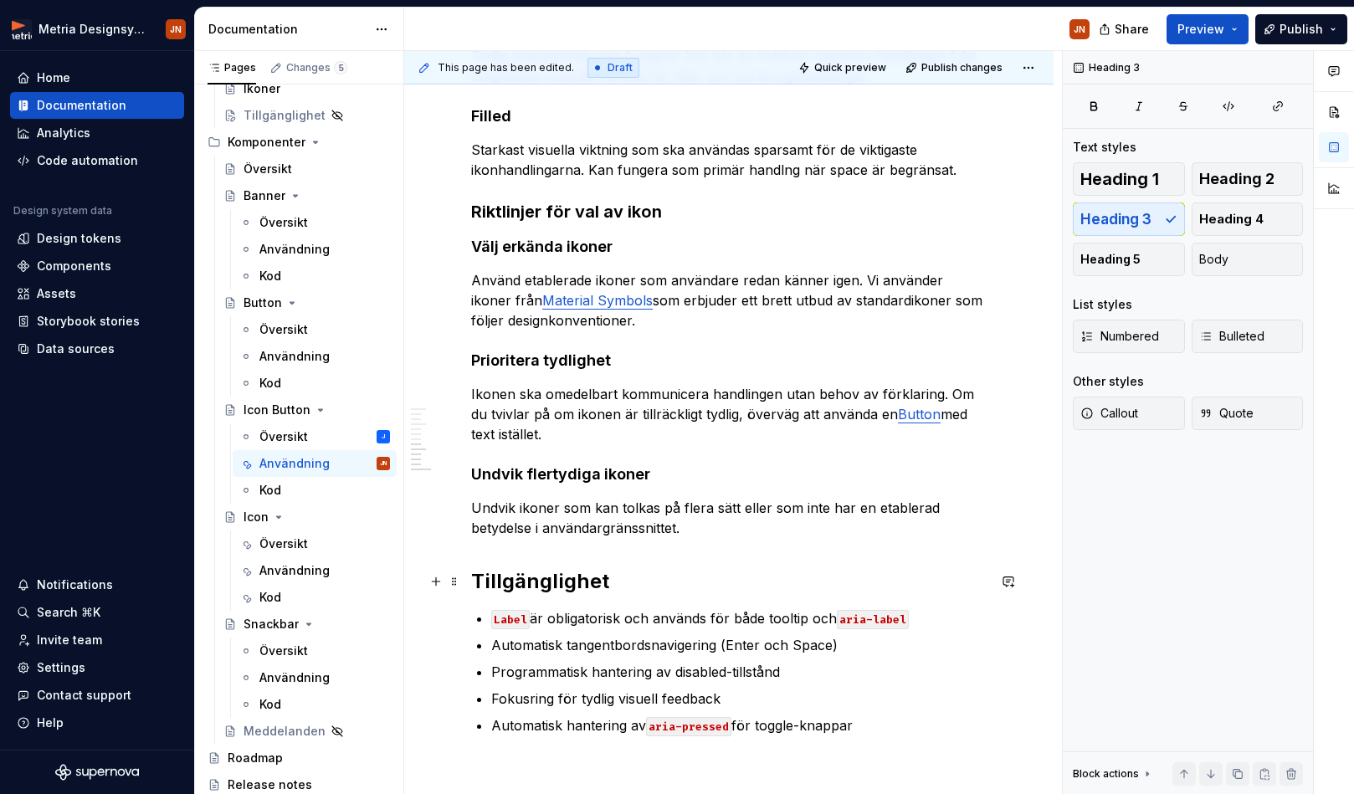
click at [540, 582] on h2 "Tillgänglighet" at bounding box center [728, 581] width 515 height 27
click at [544, 582] on h2 "Tillgänglighet" at bounding box center [728, 581] width 515 height 27
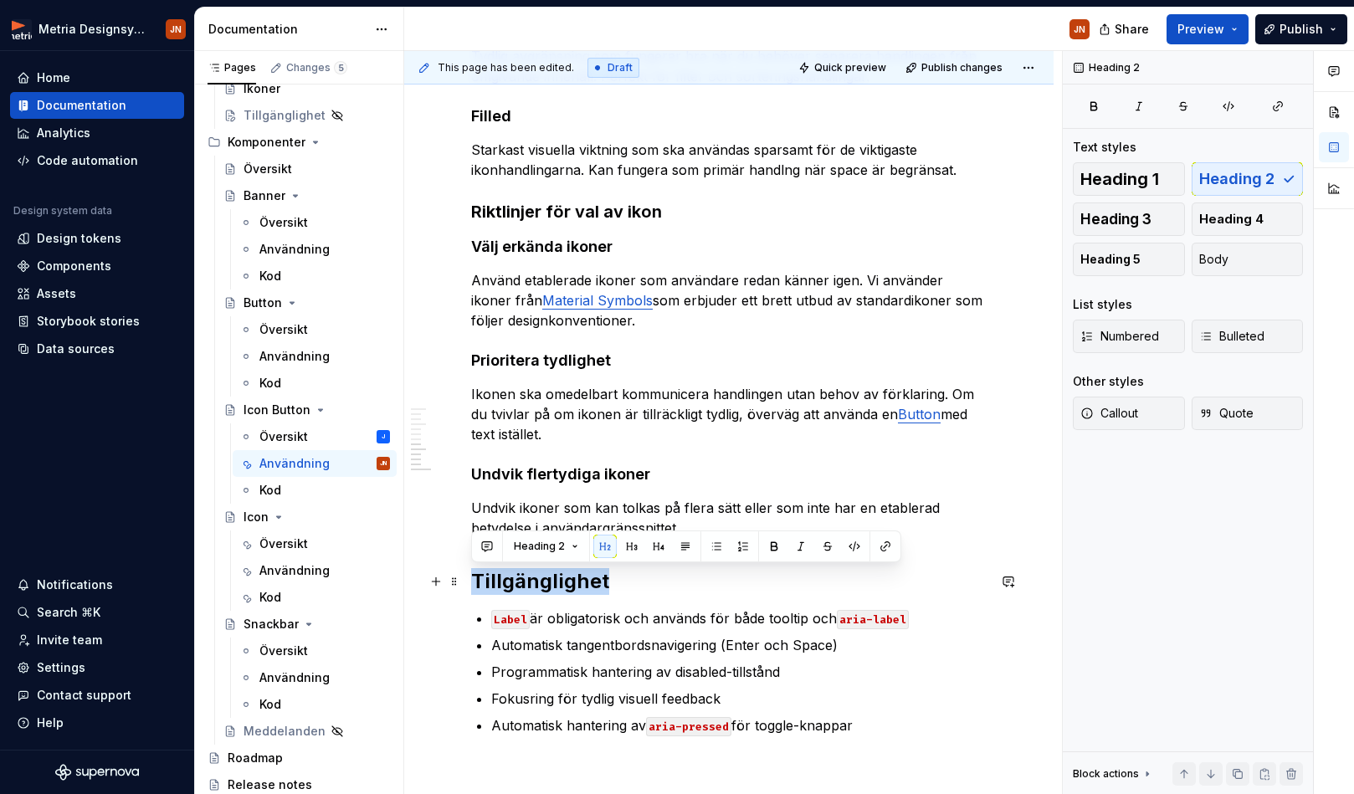
click at [544, 582] on h2 "Tillgänglighet" at bounding box center [728, 581] width 515 height 27
click at [1104, 220] on span "Heading 3" at bounding box center [1115, 219] width 71 height 17
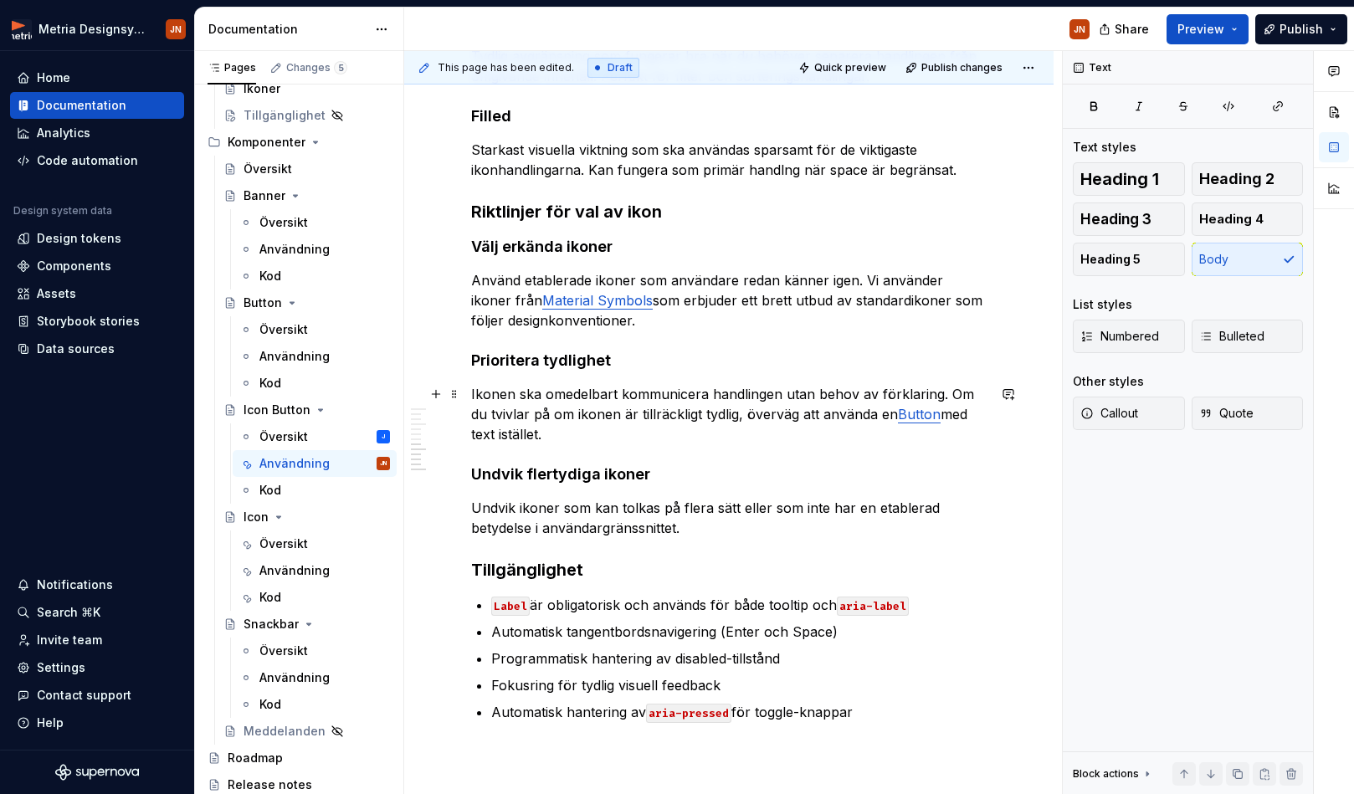
click at [750, 407] on p "Ikonen ska omedelbart kommunicera handlingen utan behov av förklaring. Om du tv…" at bounding box center [728, 414] width 515 height 60
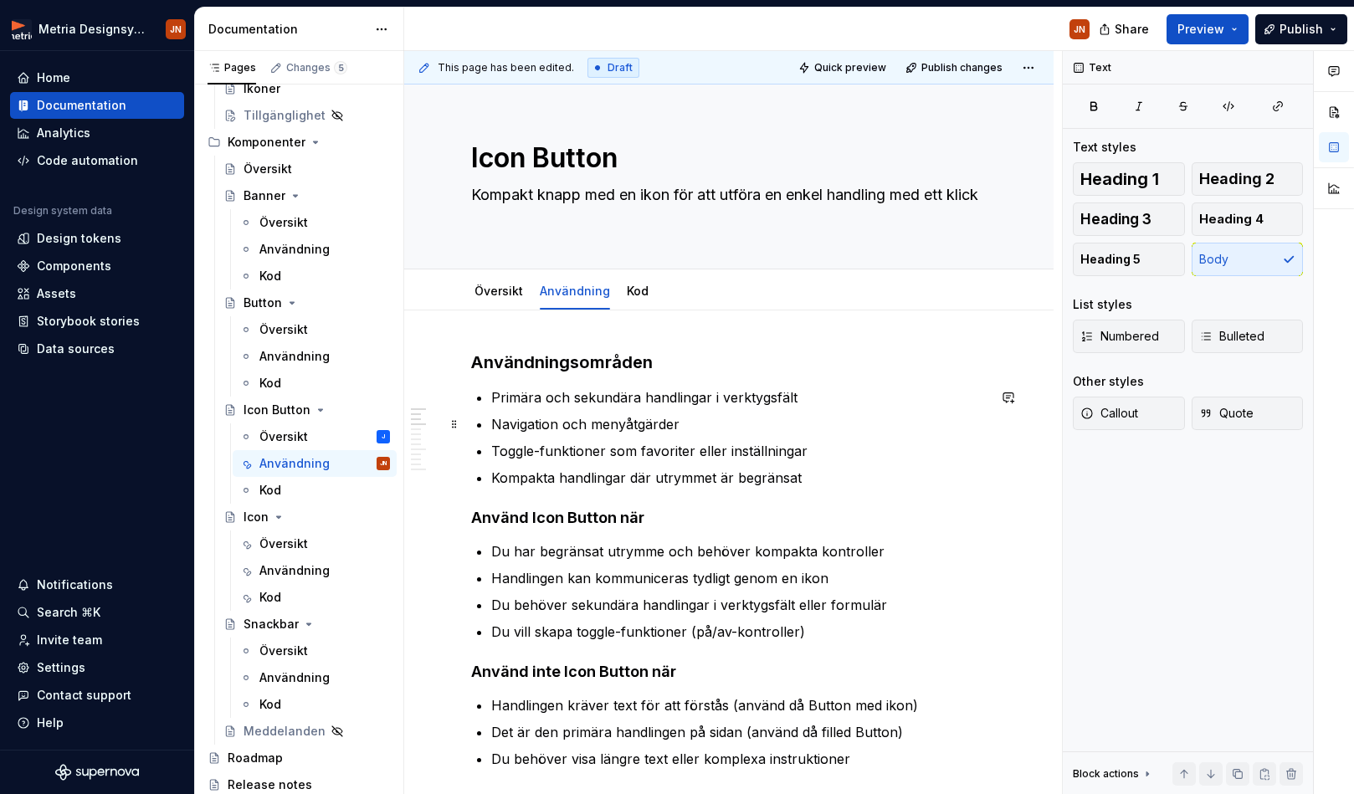
scroll to position [0, 0]
click at [964, 74] on button "Publish changes" at bounding box center [955, 67] width 110 height 23
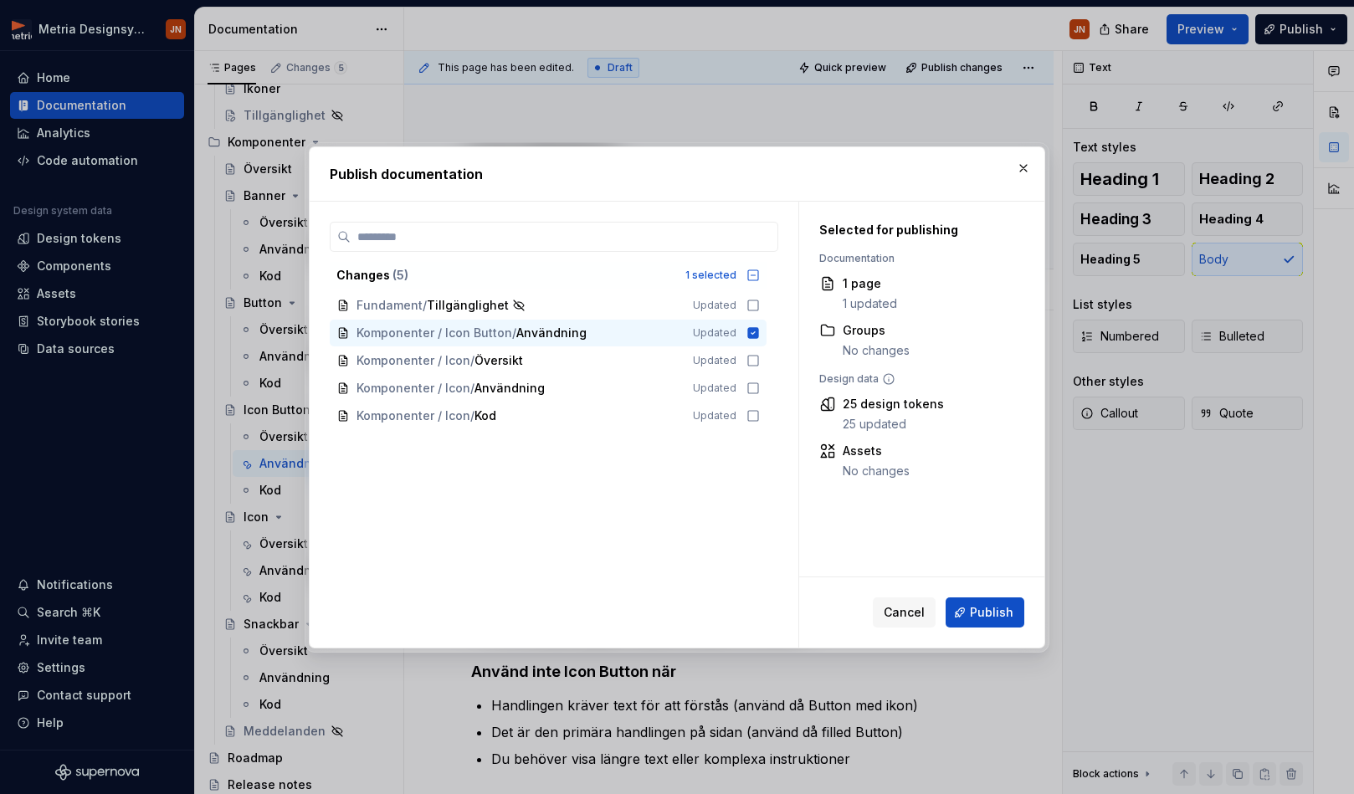
click at [978, 606] on span "Publish" at bounding box center [992, 612] width 44 height 17
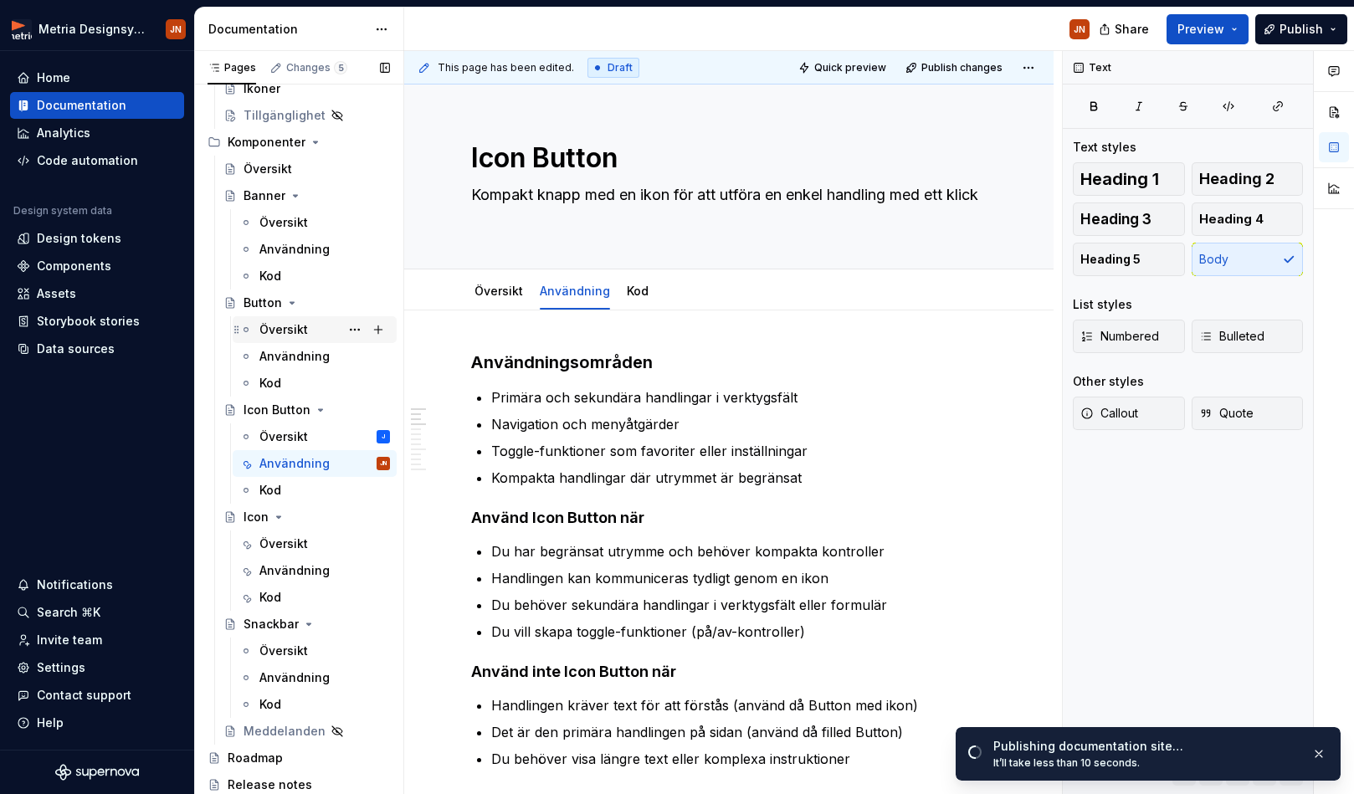
click at [302, 334] on div "Översikt" at bounding box center [283, 329] width 49 height 17
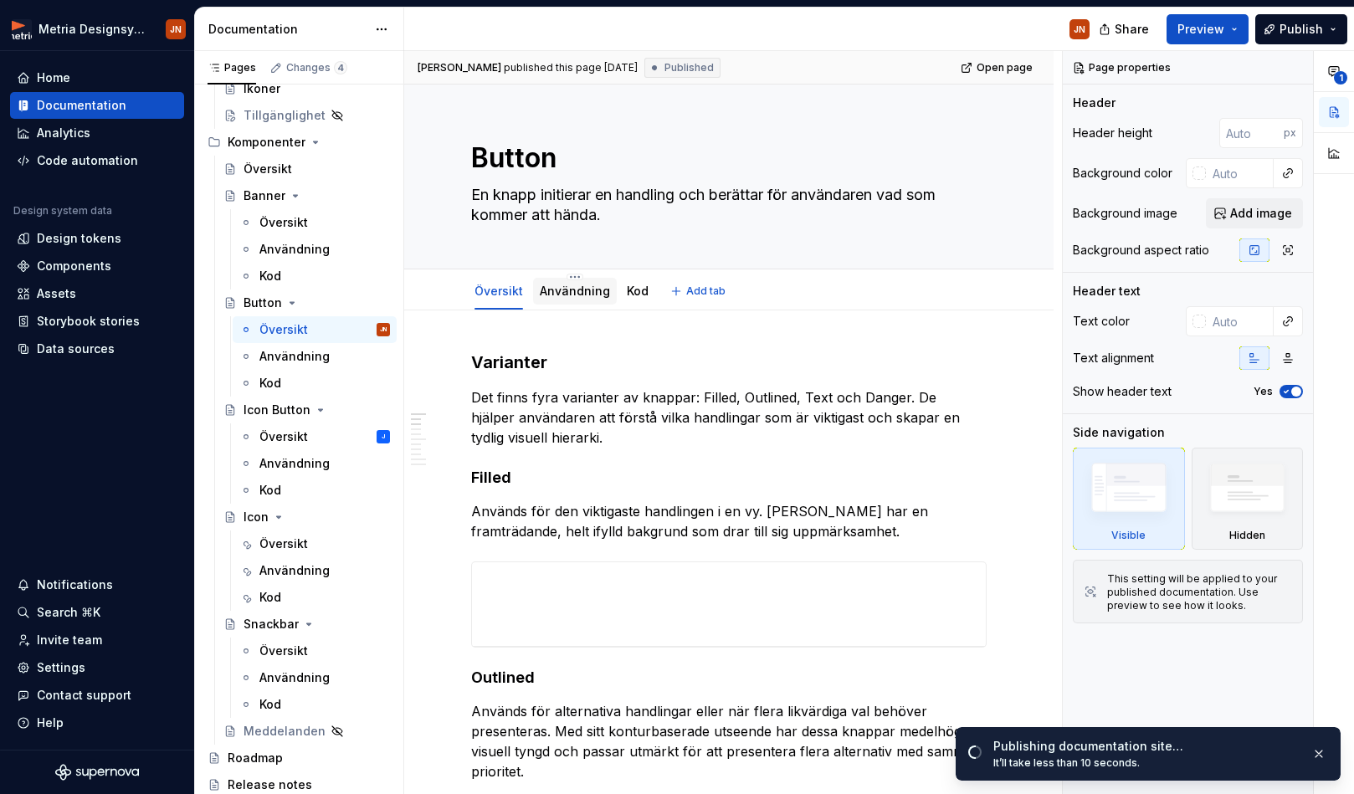
click at [571, 295] on link "Användning" at bounding box center [575, 291] width 70 height 14
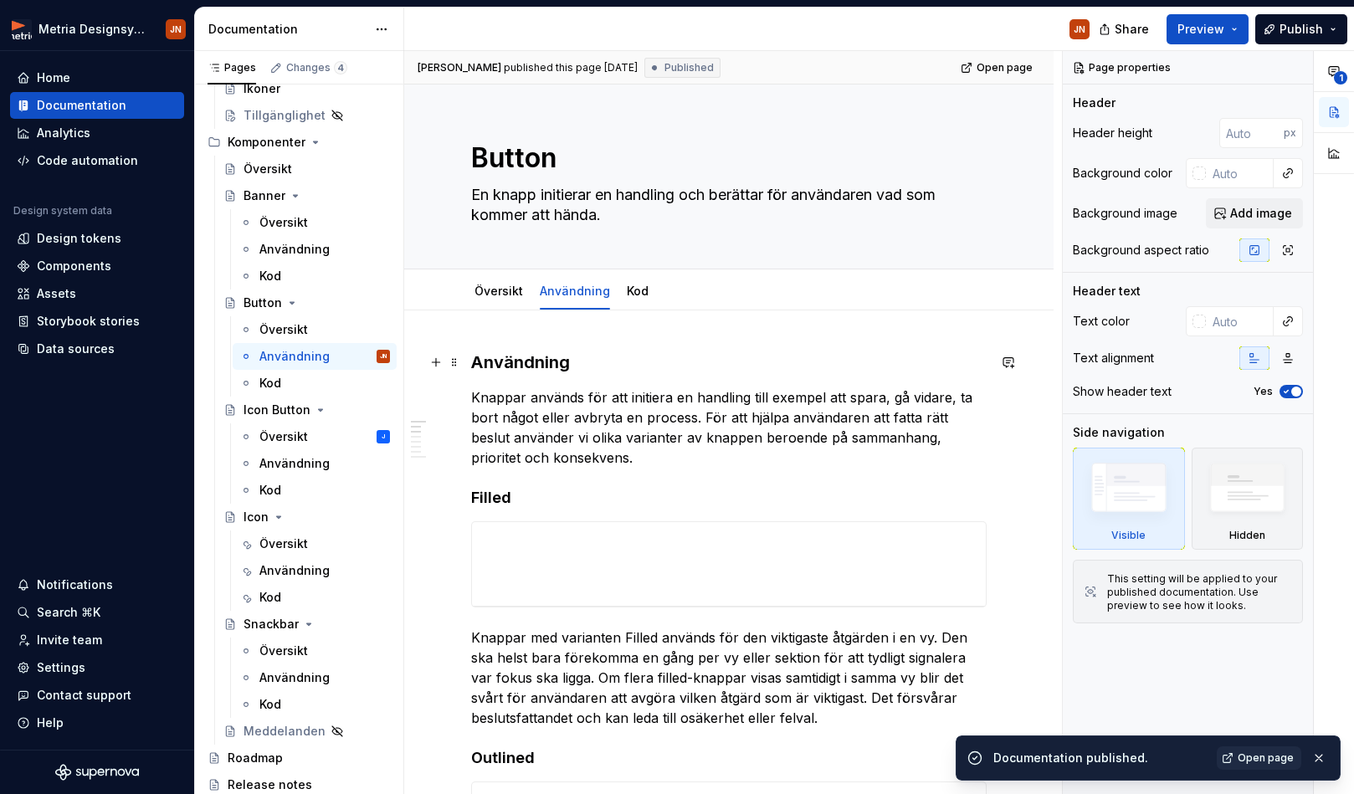
click at [522, 356] on h3 "Användning" at bounding box center [728, 362] width 515 height 23
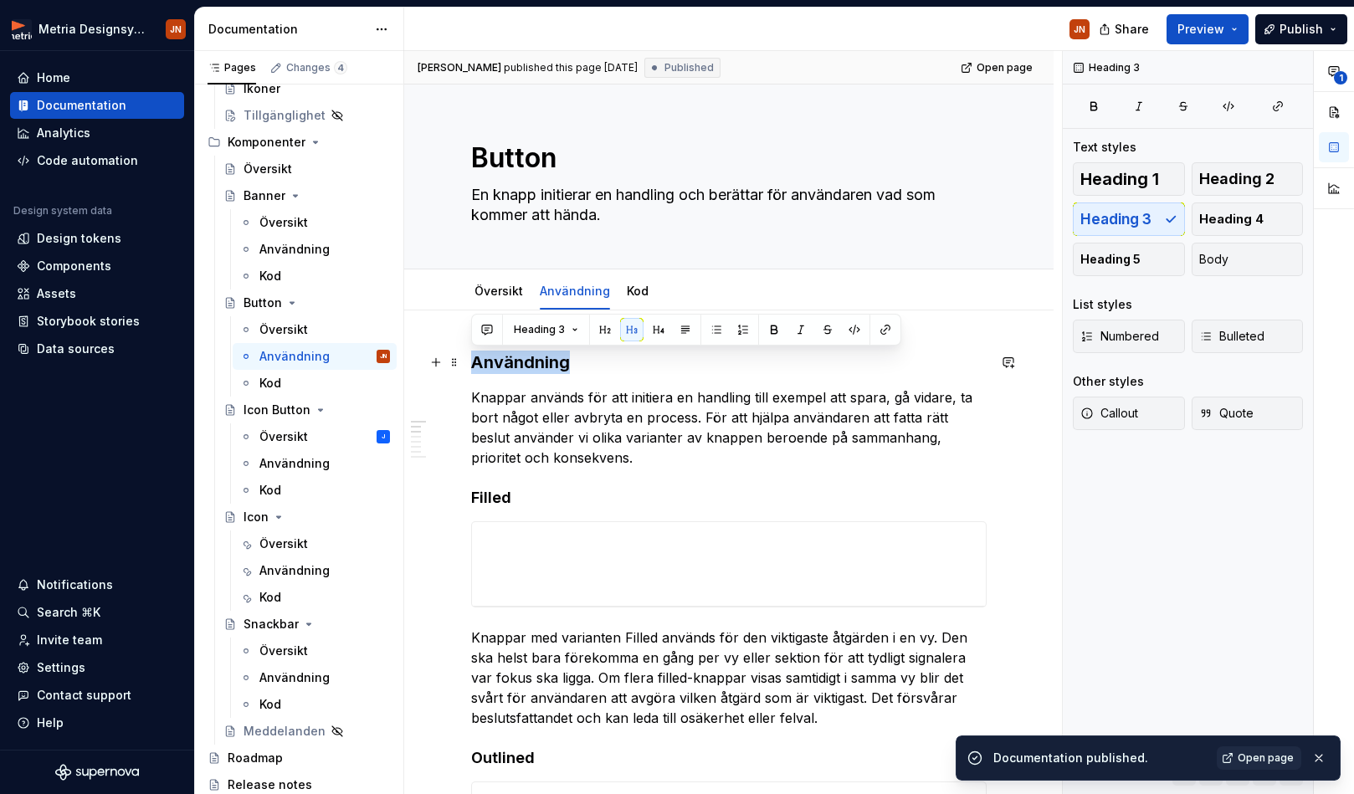
click at [522, 356] on h3 "Användning" at bounding box center [728, 362] width 515 height 23
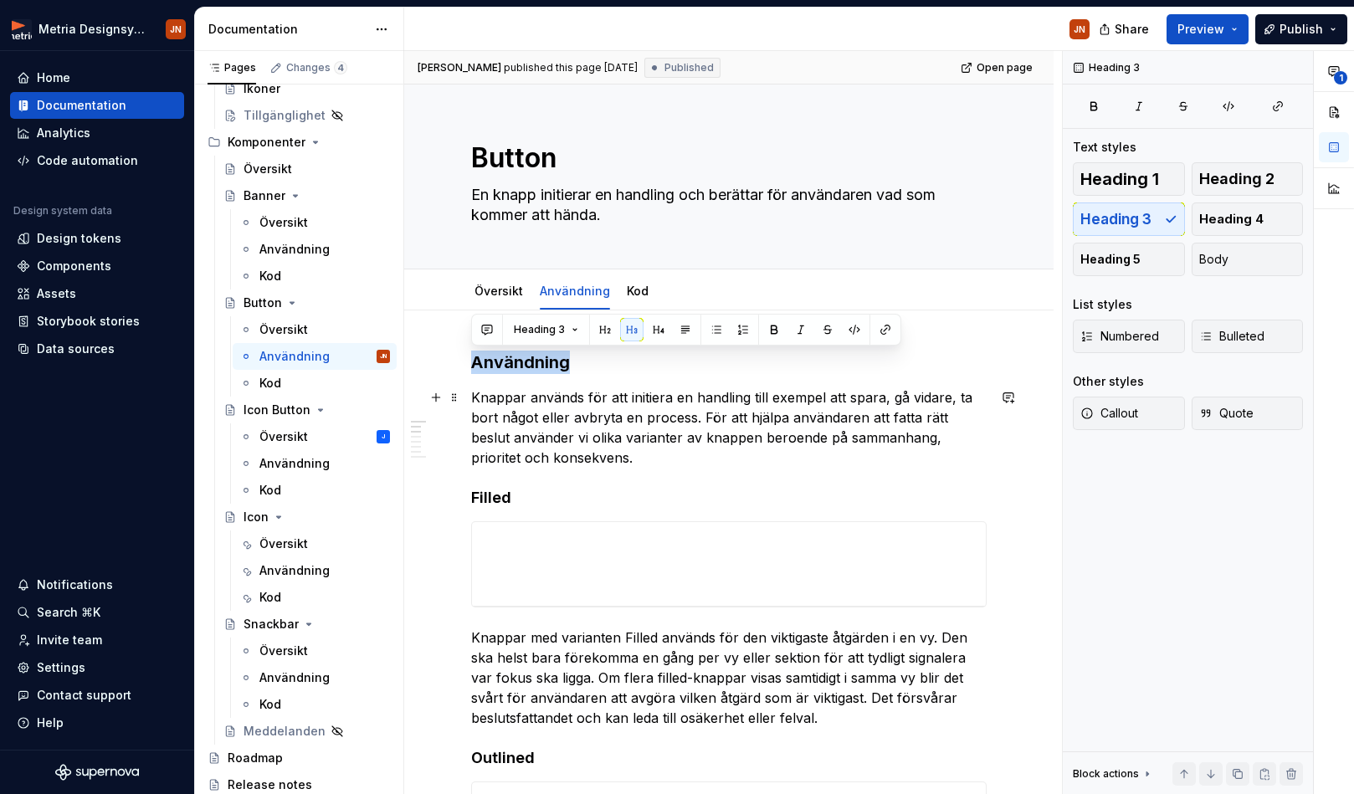
type textarea "*"
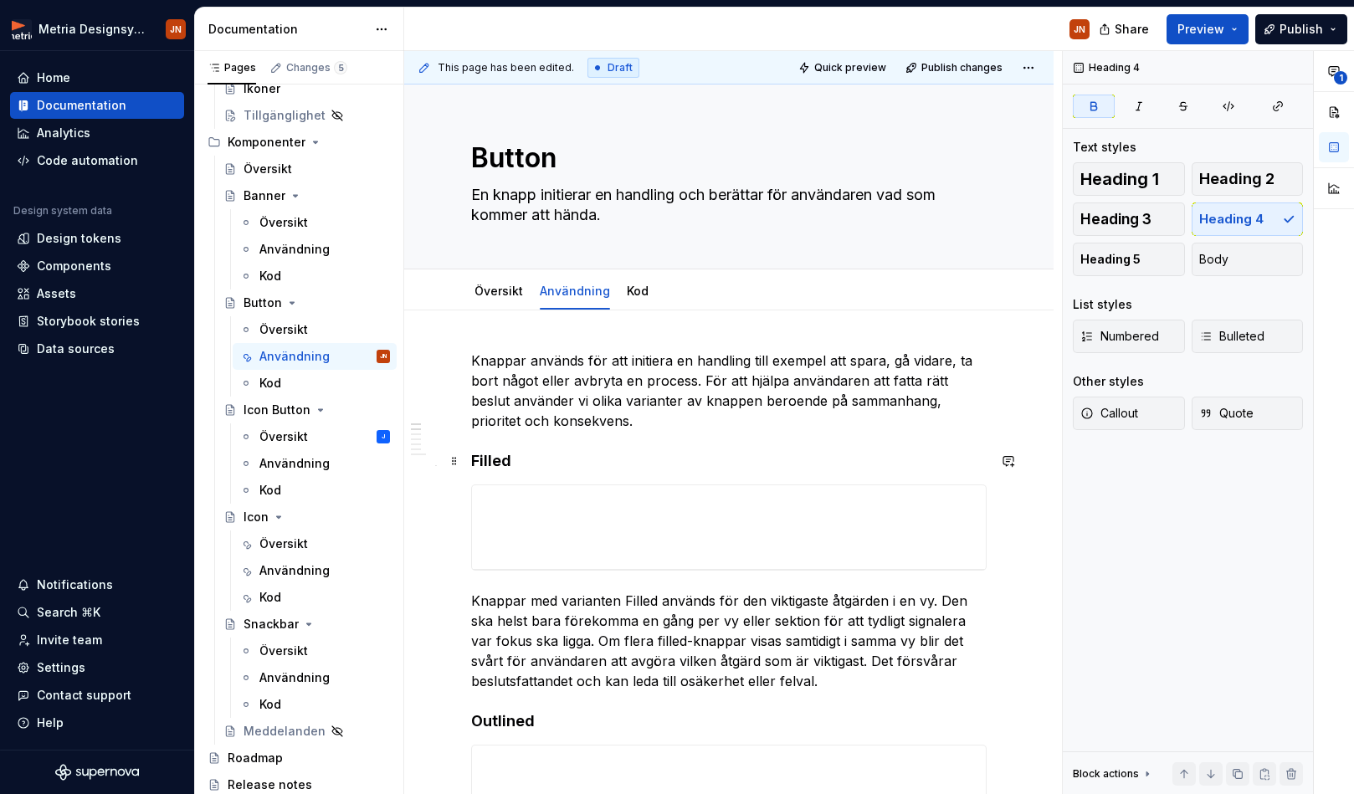
click at [490, 457] on strong "Filled" at bounding box center [491, 461] width 40 height 18
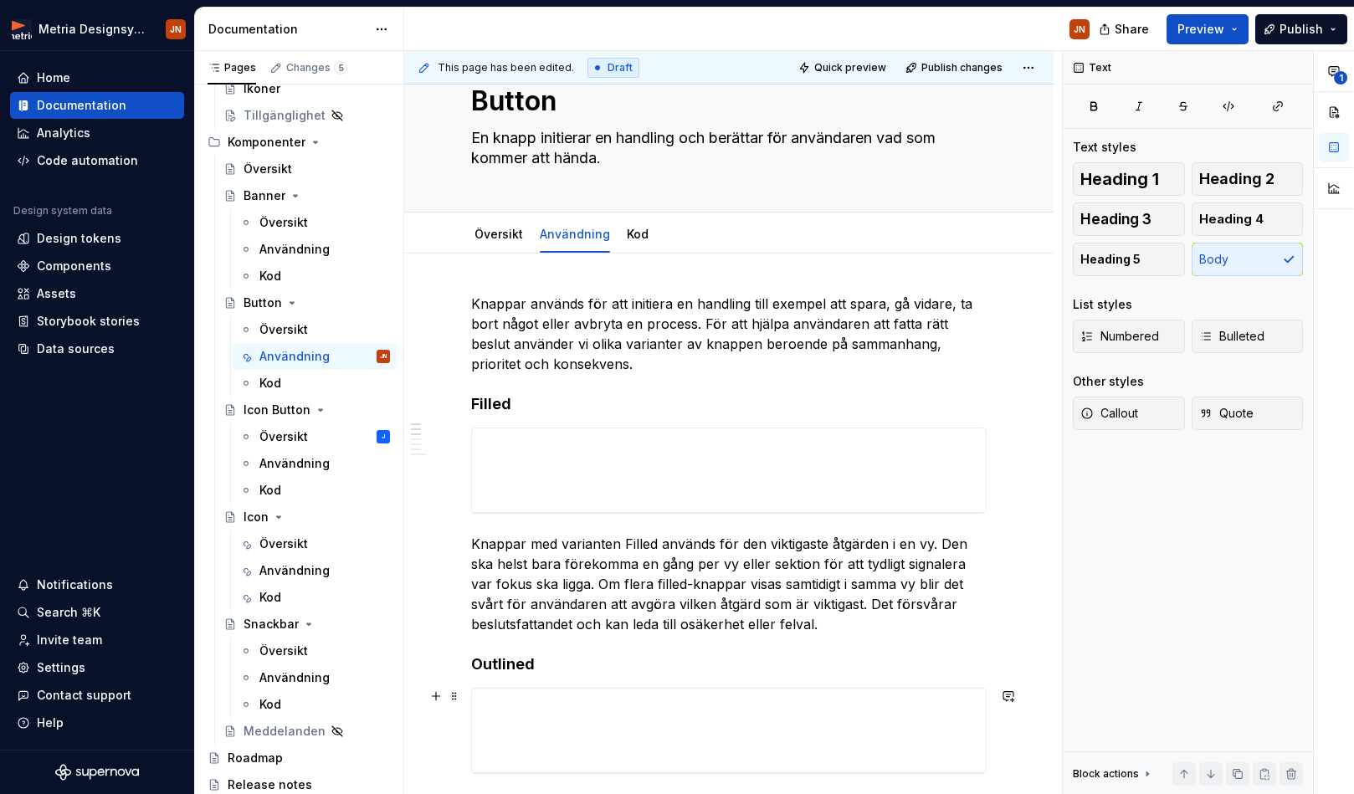
scroll to position [3, 0]
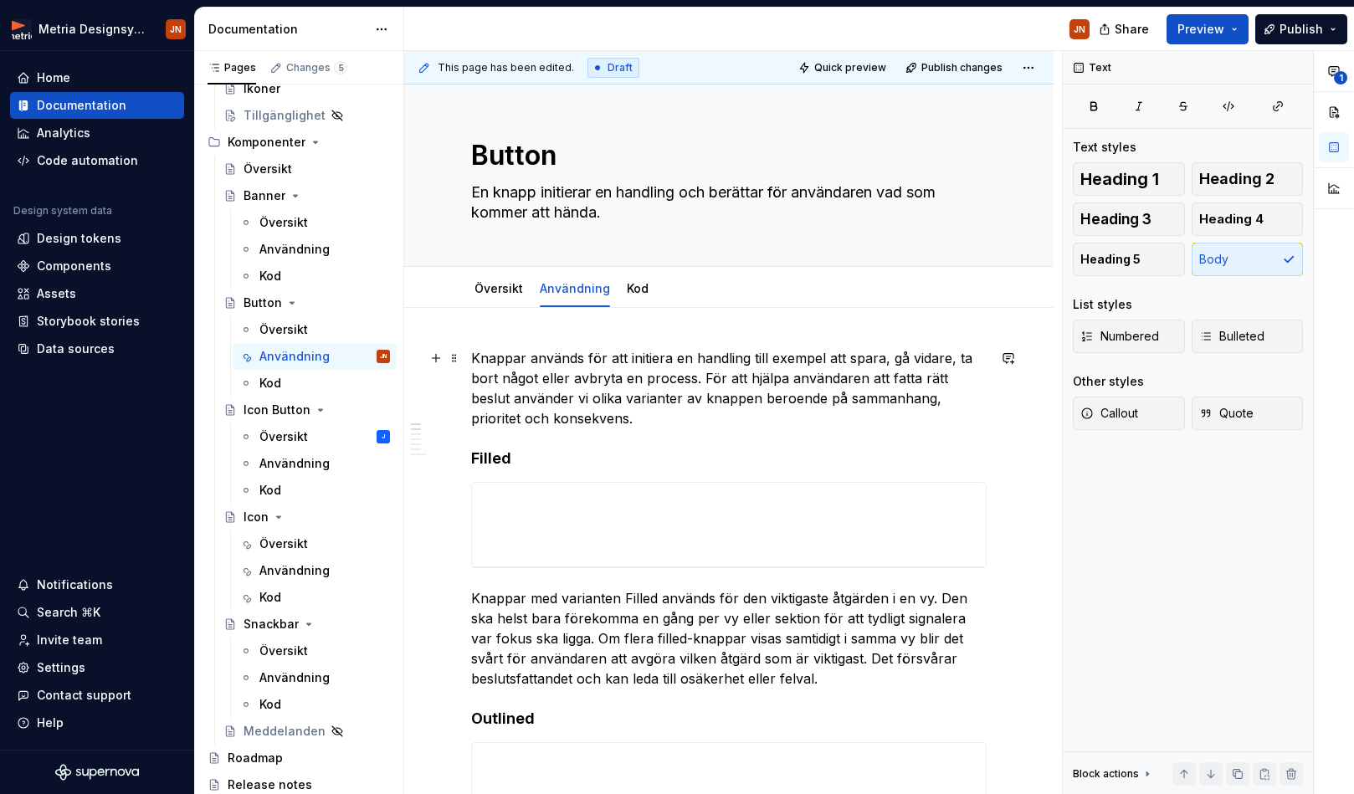
click at [472, 354] on p "Knappar används för att initiera en handling till exempel att spara, gå vidare,…" at bounding box center [728, 388] width 515 height 80
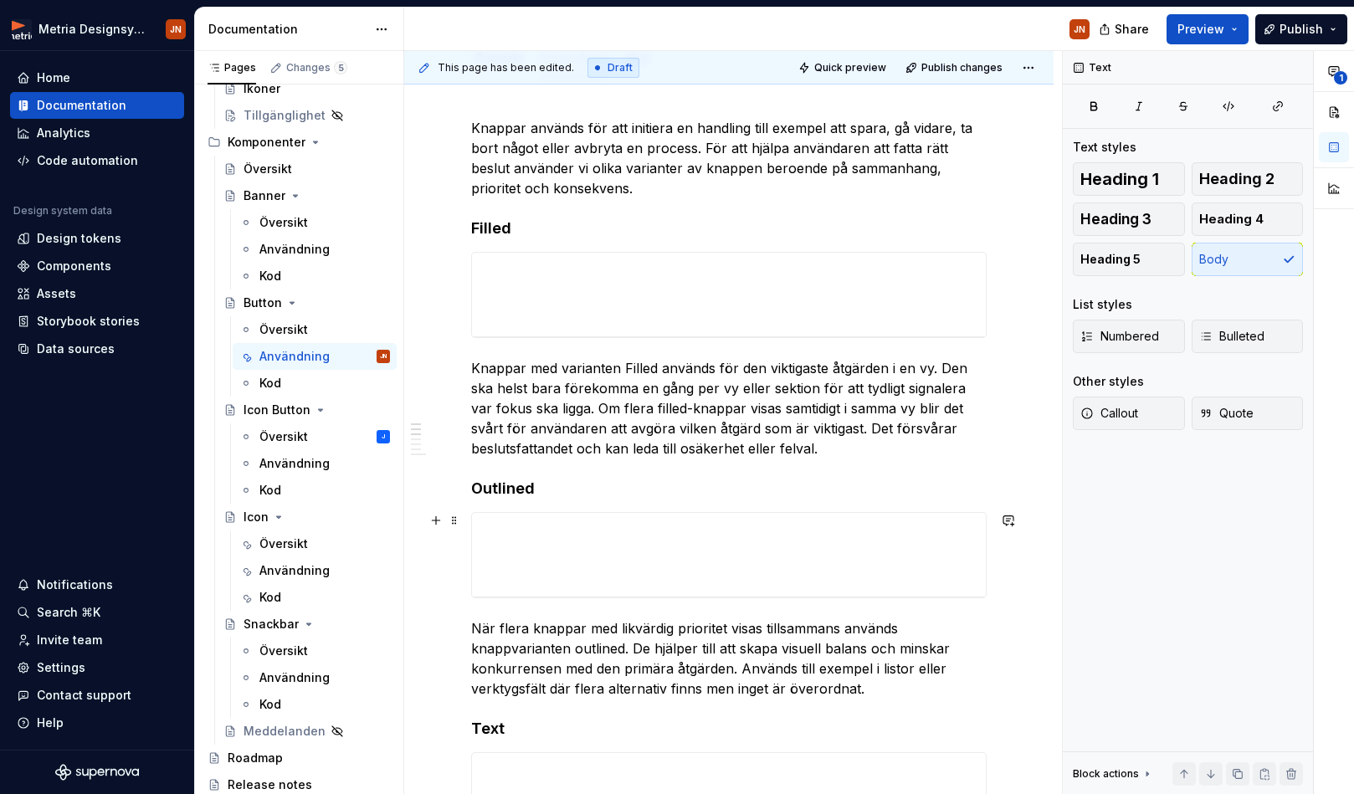
scroll to position [18, 0]
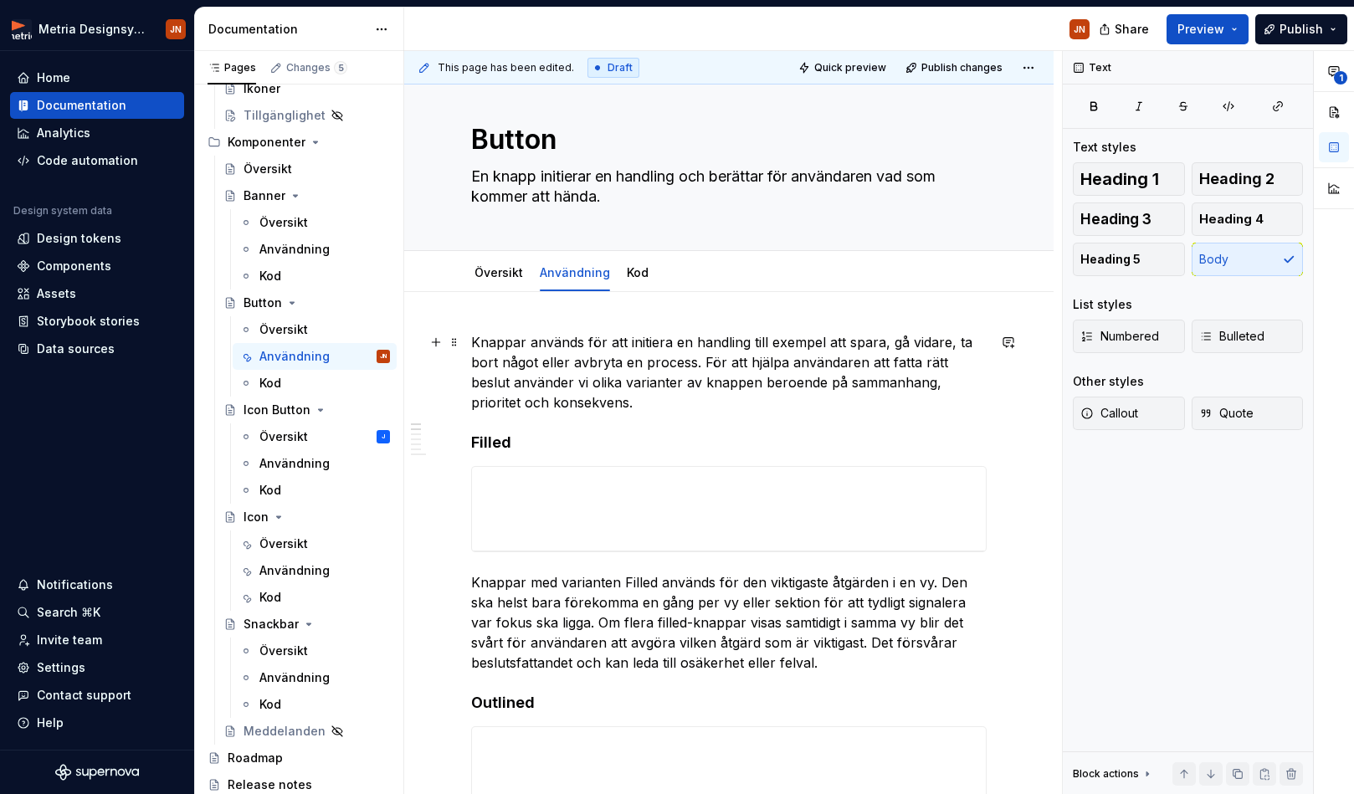
click at [601, 398] on p "Knappar används för att initiera en handling till exempel att spara, gå vidare,…" at bounding box center [728, 372] width 515 height 80
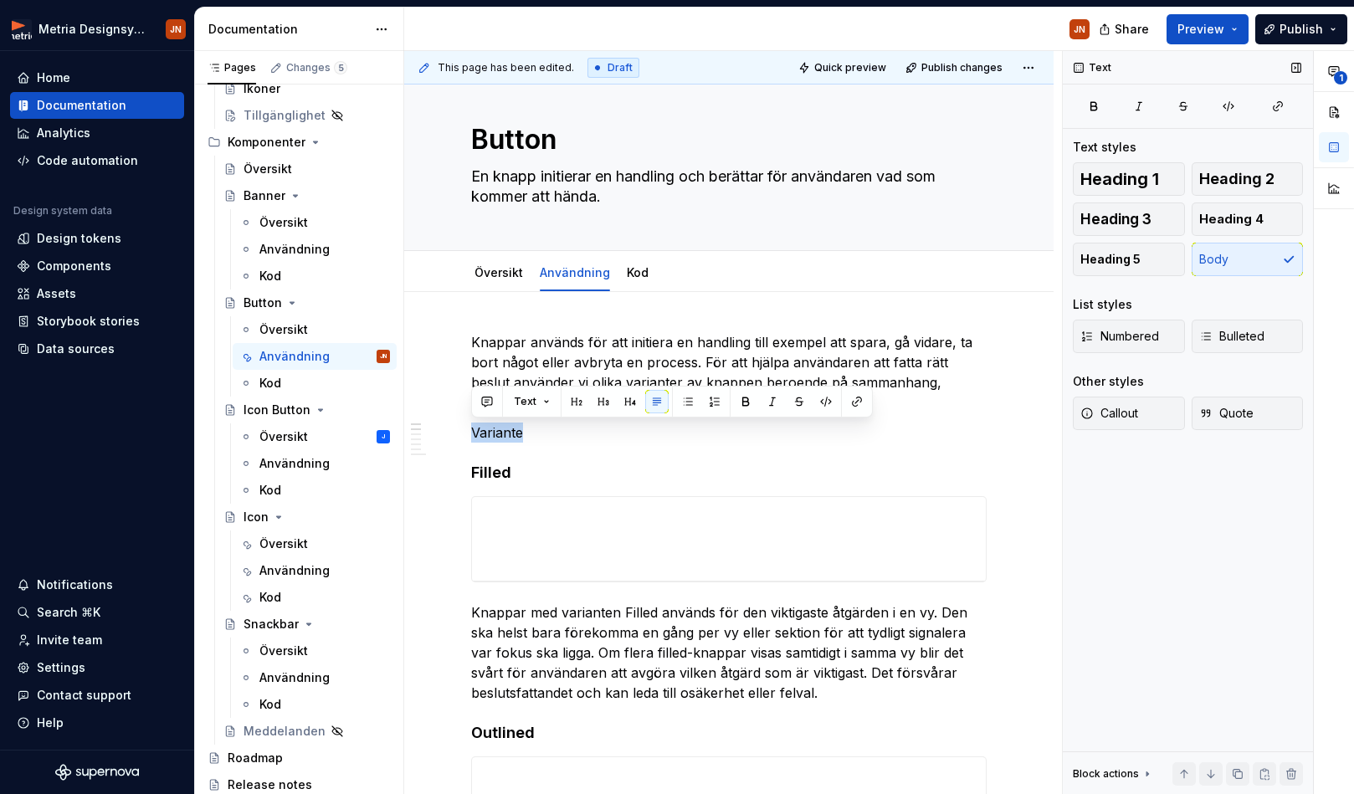
drag, startPoint x: 1150, startPoint y: 216, endPoint x: 1129, endPoint y: 226, distance: 23.2
click at [1104, 216] on span "Heading 3" at bounding box center [1115, 219] width 71 height 17
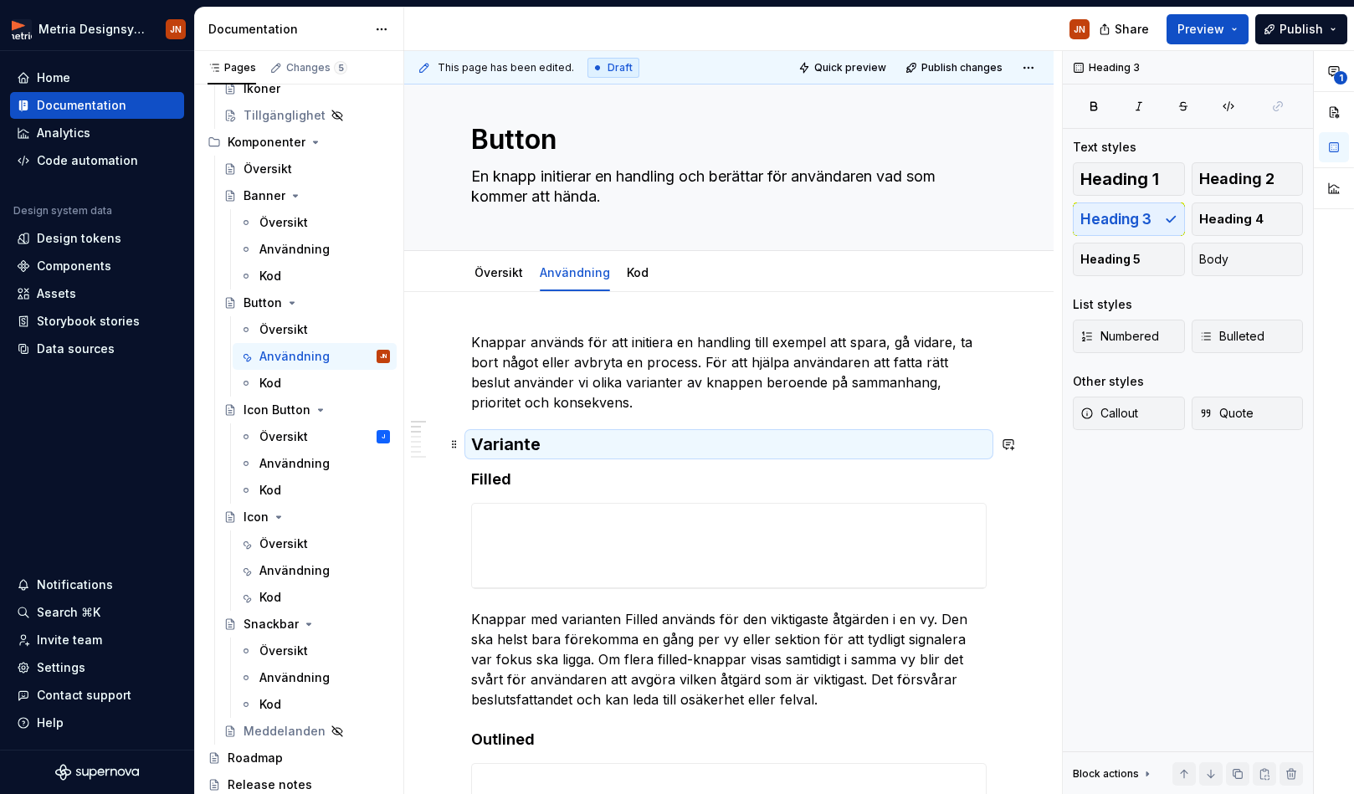
drag, startPoint x: 675, startPoint y: 376, endPoint x: 668, endPoint y: 382, distance: 9.5
click at [674, 377] on p "Knappar används för att initiera en handling till exempel att spara, gå vidare,…" at bounding box center [728, 372] width 515 height 80
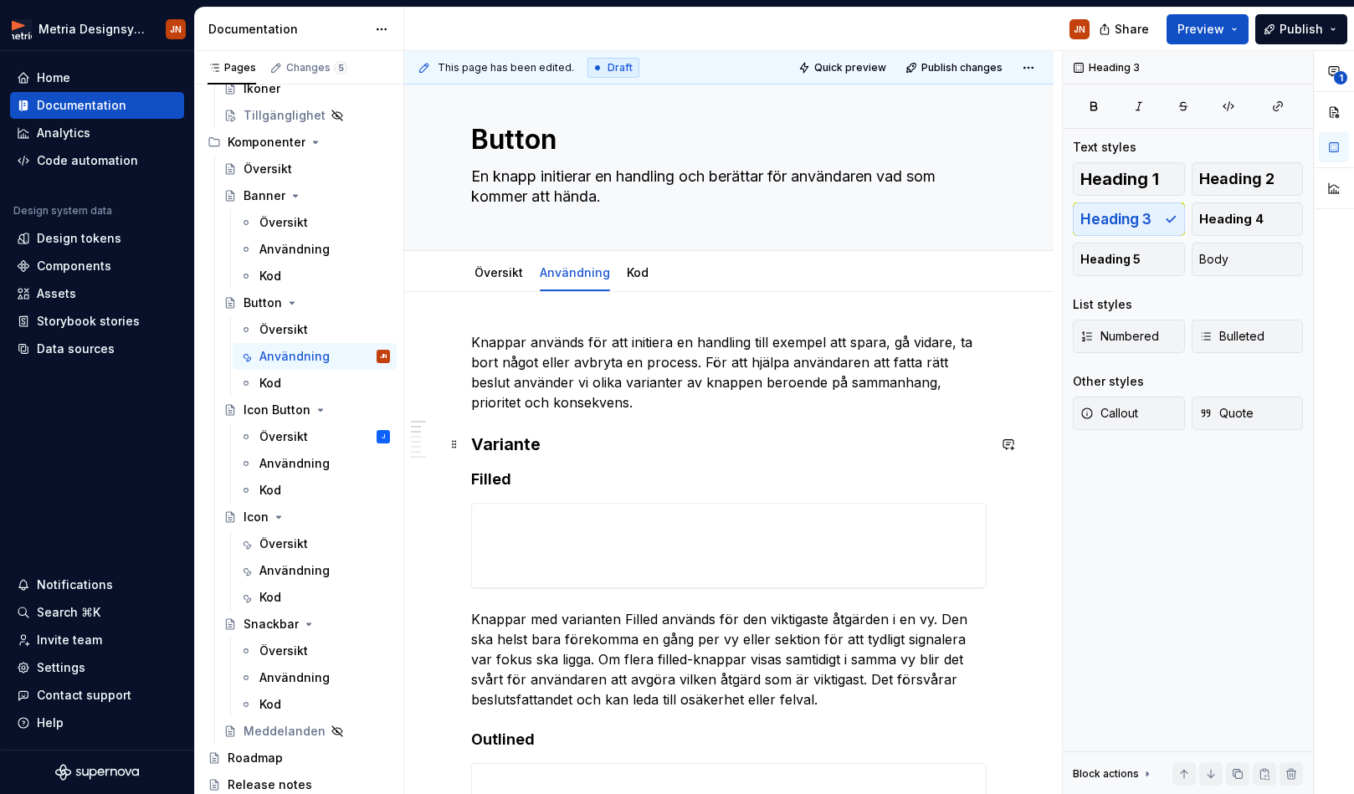
click at [571, 451] on h3 "Variante" at bounding box center [728, 444] width 515 height 23
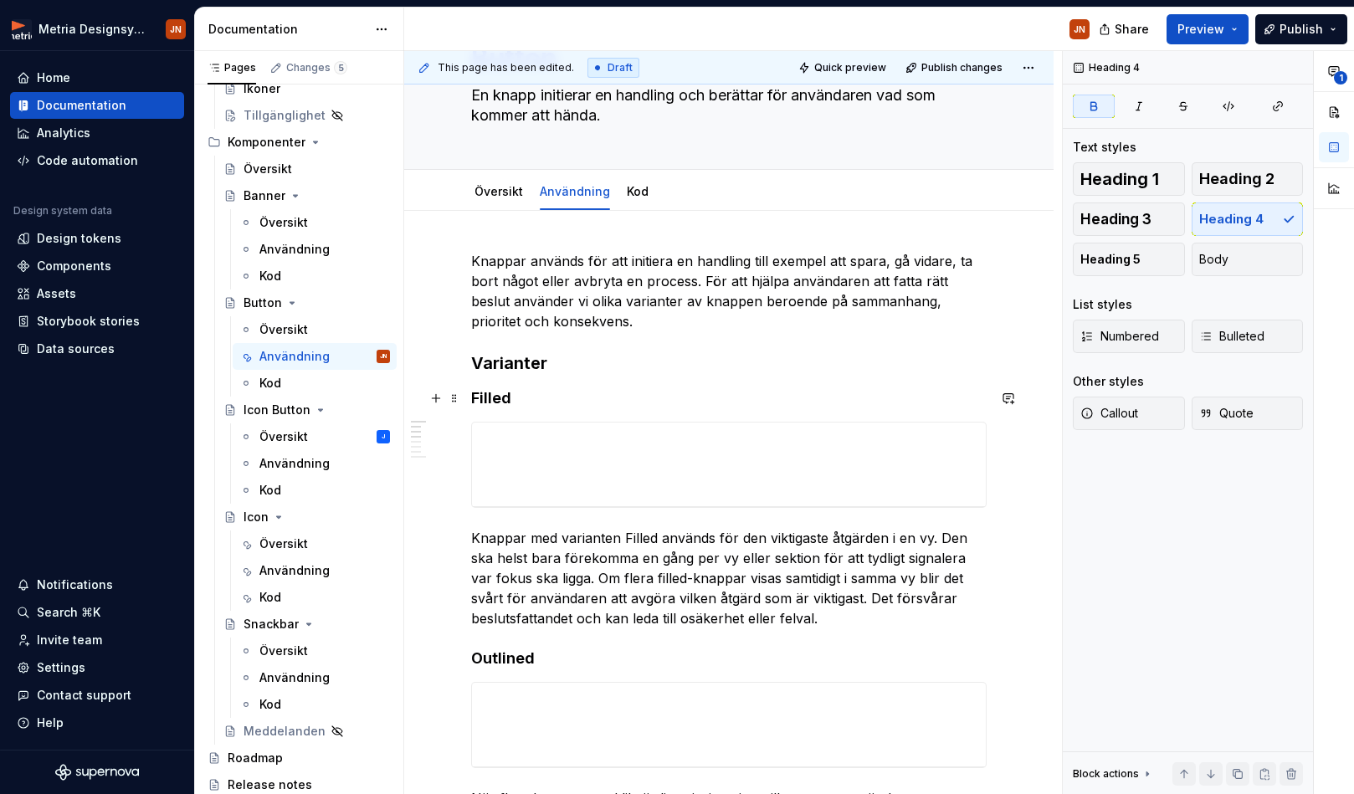
scroll to position [1, 0]
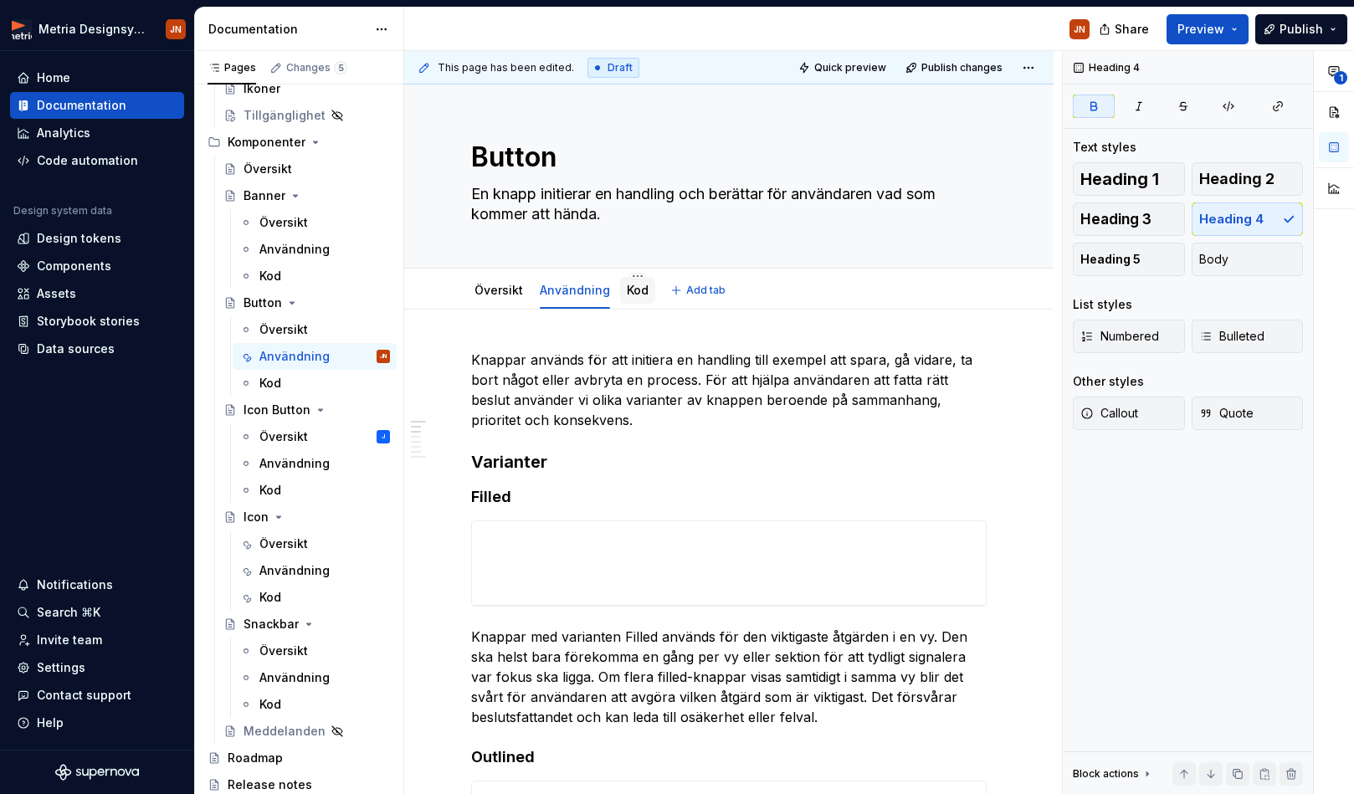
click at [632, 294] on link "Kod" at bounding box center [638, 290] width 22 height 14
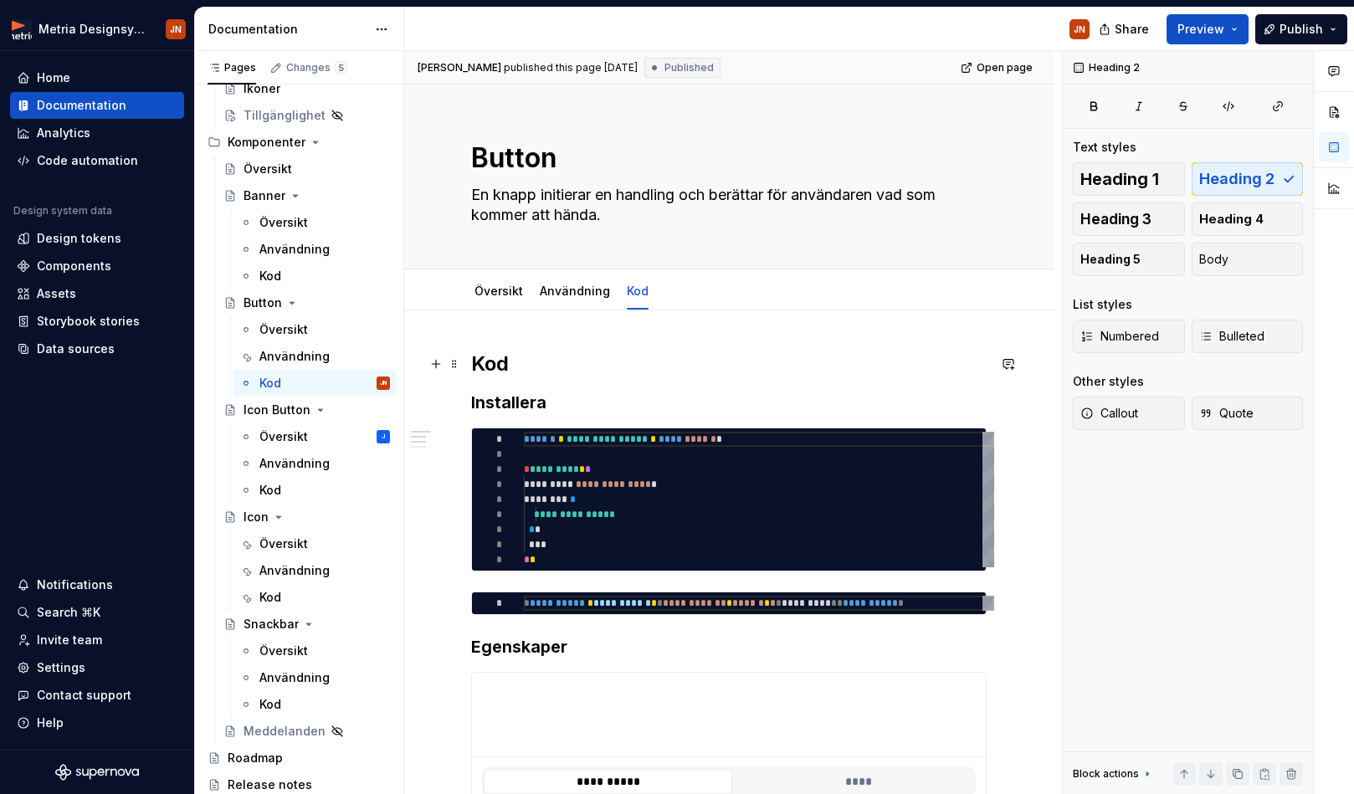
click at [486, 360] on h2 "Kod" at bounding box center [728, 364] width 515 height 27
click at [486, 361] on h2 "Kod" at bounding box center [728, 364] width 515 height 27
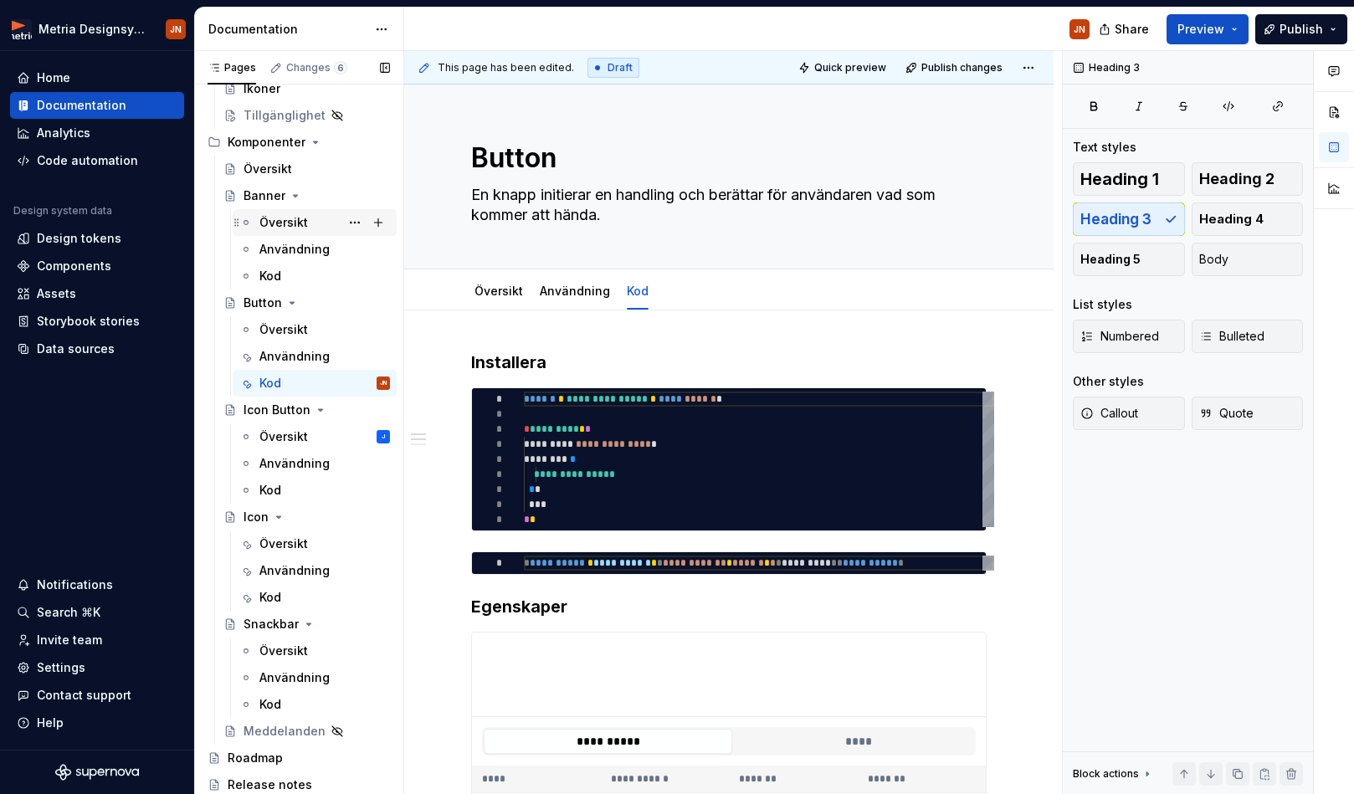
click at [290, 220] on div "Översikt" at bounding box center [283, 222] width 49 height 17
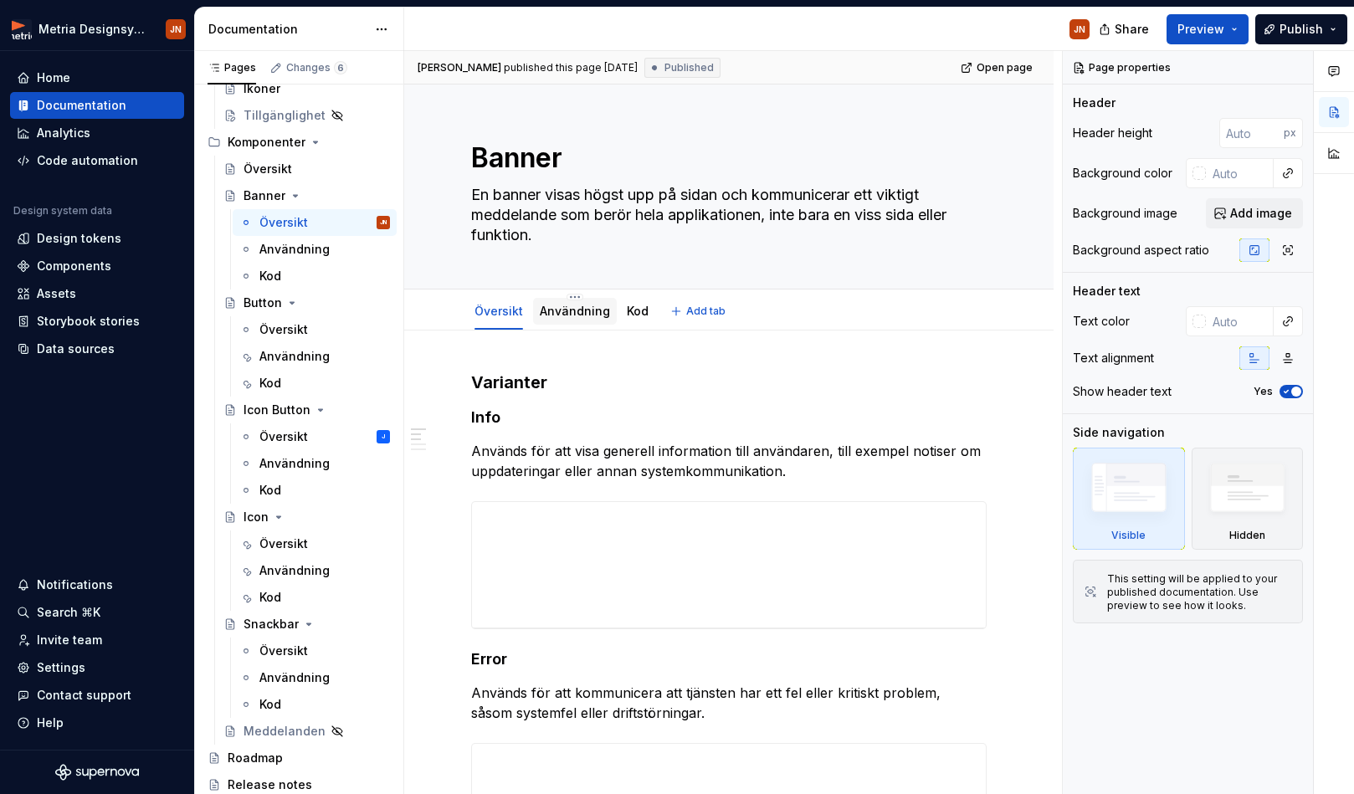
click at [561, 308] on link "Användning" at bounding box center [575, 311] width 70 height 14
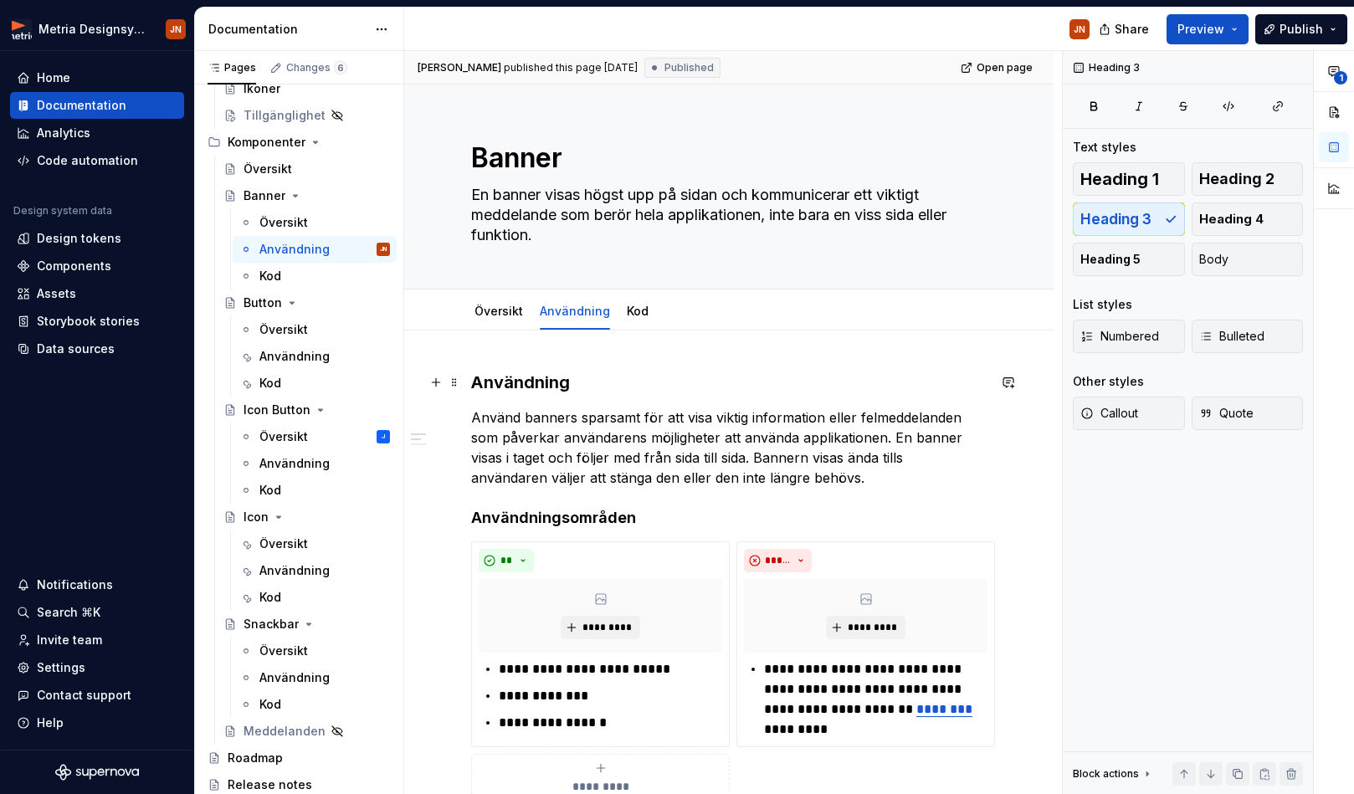
click at [516, 382] on h3 "Användning" at bounding box center [728, 382] width 515 height 23
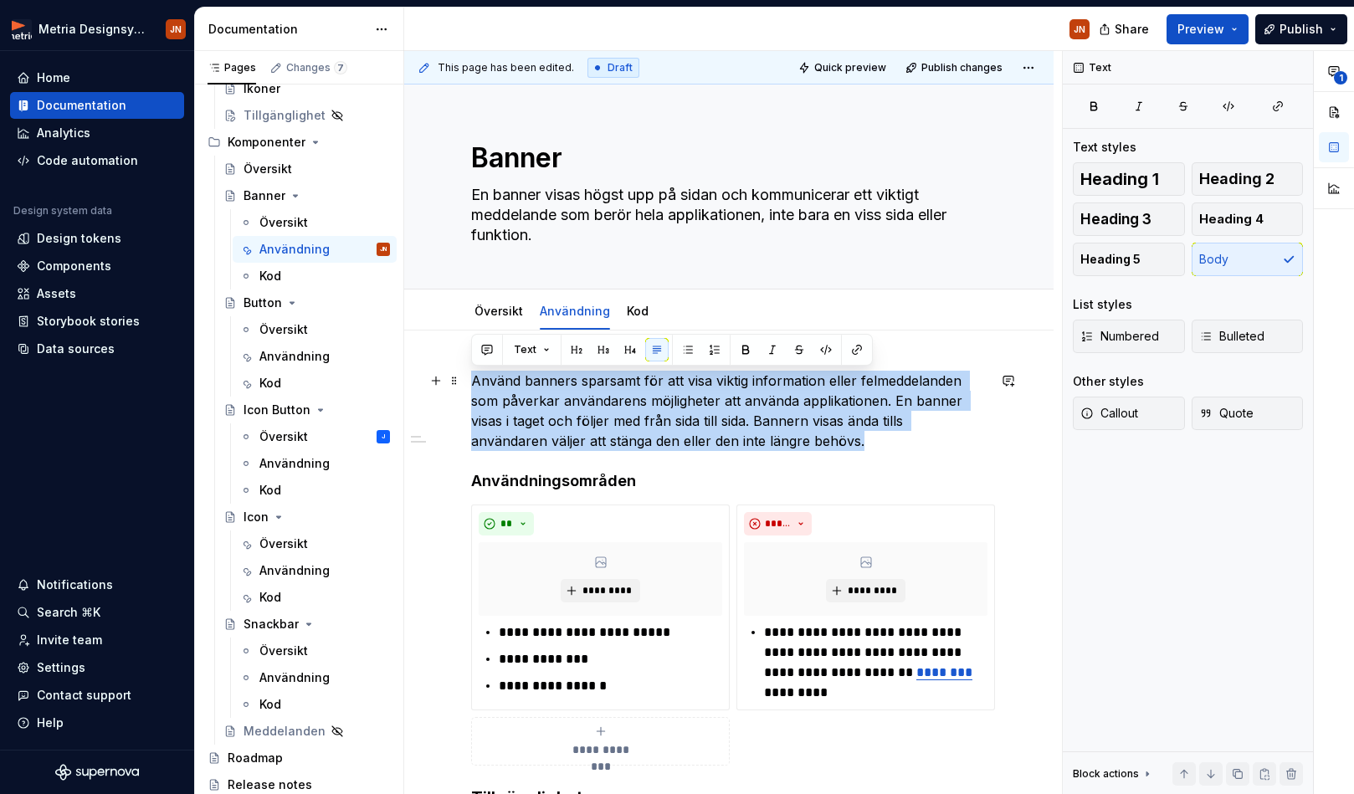
drag, startPoint x: 769, startPoint y: 438, endPoint x: 474, endPoint y: 387, distance: 299.1
click at [474, 387] on p "Använd banners sparsamt för att visa viktig information eller felmeddelanden so…" at bounding box center [728, 411] width 515 height 80
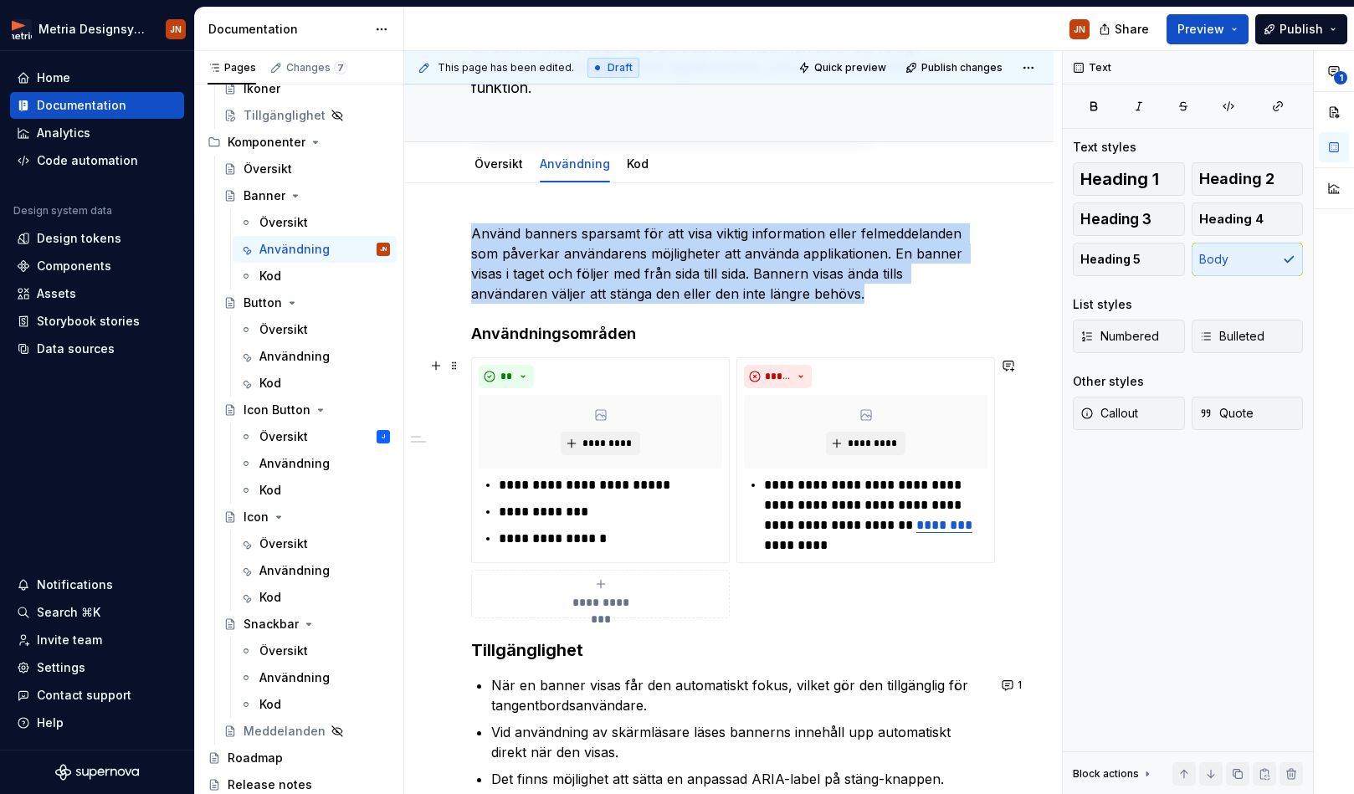
scroll to position [321, 0]
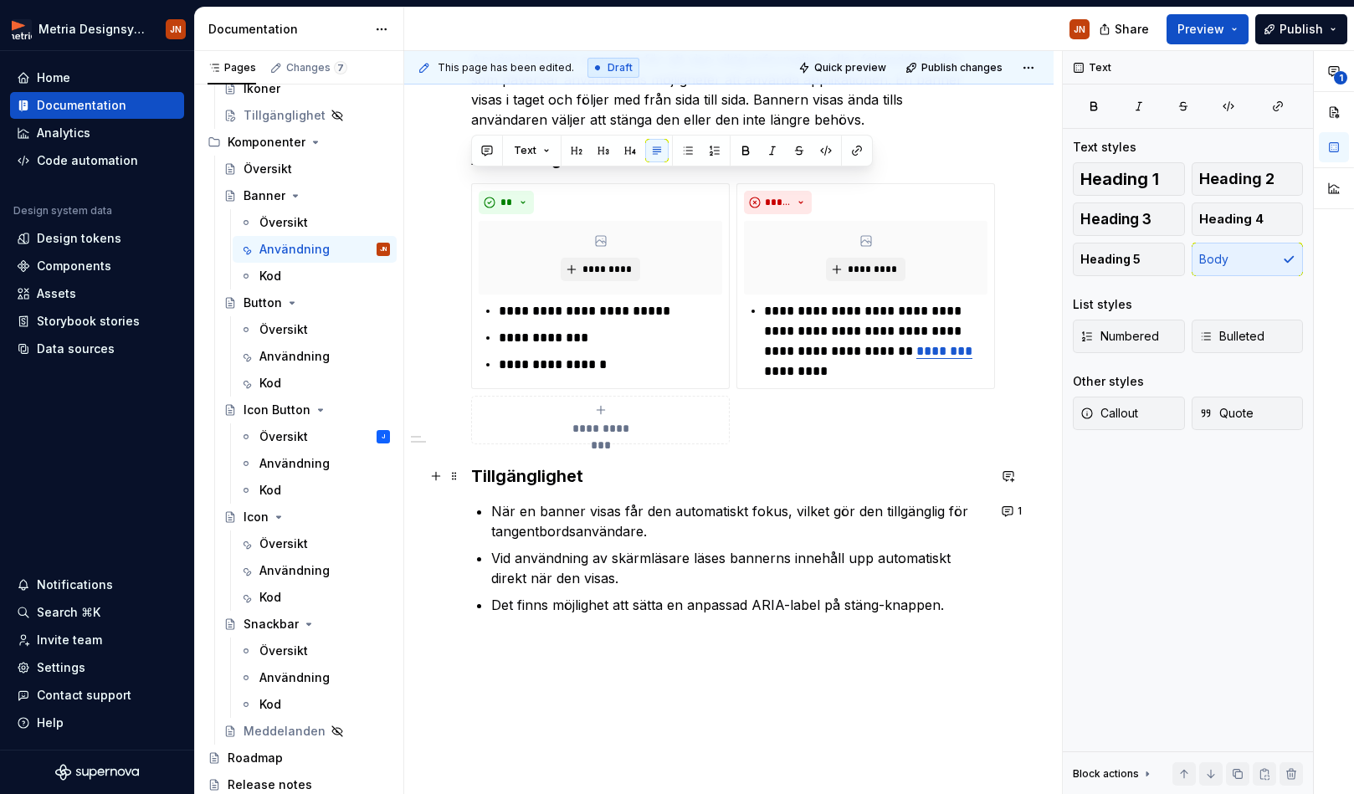
click at [518, 479] on h3 "Tillgänglighet" at bounding box center [728, 475] width 515 height 23
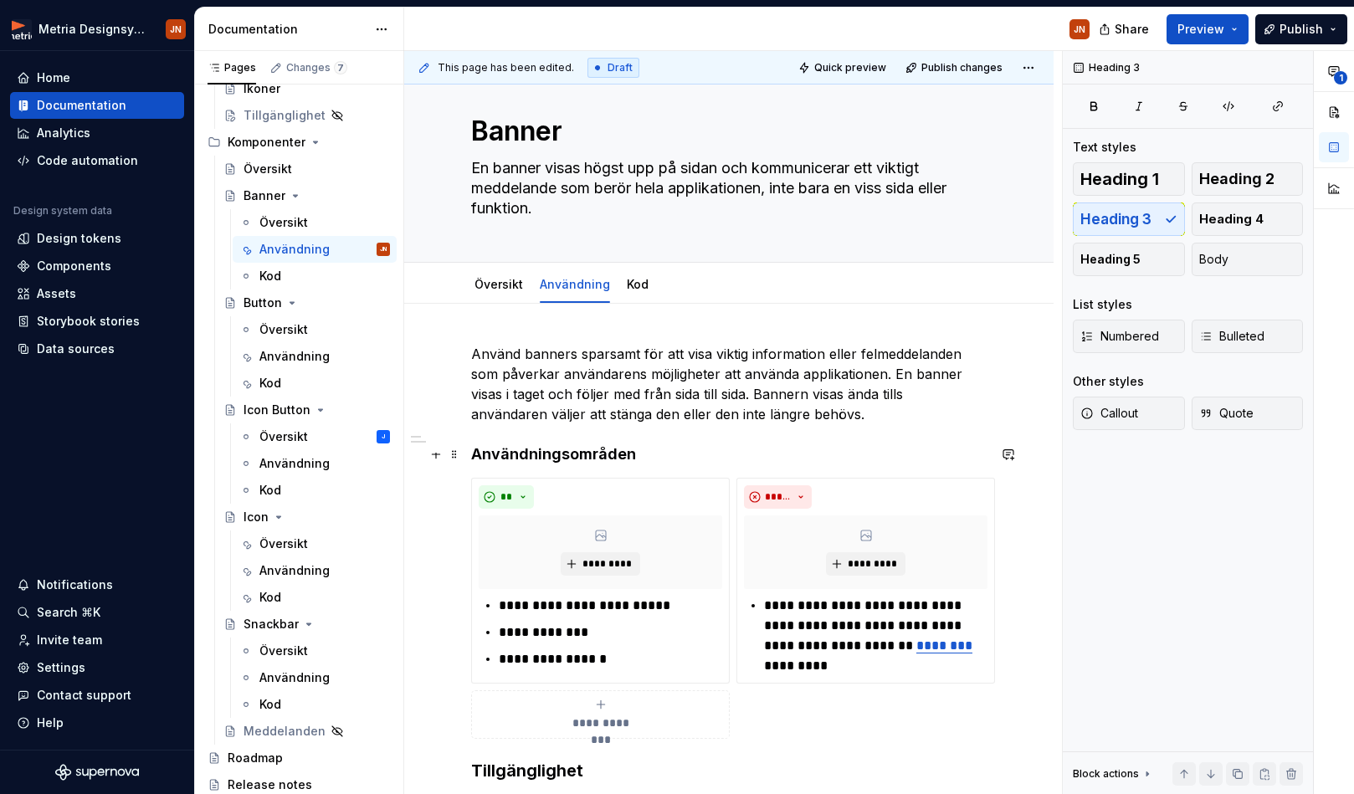
scroll to position [26, 0]
click at [551, 447] on h4 "Användningsområden" at bounding box center [728, 455] width 515 height 20
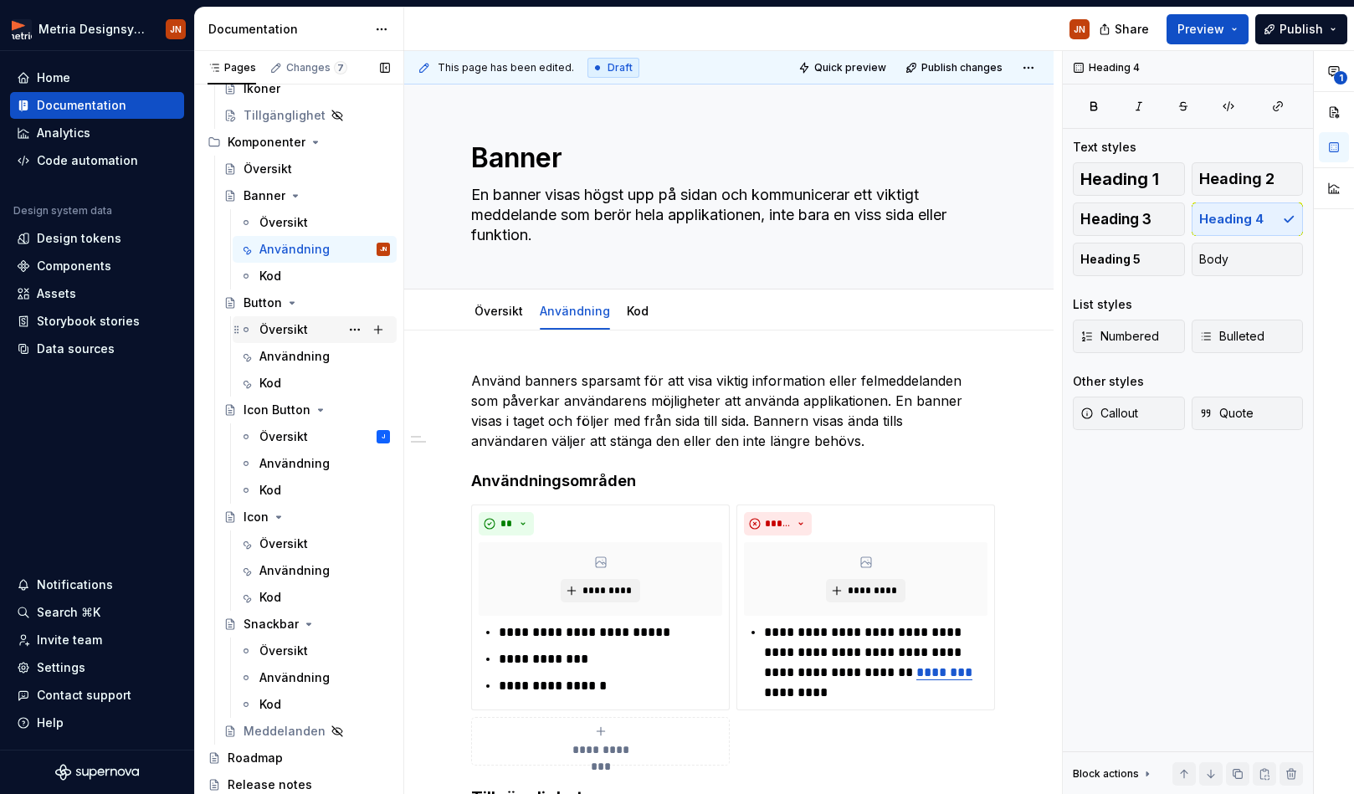
scroll to position [0, 0]
click at [300, 659] on div "Översikt" at bounding box center [324, 650] width 131 height 23
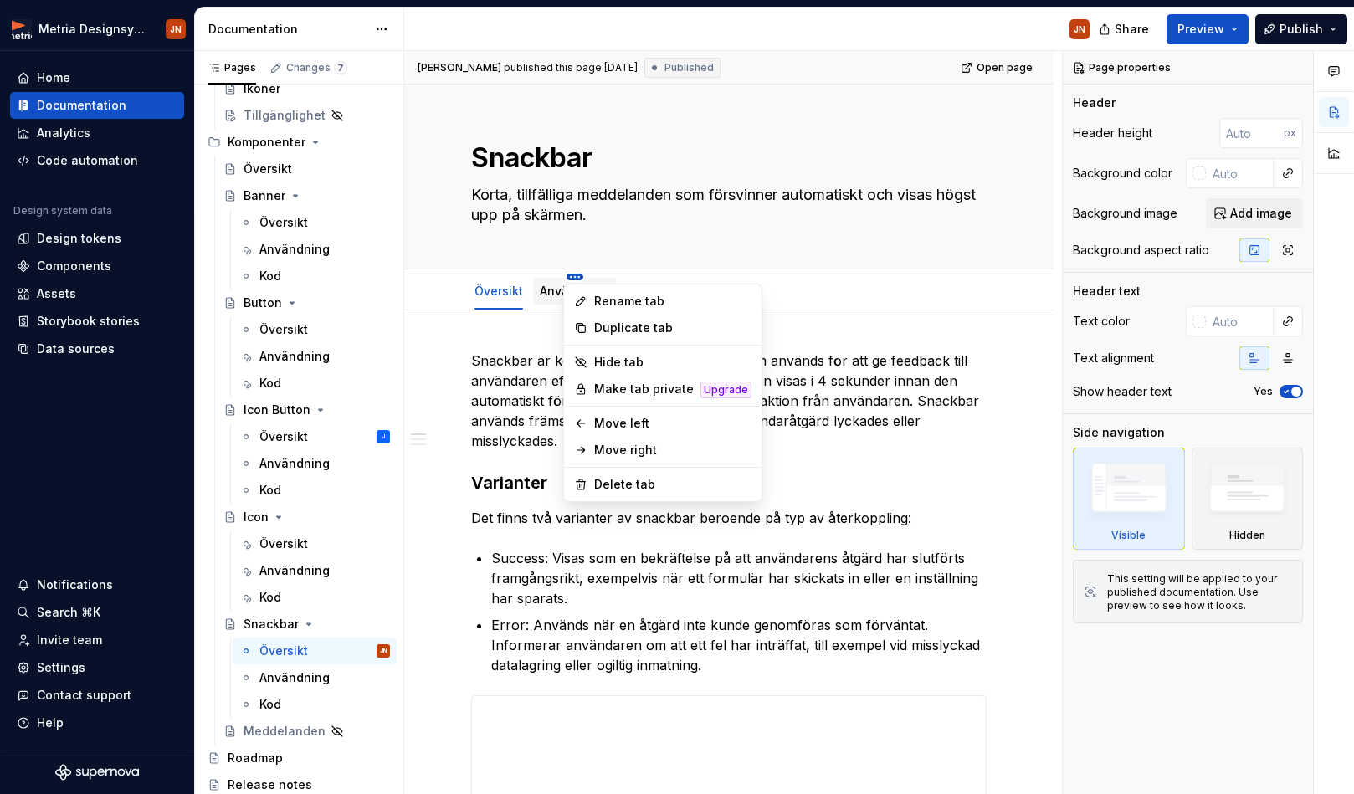
click at [566, 278] on html "Metria Designsystem JN Home Documentation Analytics Code automation Design syst…" at bounding box center [677, 397] width 1354 height 794
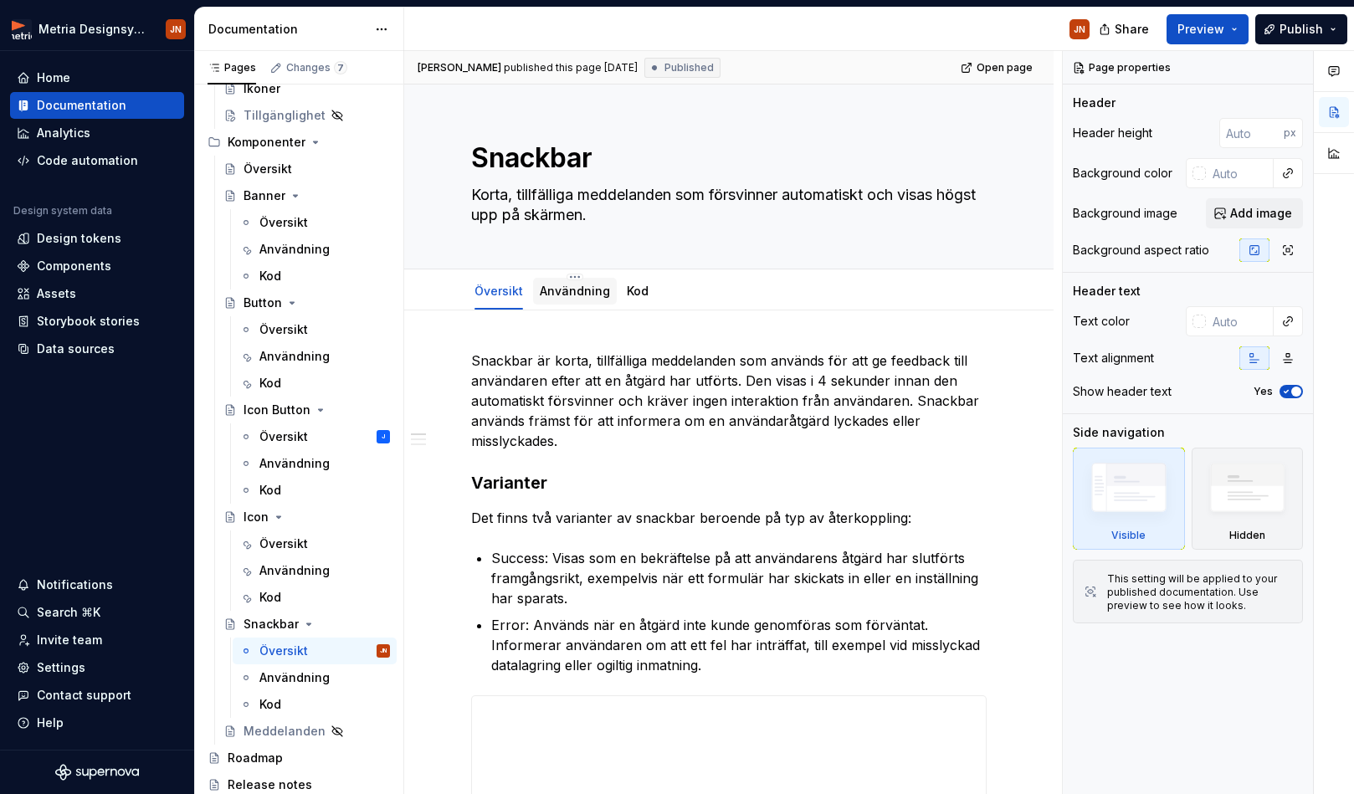
drag, startPoint x: 544, startPoint y: 296, endPoint x: 553, endPoint y: 296, distance: 9.2
click at [544, 296] on html "Metria Designsystem JN Home Documentation Analytics Code automation Design syst…" at bounding box center [677, 397] width 1354 height 794
click at [553, 296] on link "Användning" at bounding box center [575, 291] width 70 height 14
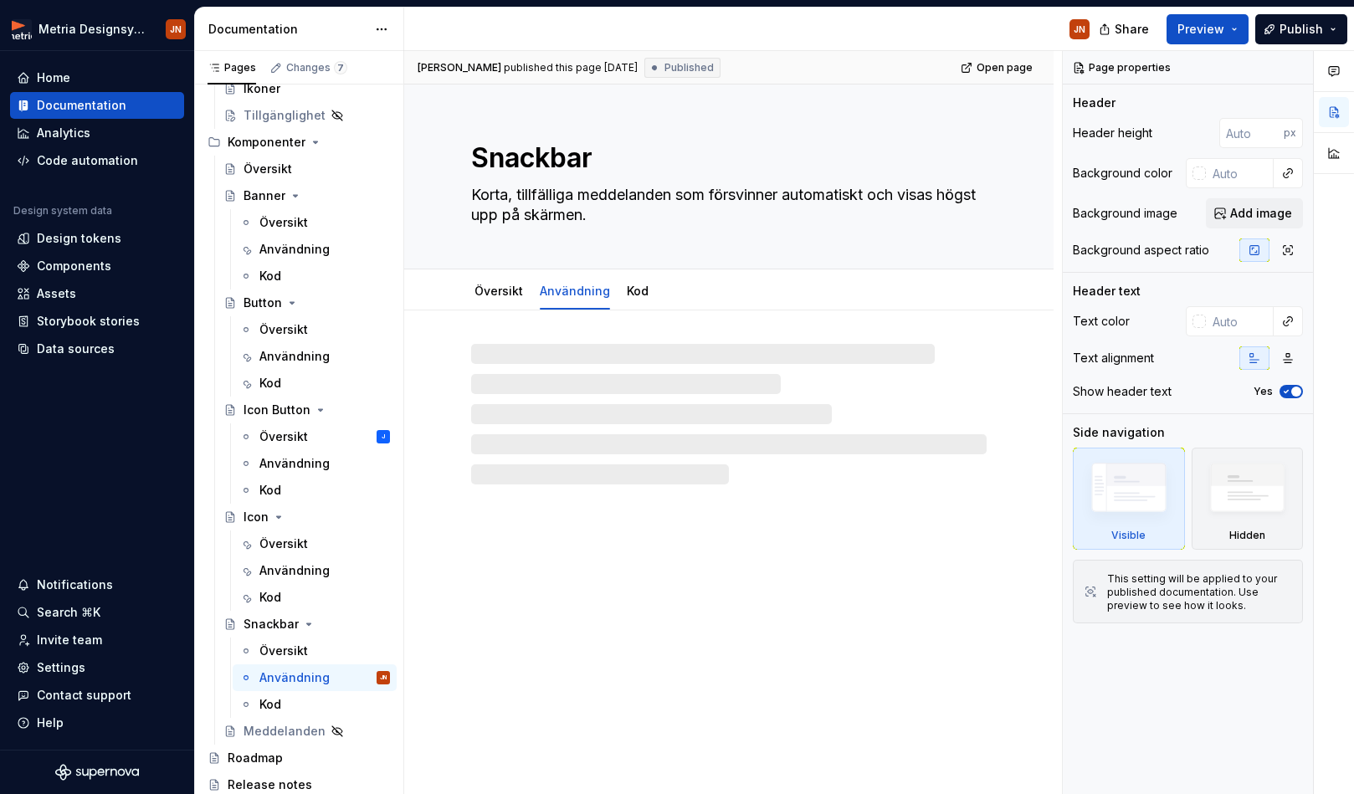
type textarea "*"
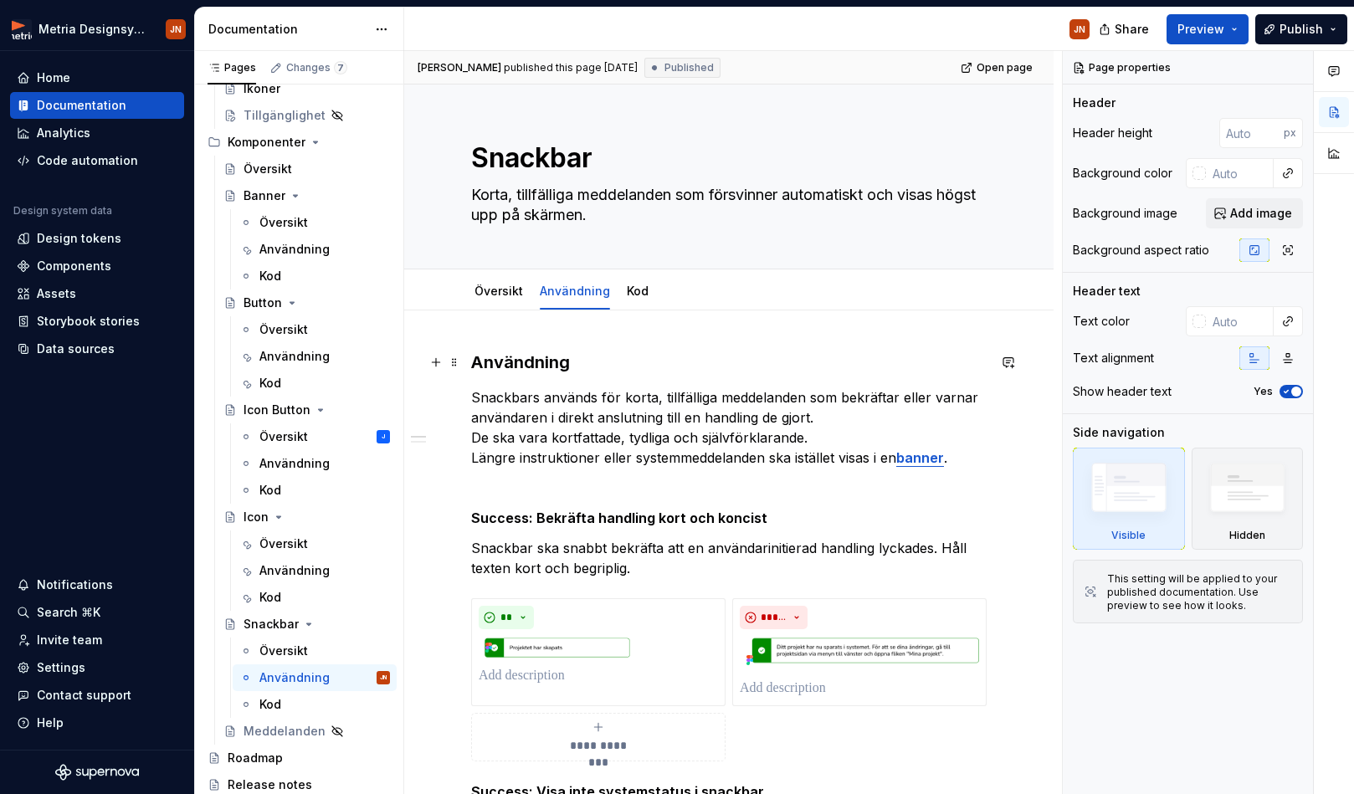
click at [521, 360] on h3 "Användning" at bounding box center [728, 362] width 515 height 23
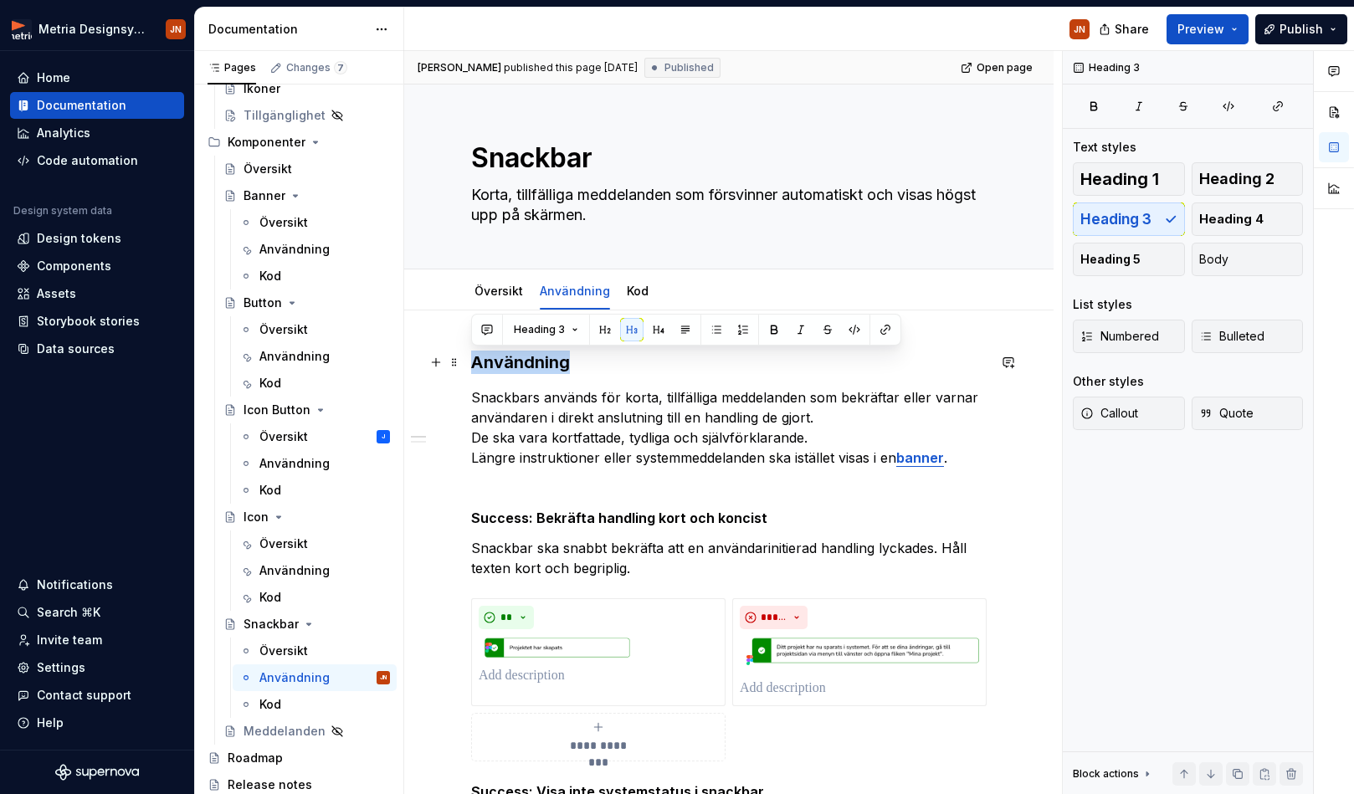
click at [521, 360] on h3 "Användning" at bounding box center [728, 362] width 515 height 23
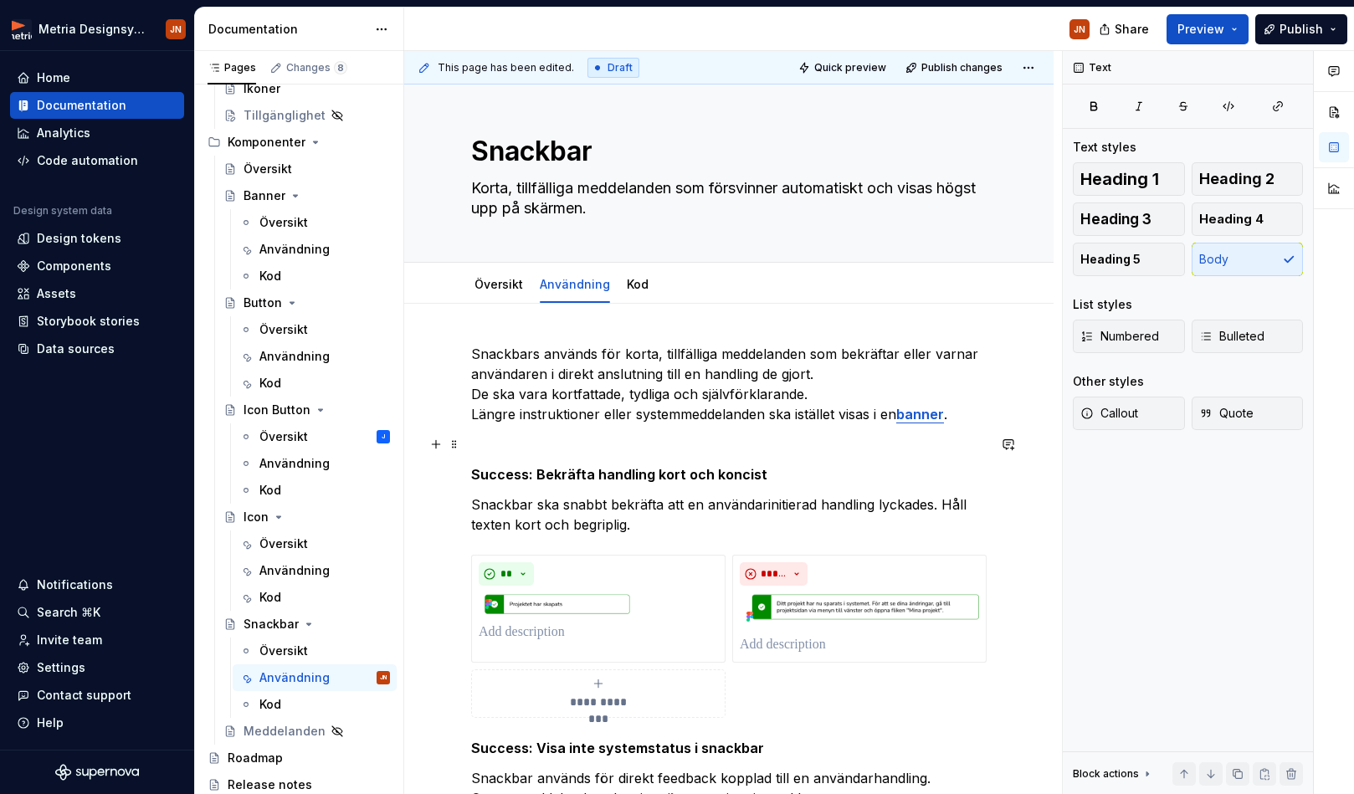
click at [528, 438] on p at bounding box center [728, 444] width 515 height 20
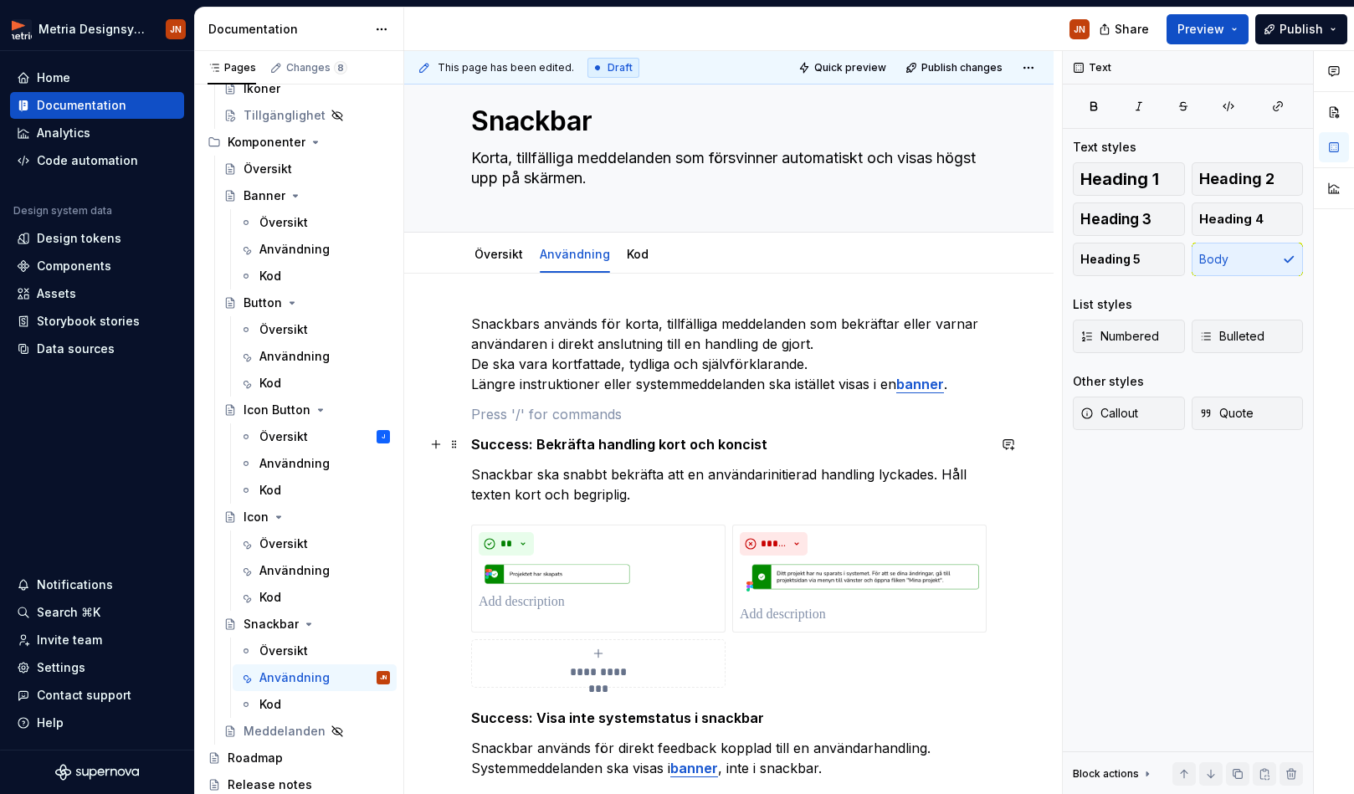
scroll to position [36, 0]
click at [531, 412] on p "Användningsområden" at bounding box center [728, 415] width 515 height 20
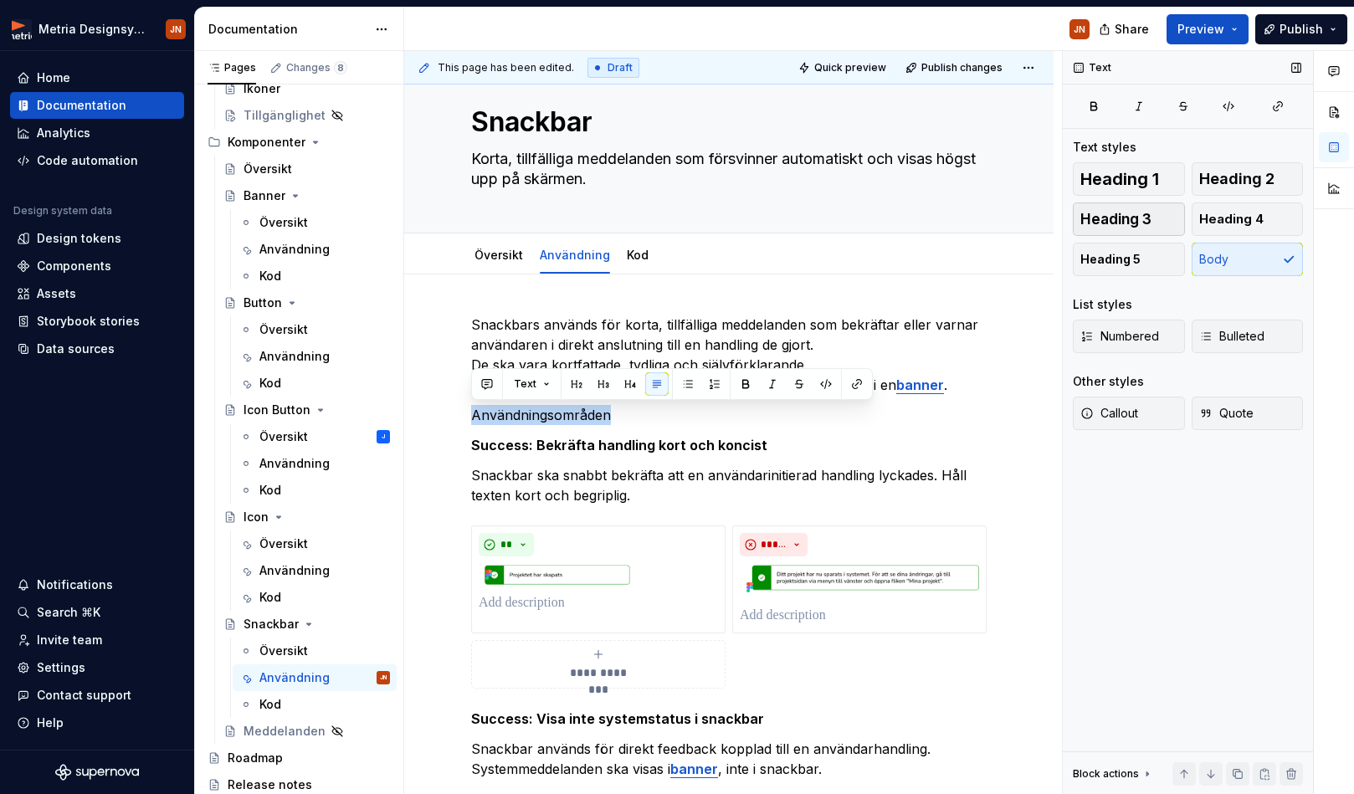
click at [1104, 228] on button "Heading 3" at bounding box center [1129, 219] width 112 height 33
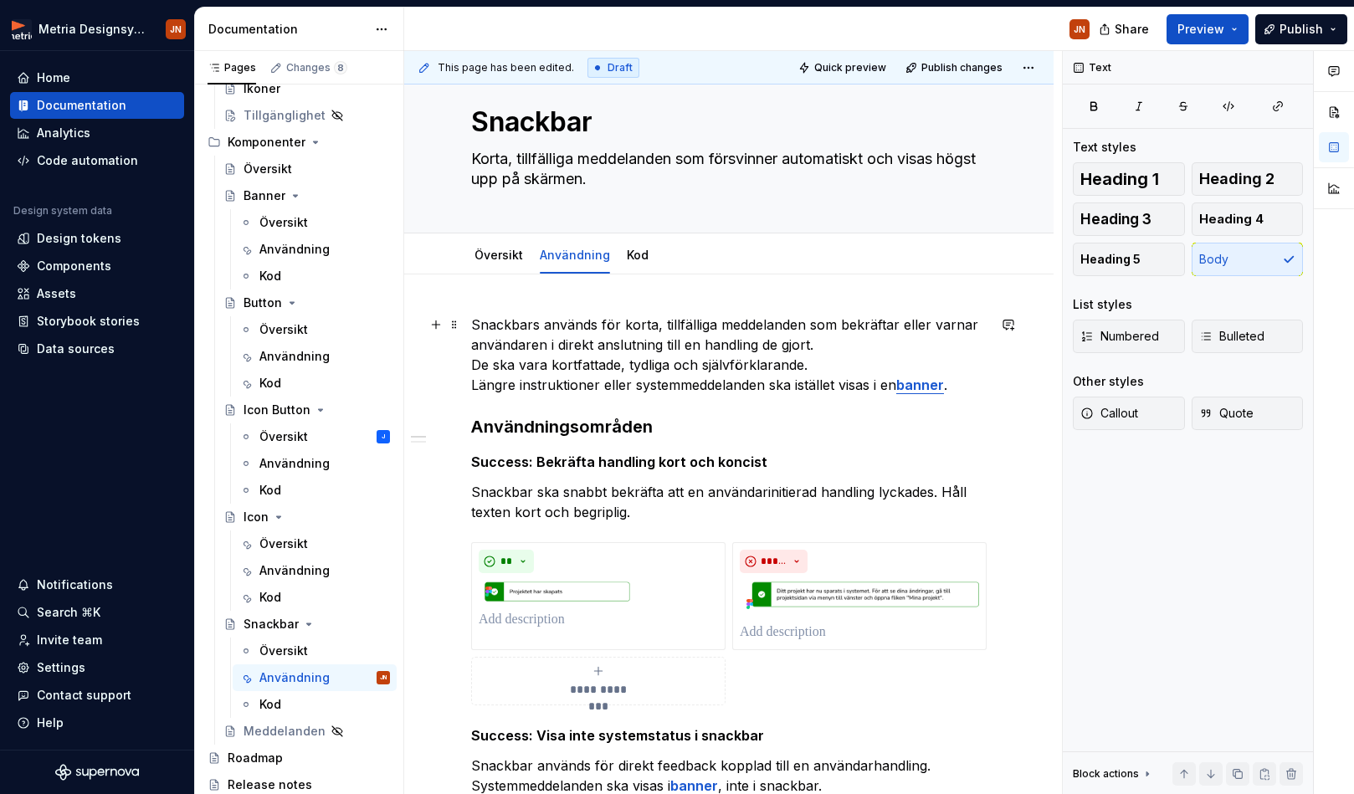
click at [705, 346] on p "Snackbars används för korta, tillfälliga meddelanden som bekräftar eller varnar…" at bounding box center [728, 355] width 515 height 80
click at [820, 345] on p "Snackbars används för korta, tillfälliga meddelanden som bekräftar eller varnar…" at bounding box center [728, 355] width 515 height 80
click at [718, 362] on p "Snackbars används för korta, tillfälliga meddelanden som bekräftar eller varnar…" at bounding box center [728, 355] width 515 height 80
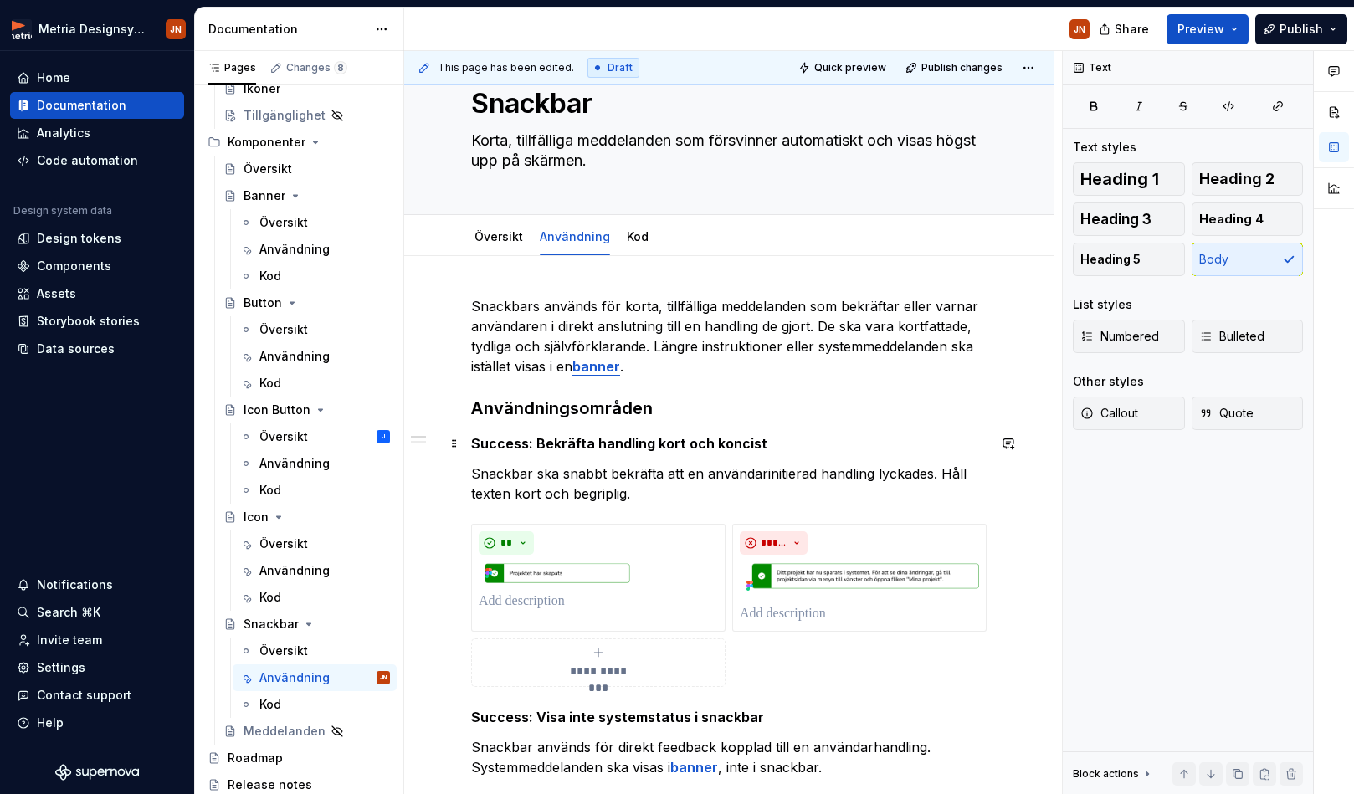
scroll to position [0, 0]
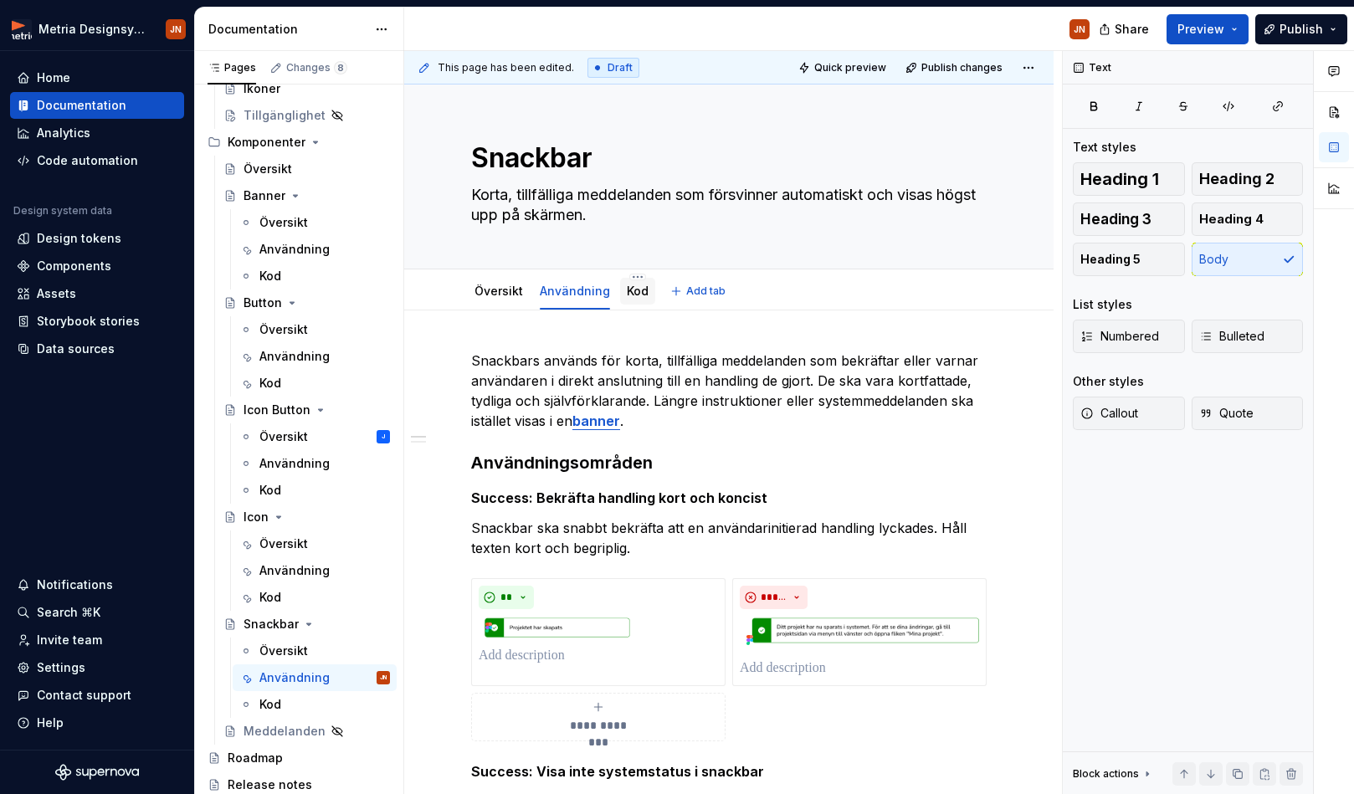
click at [631, 297] on link "Kod" at bounding box center [638, 291] width 22 height 14
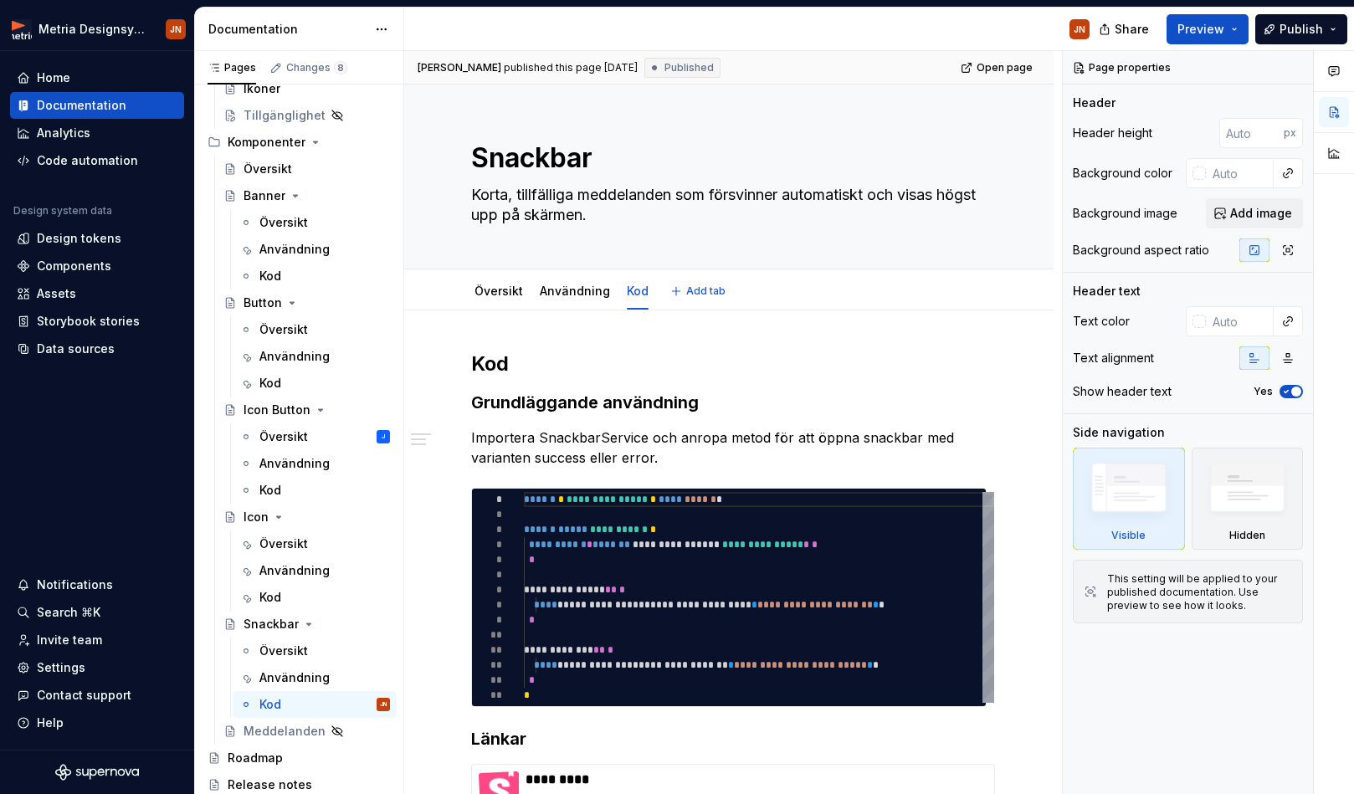
type textarea "*"
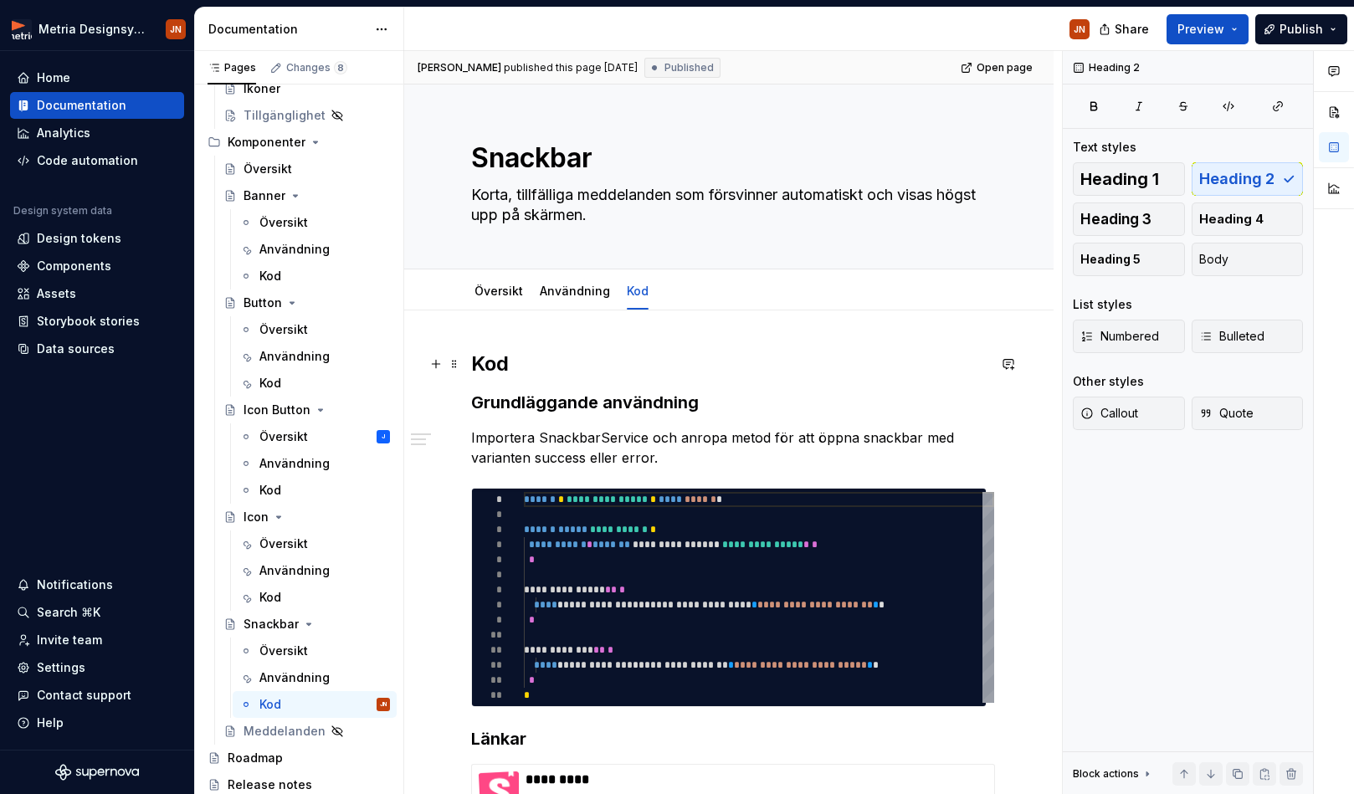
click at [505, 362] on h2 "Kod" at bounding box center [728, 364] width 515 height 27
click at [492, 364] on h2 "Kod" at bounding box center [728, 364] width 515 height 27
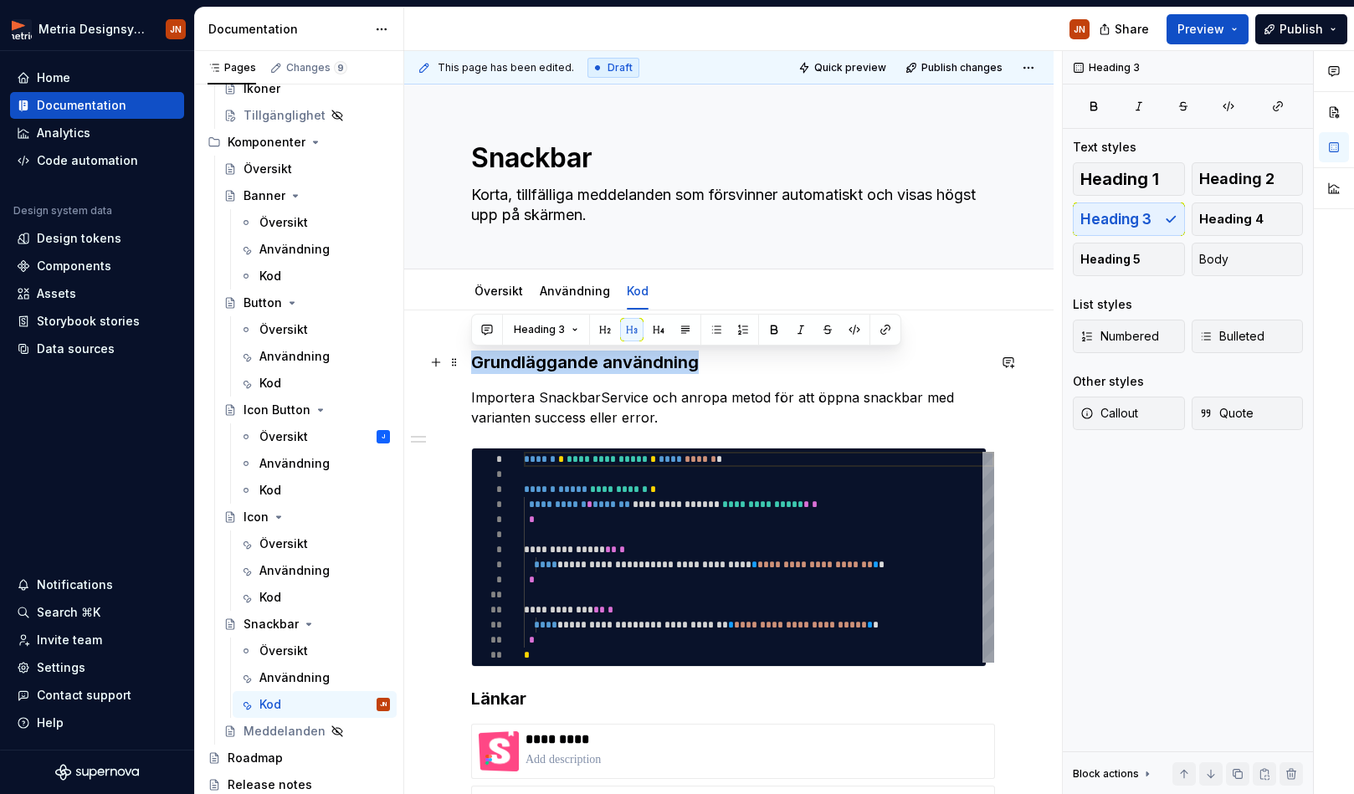
drag, startPoint x: 706, startPoint y: 360, endPoint x: 489, endPoint y: 359, distance: 217.6
click at [468, 360] on div "**********" at bounding box center [728, 752] width 649 height 885
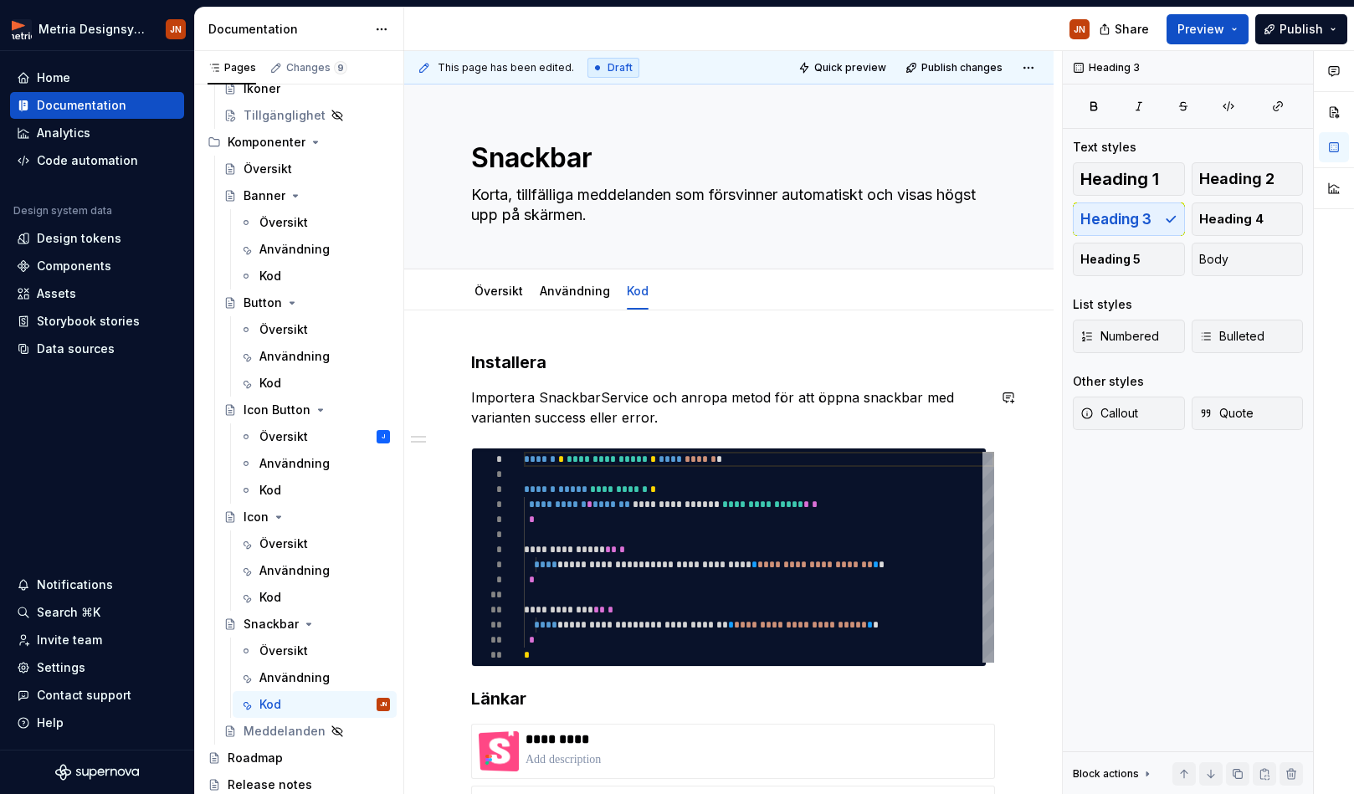
click at [660, 382] on div "**********" at bounding box center [728, 644] width 515 height 586
click at [530, 374] on div "**********" at bounding box center [728, 644] width 515 height 586
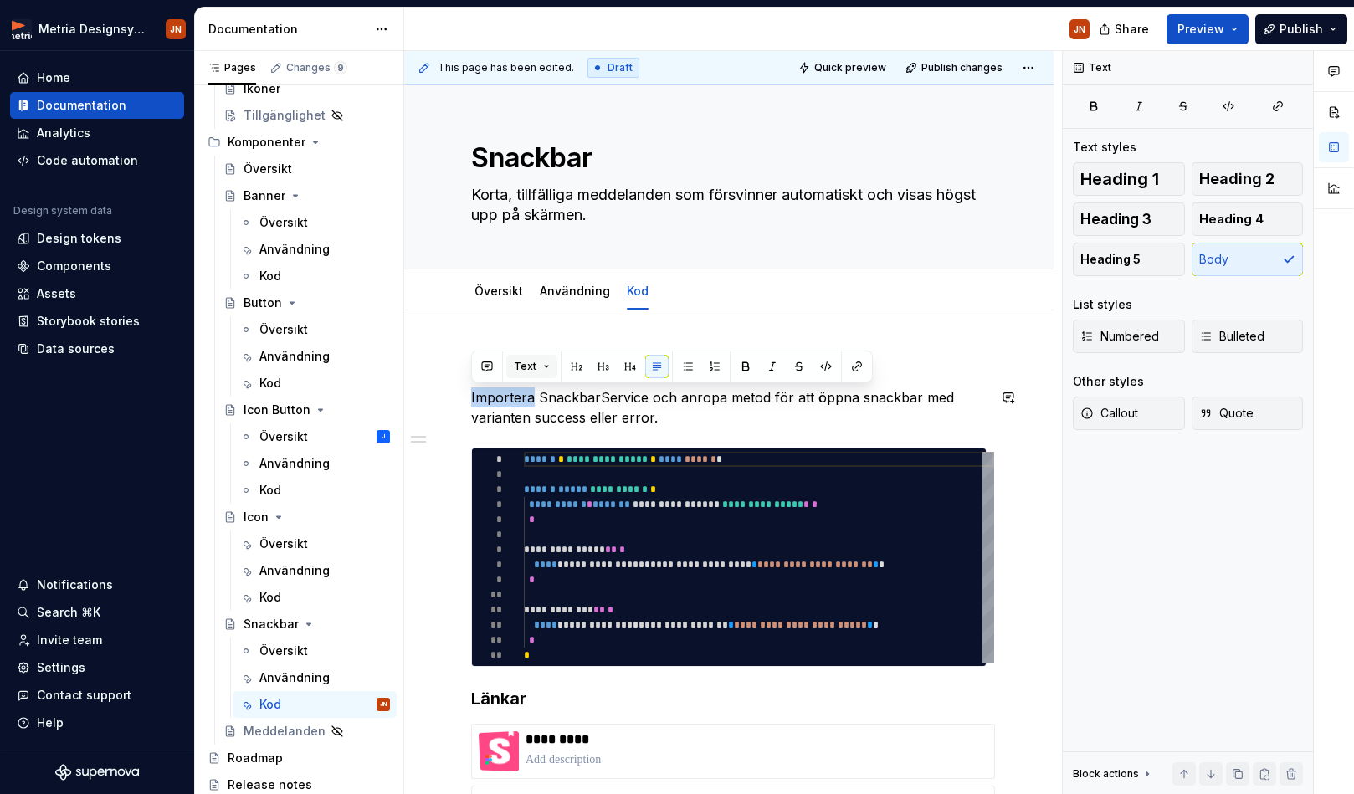
click at [521, 368] on span "Text" at bounding box center [525, 366] width 23 height 13
click at [746, 425] on p "Importera SnackbarService och anropa metod för att öppna snackbar med varianten…" at bounding box center [728, 407] width 515 height 40
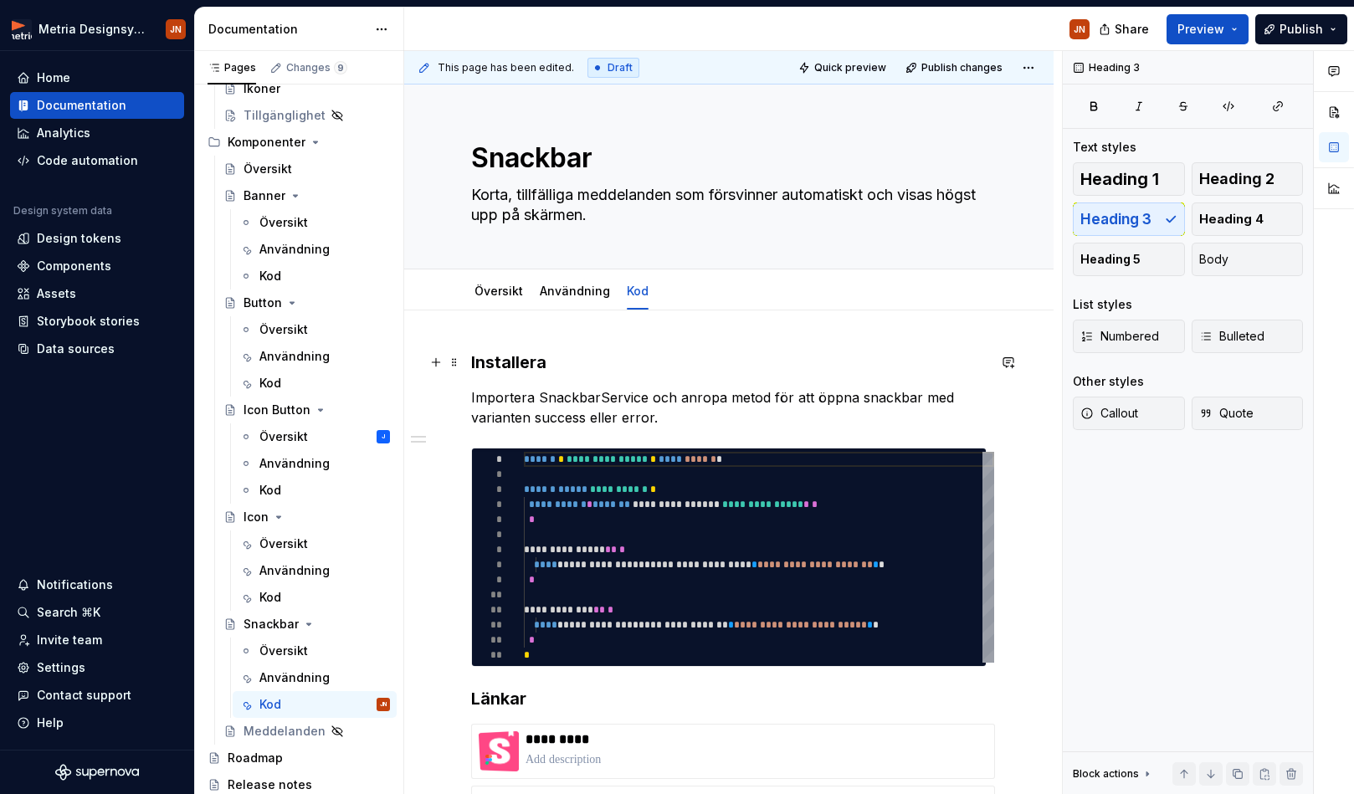
click at [482, 360] on h3 "Installera" at bounding box center [728, 362] width 515 height 23
click at [481, 360] on h3 "Installera" at bounding box center [728, 362] width 515 height 23
click at [720, 394] on p "Importera SnackbarService och anropa metod för att öppna snackbar med varianten…" at bounding box center [728, 407] width 515 height 40
click at [485, 292] on link "Översikt" at bounding box center [498, 291] width 49 height 14
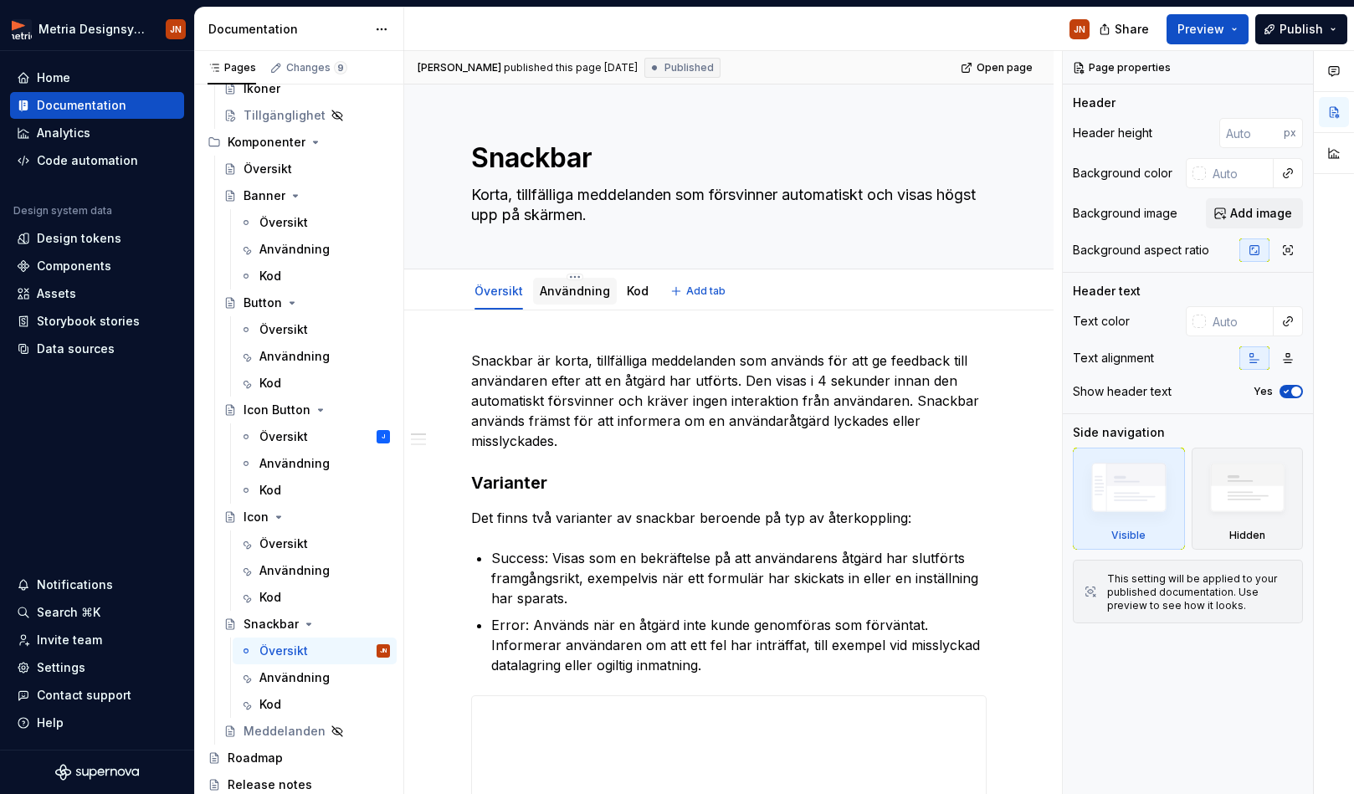
click at [560, 300] on div "Användning" at bounding box center [575, 291] width 70 height 20
click at [555, 292] on link "Användning" at bounding box center [575, 291] width 70 height 14
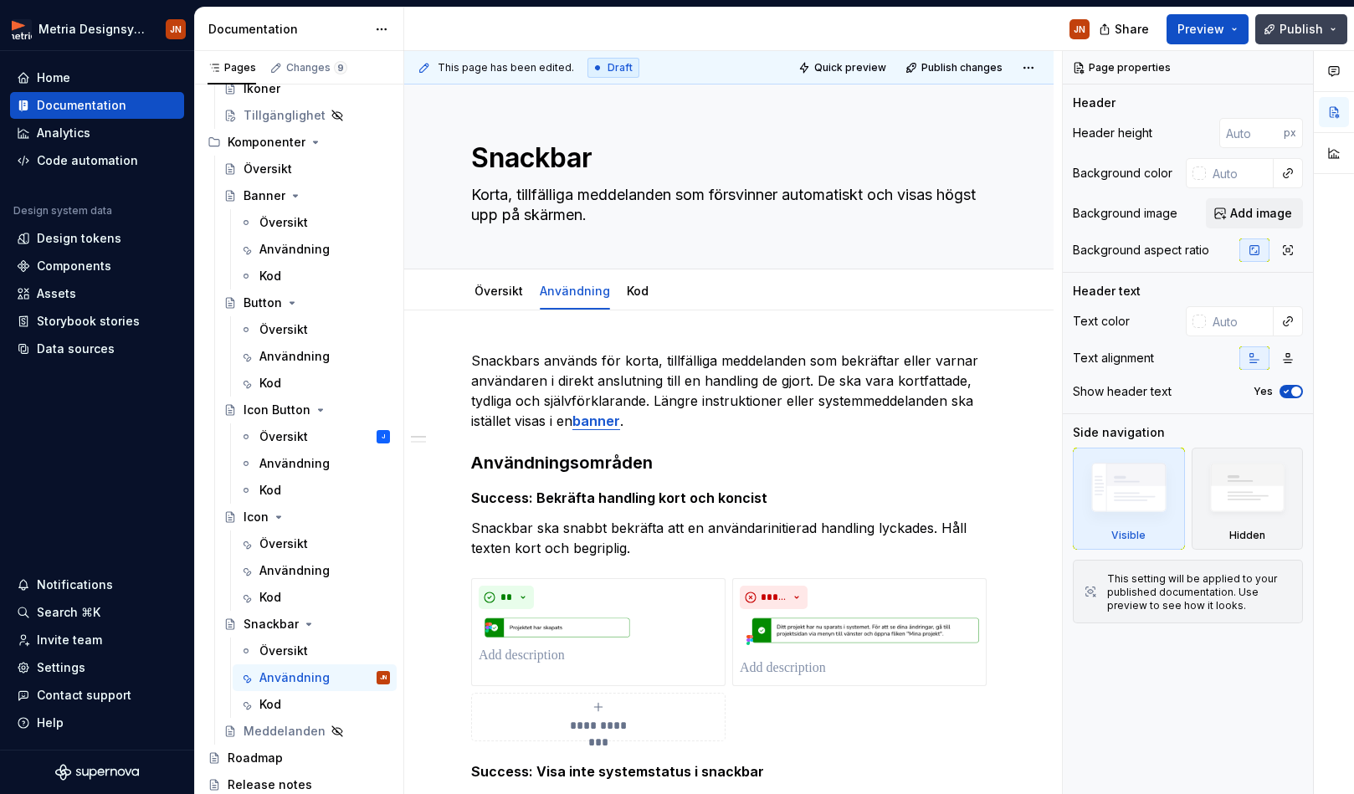
click at [1104, 31] on button "Publish" at bounding box center [1301, 29] width 92 height 30
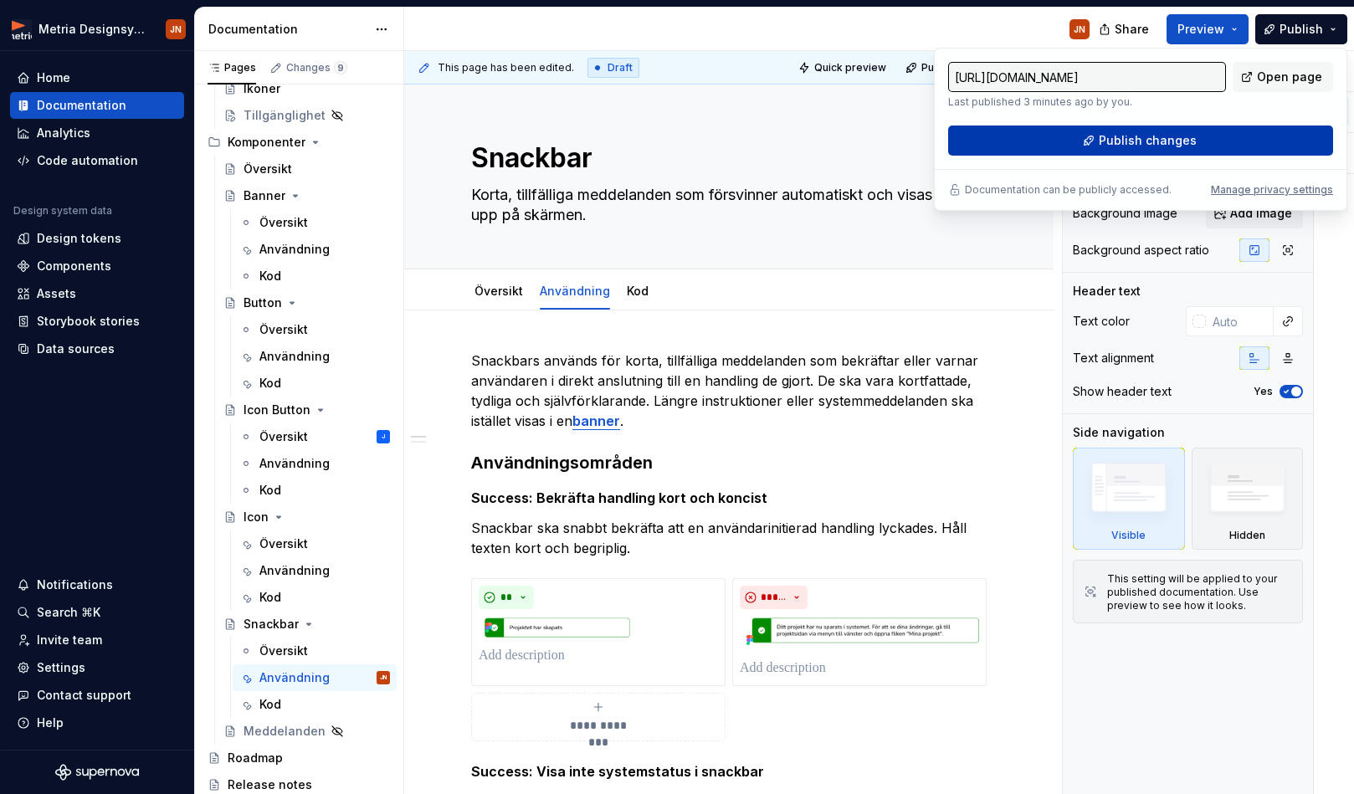
click at [1104, 142] on span "Publish changes" at bounding box center [1148, 140] width 98 height 17
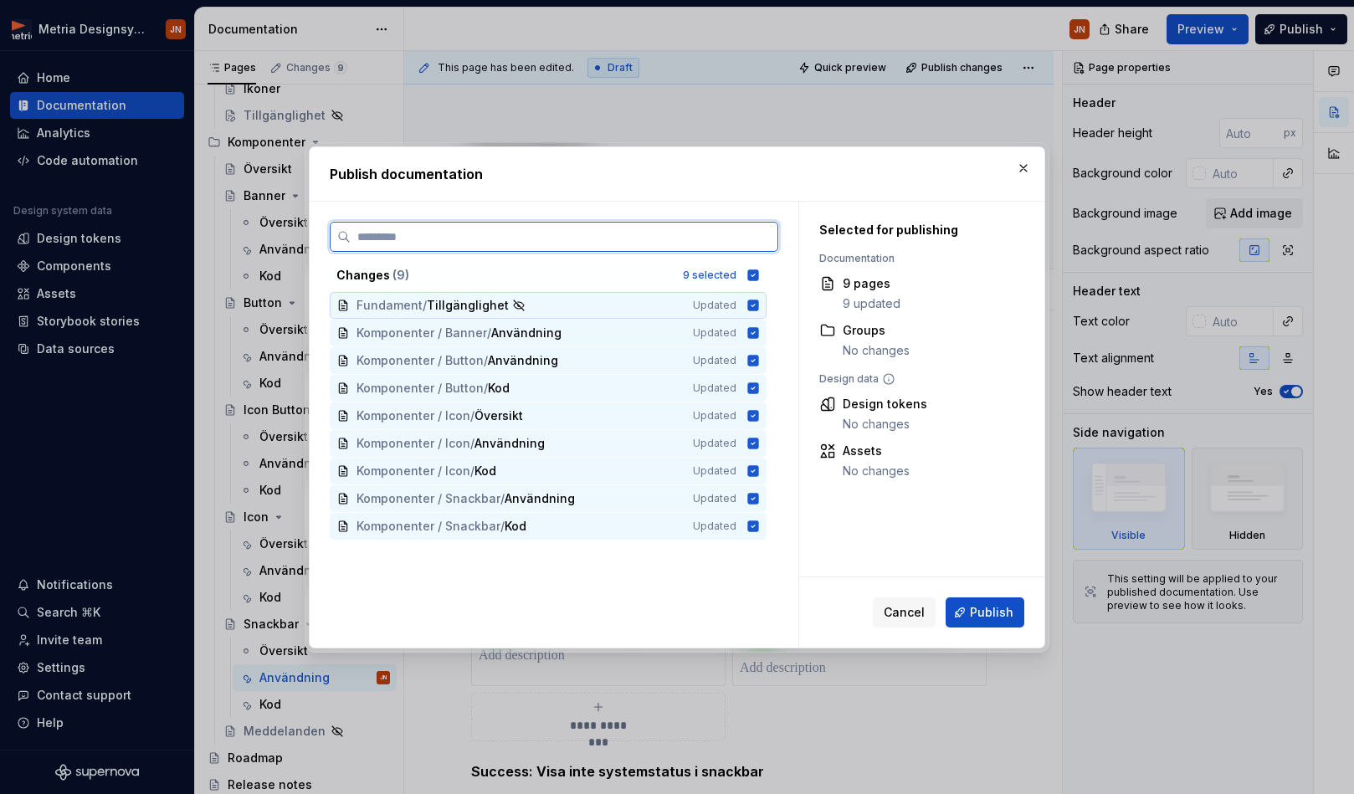
click at [759, 306] on icon at bounding box center [753, 305] width 11 height 11
click at [760, 305] on icon at bounding box center [752, 305] width 13 height 13
click at [982, 617] on span "Publish" at bounding box center [992, 612] width 44 height 17
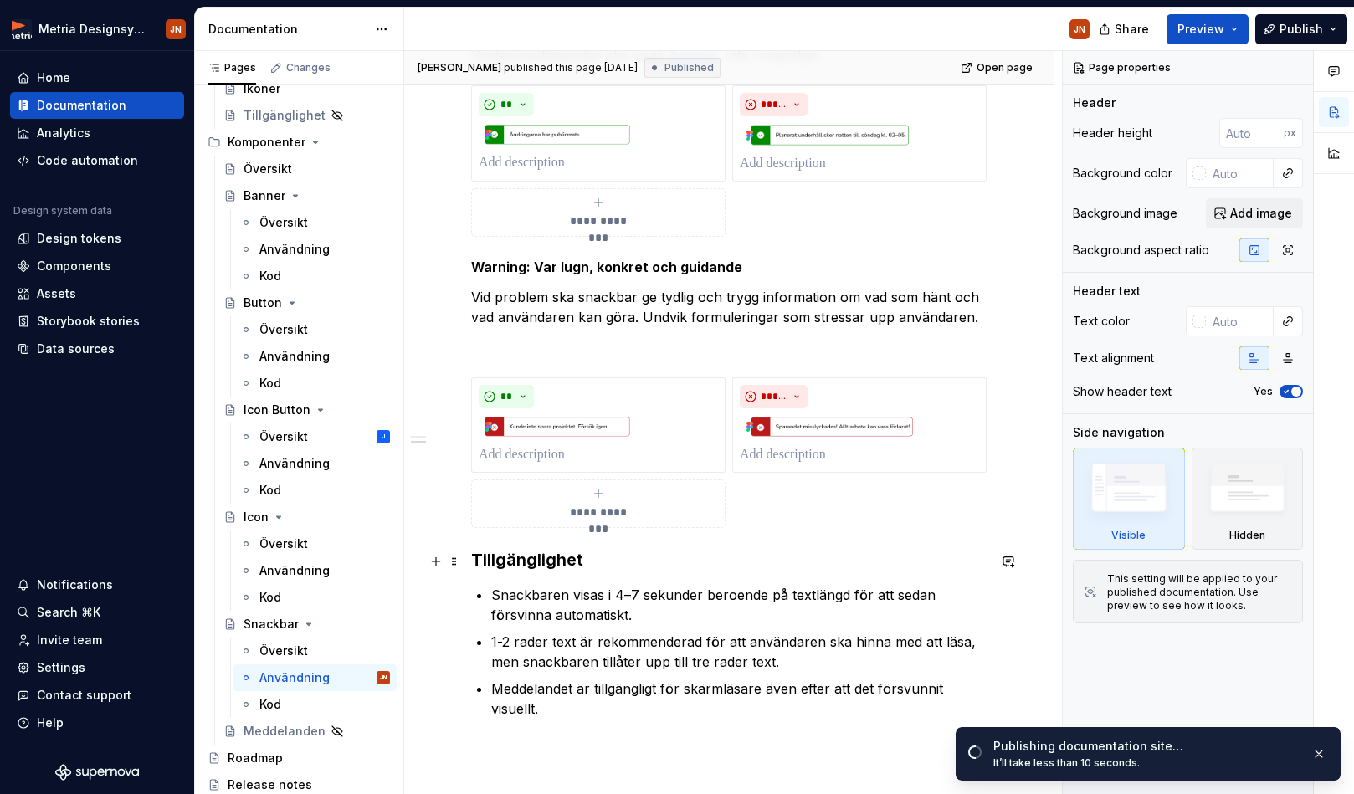
scroll to position [767, 0]
click at [535, 559] on h3 "Tillgänglighet" at bounding box center [728, 558] width 515 height 23
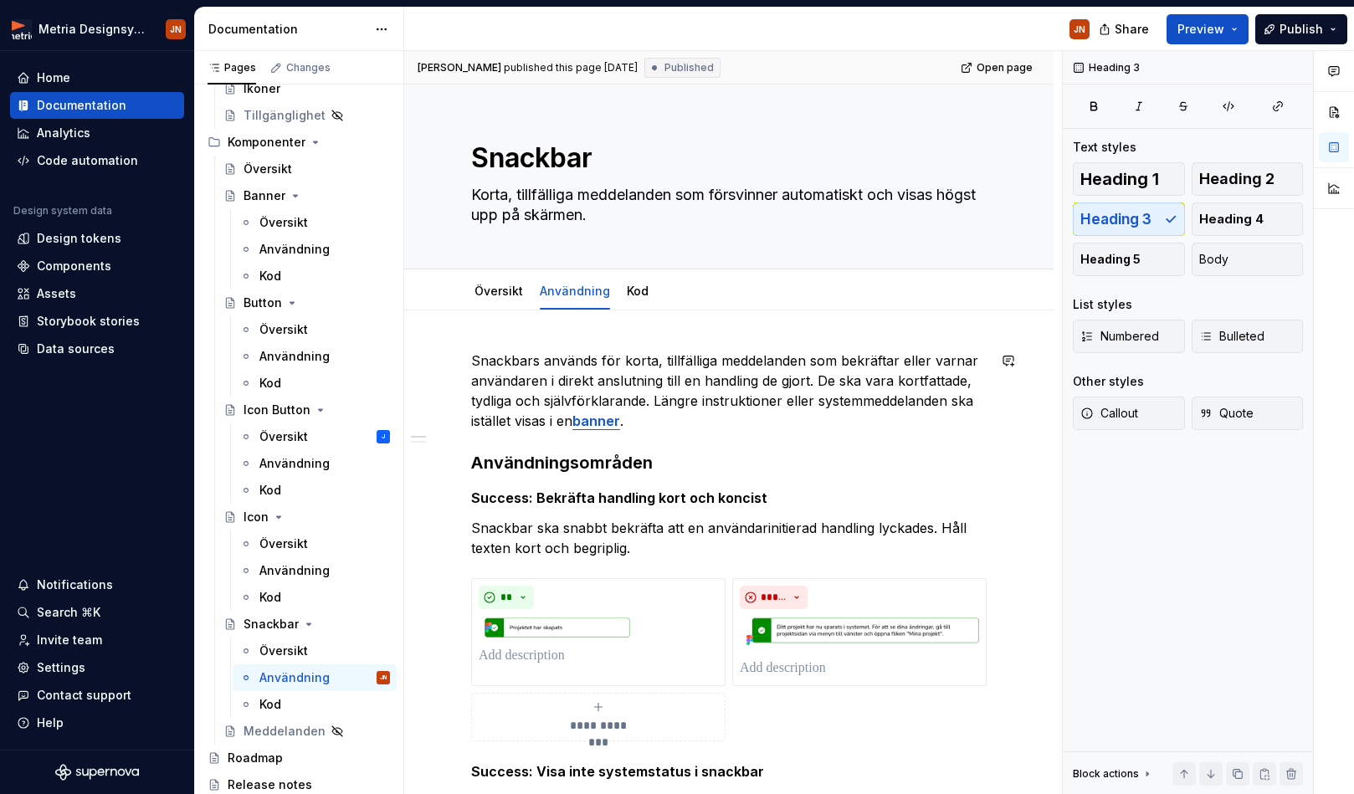
scroll to position [0, 0]
drag, startPoint x: 289, startPoint y: 220, endPoint x: 397, endPoint y: 290, distance: 129.1
click at [289, 220] on div "Översikt" at bounding box center [283, 222] width 49 height 17
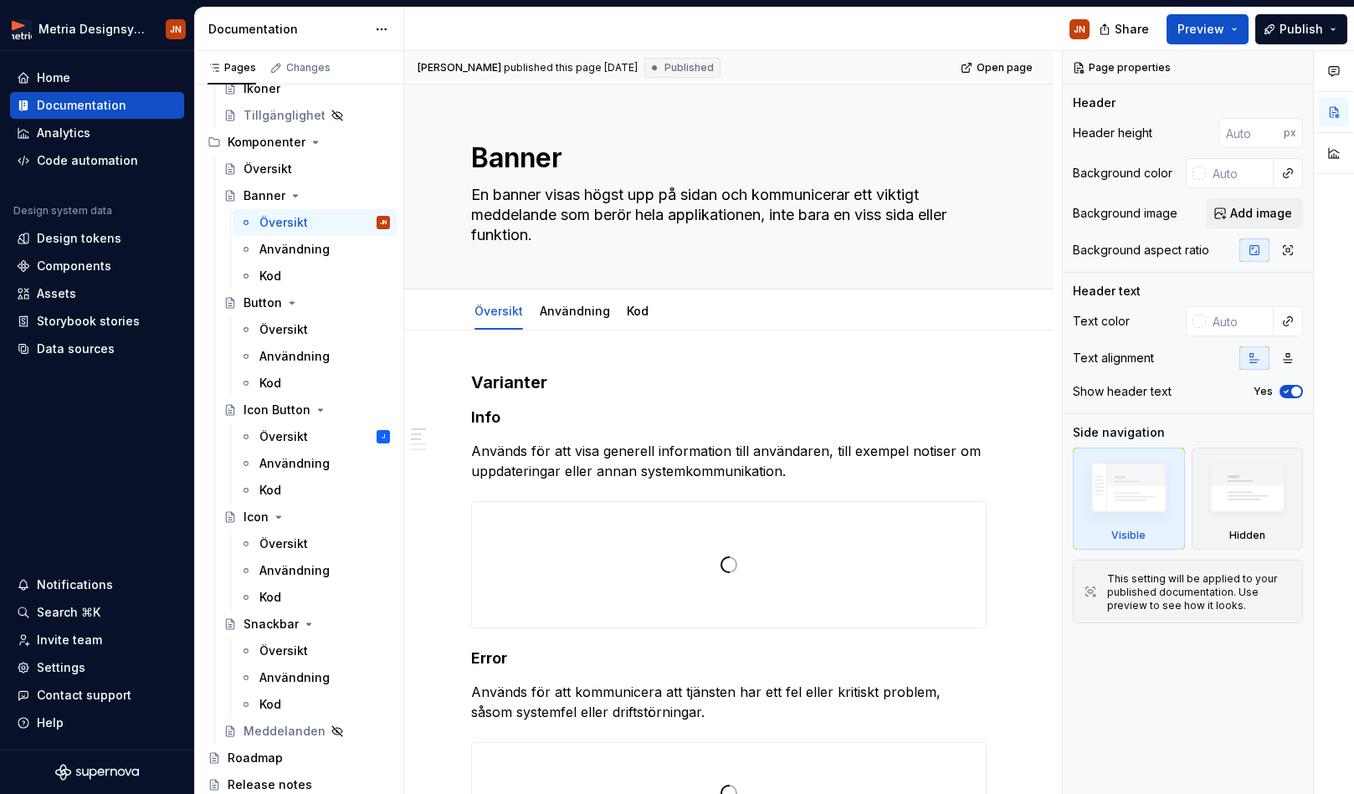
drag, startPoint x: 282, startPoint y: 246, endPoint x: 608, endPoint y: 356, distance: 344.3
click at [283, 246] on div "Användning" at bounding box center [294, 249] width 70 height 17
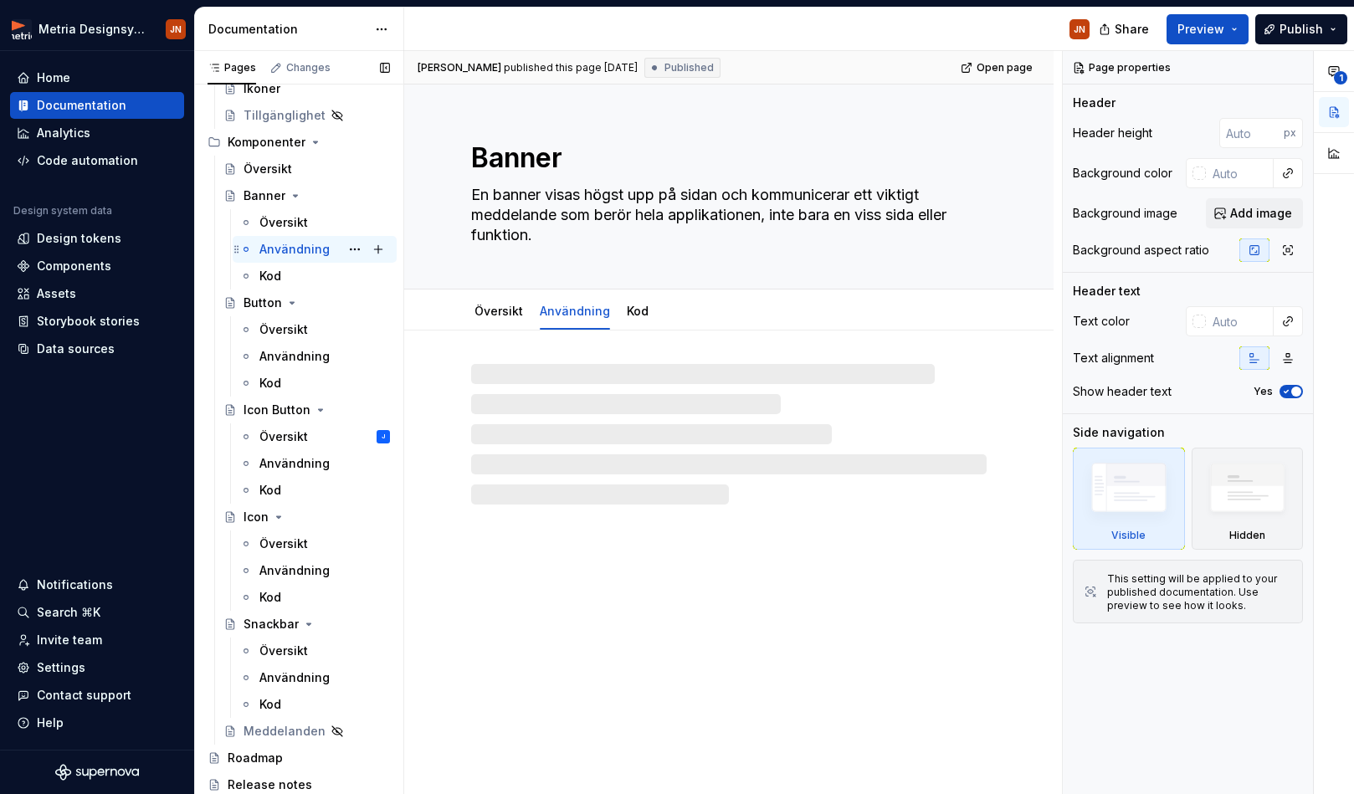
drag, startPoint x: 273, startPoint y: 244, endPoint x: 285, endPoint y: 250, distance: 13.9
click at [273, 244] on div "Användning" at bounding box center [294, 249] width 70 height 17
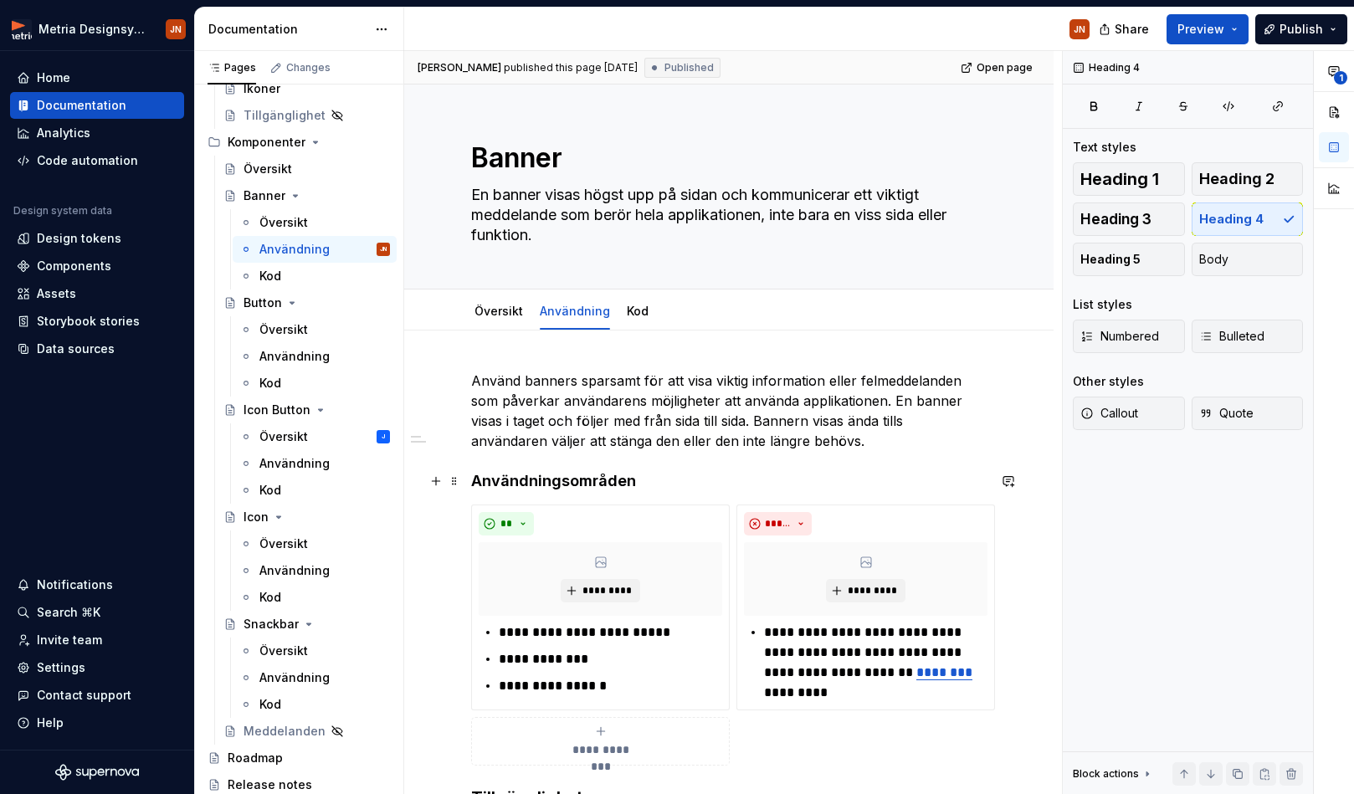
click at [560, 475] on h4 "Användningsområden" at bounding box center [728, 481] width 515 height 20
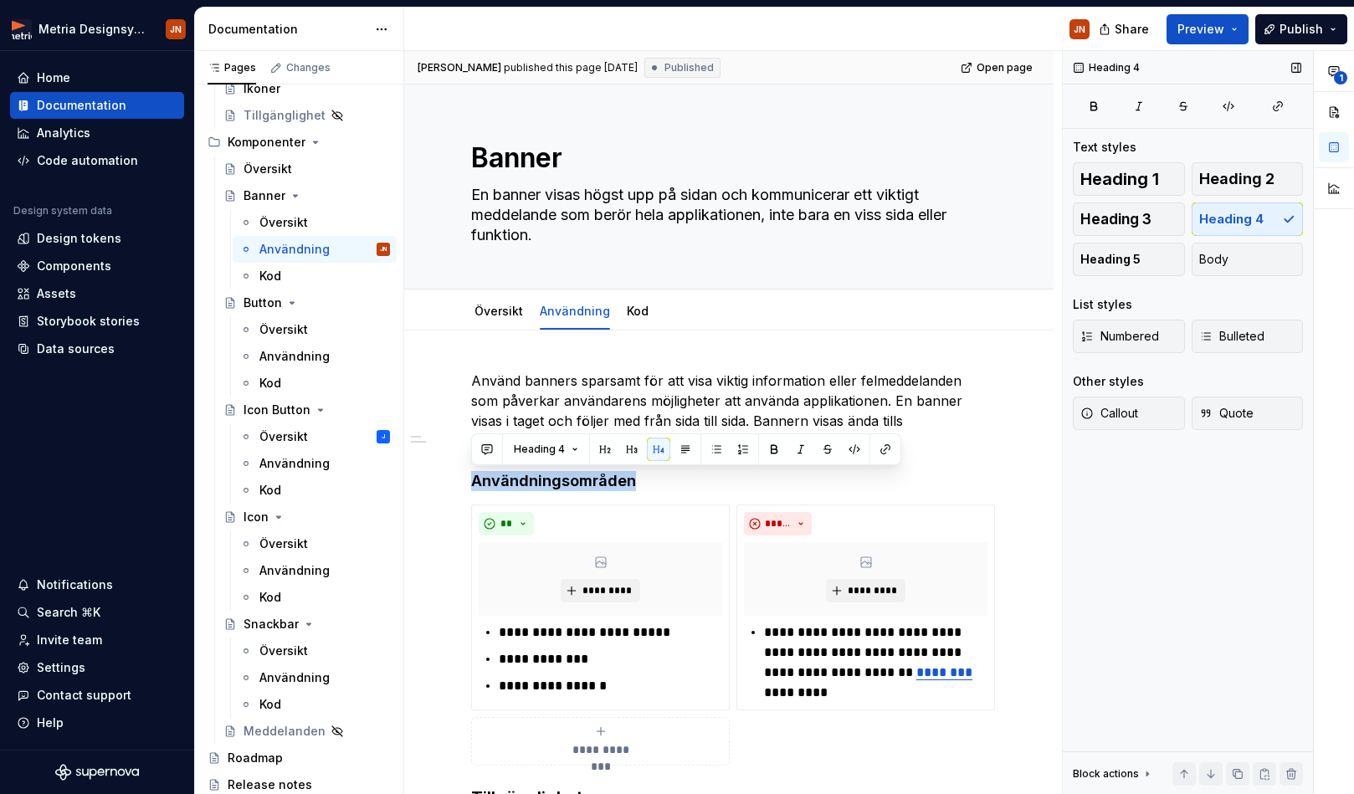
drag, startPoint x: 1147, startPoint y: 218, endPoint x: 1119, endPoint y: 227, distance: 29.7
click at [1104, 218] on span "Heading 3" at bounding box center [1115, 219] width 71 height 17
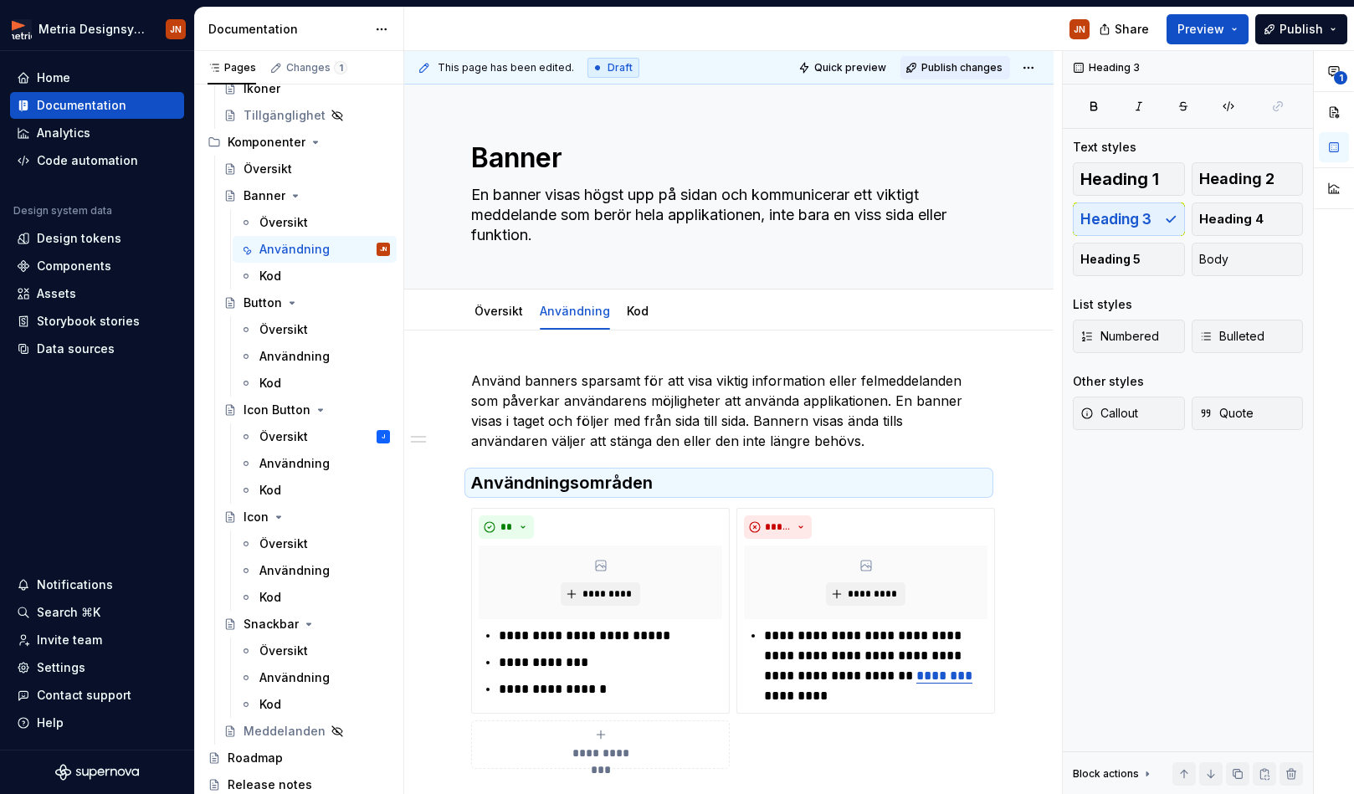
click at [997, 62] on span "Publish changes" at bounding box center [961, 67] width 81 height 13
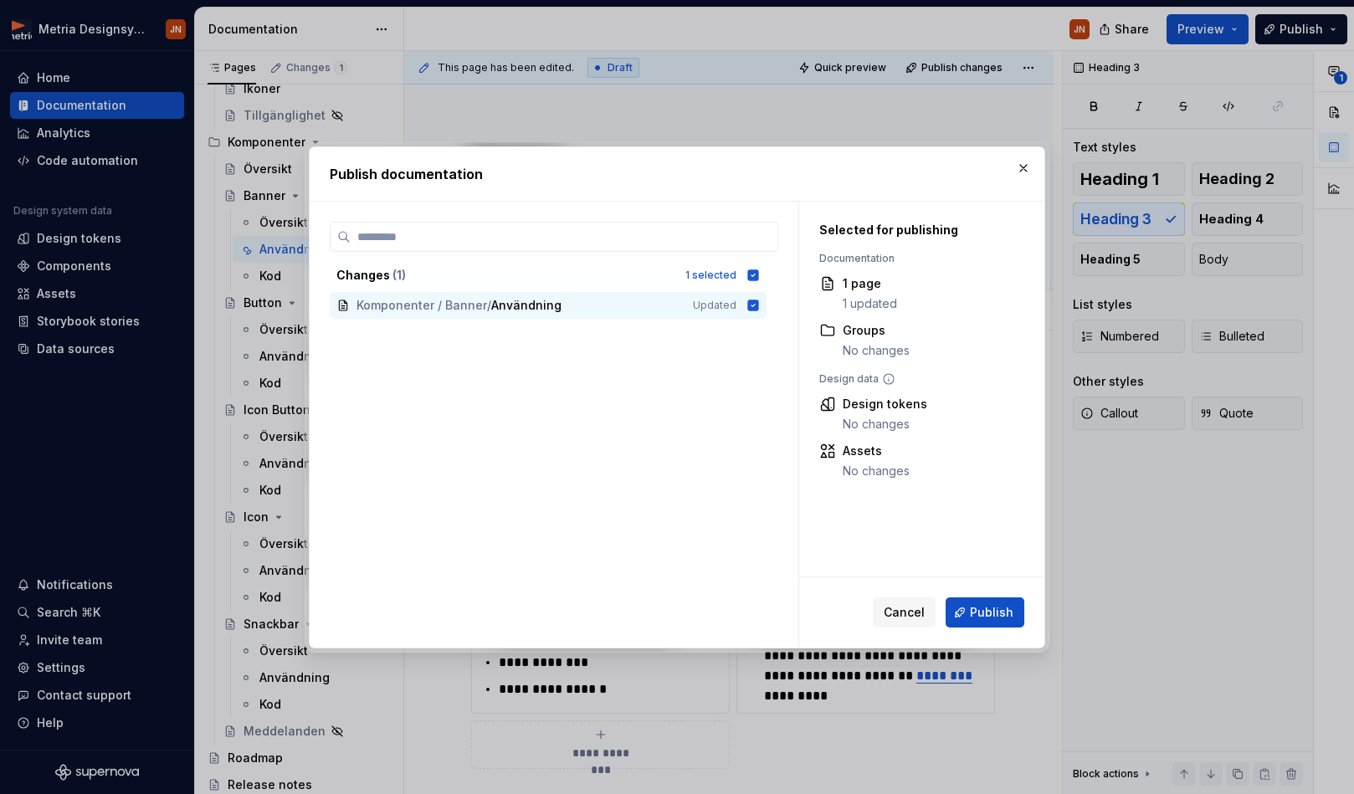
drag, startPoint x: 985, startPoint y: 600, endPoint x: 1014, endPoint y: 579, distance: 36.0
click at [984, 600] on button "Publish" at bounding box center [985, 612] width 79 height 30
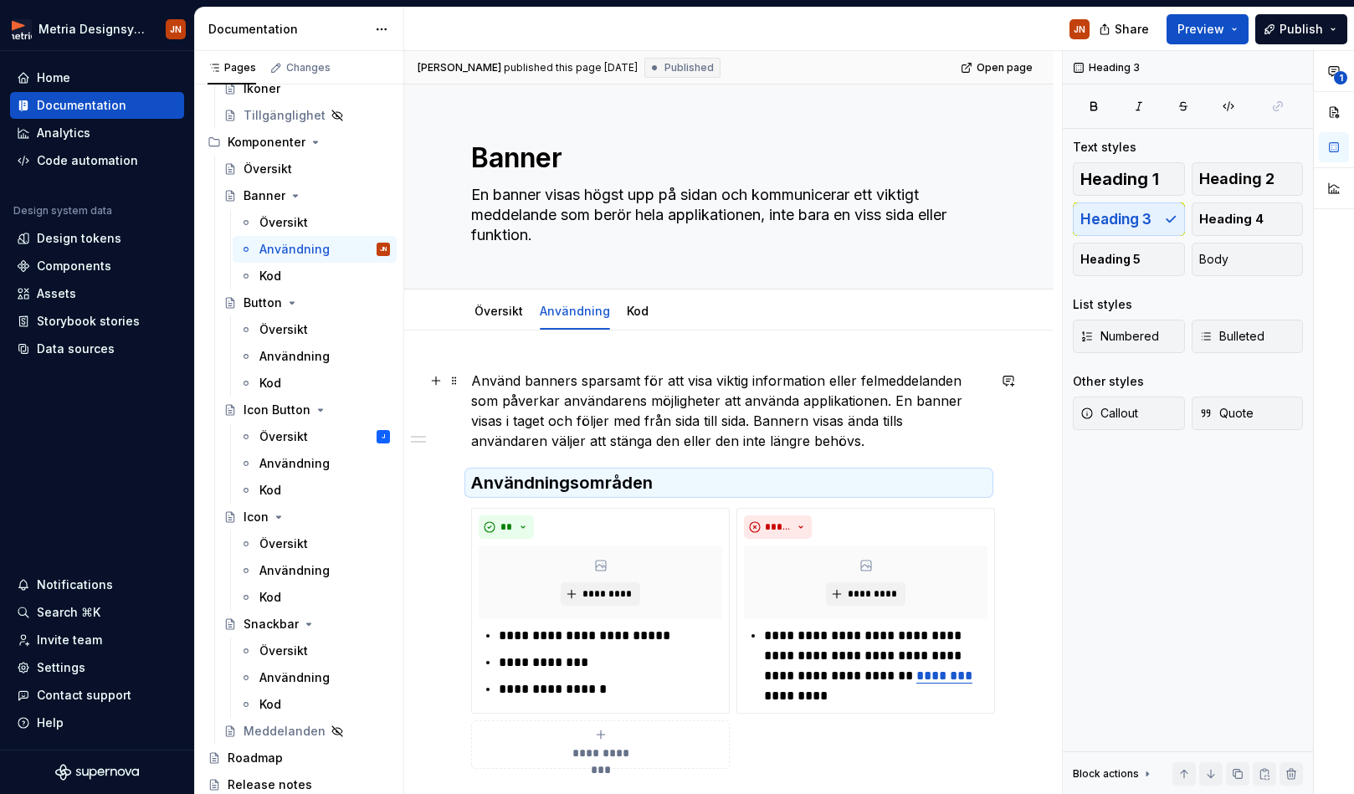
type textarea "*"
